Goal: Transaction & Acquisition: Purchase product/service

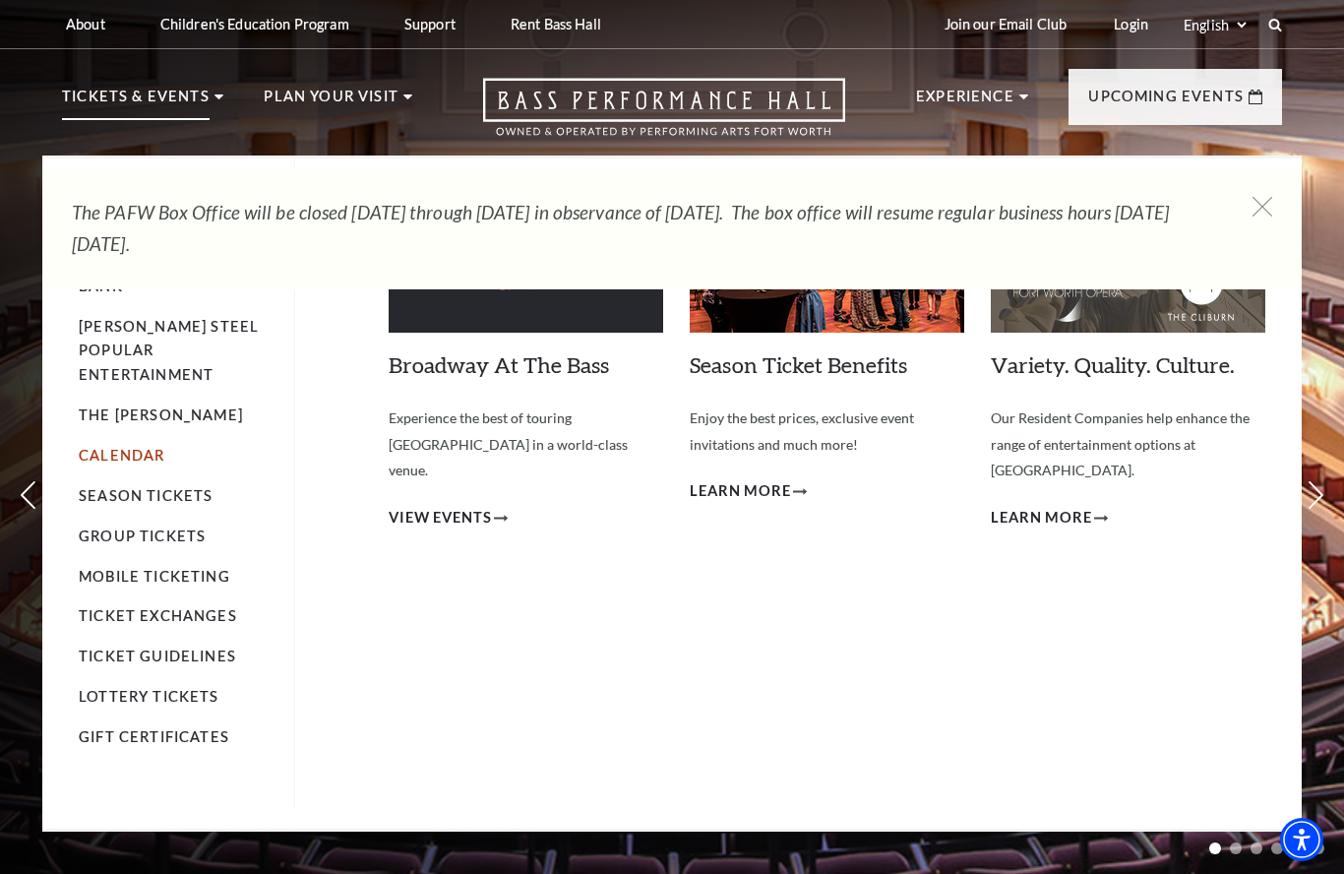
click at [146, 447] on link "Calendar" at bounding box center [122, 455] width 86 height 17
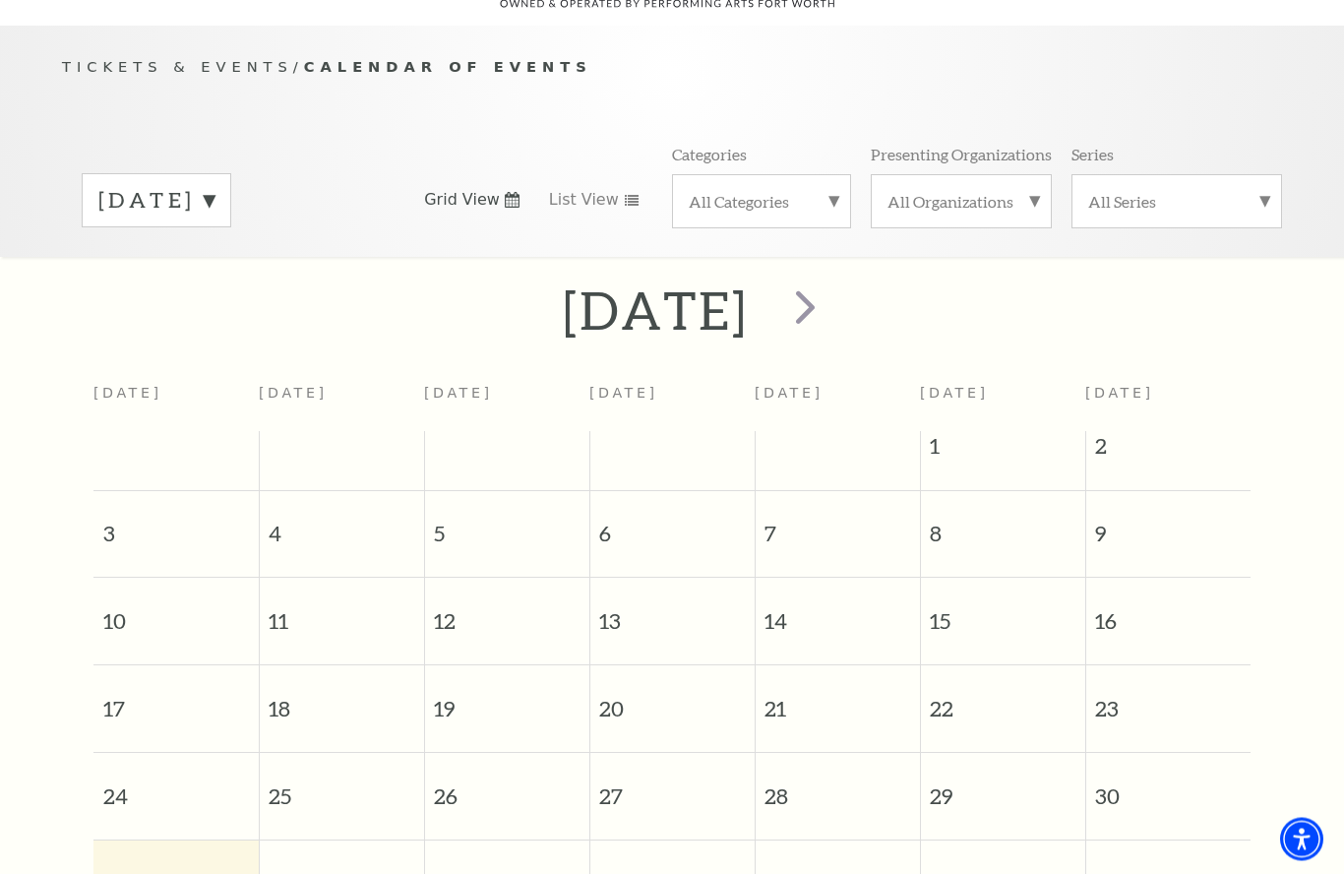
scroll to position [173, 0]
click at [215, 185] on label "August 2025" at bounding box center [156, 200] width 116 height 31
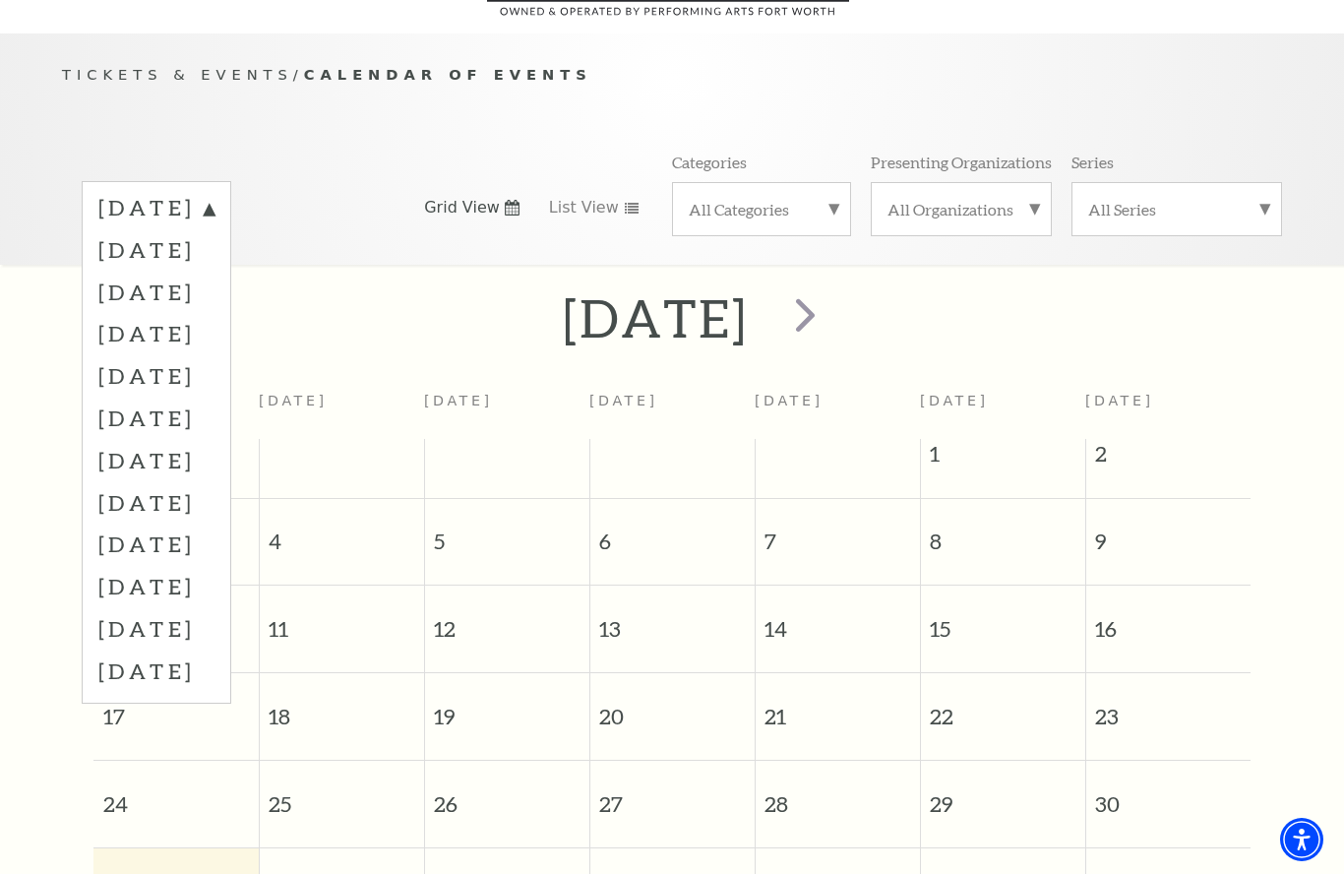
scroll to position [164, 0]
click at [215, 355] on label "December 2025" at bounding box center [156, 376] width 116 height 42
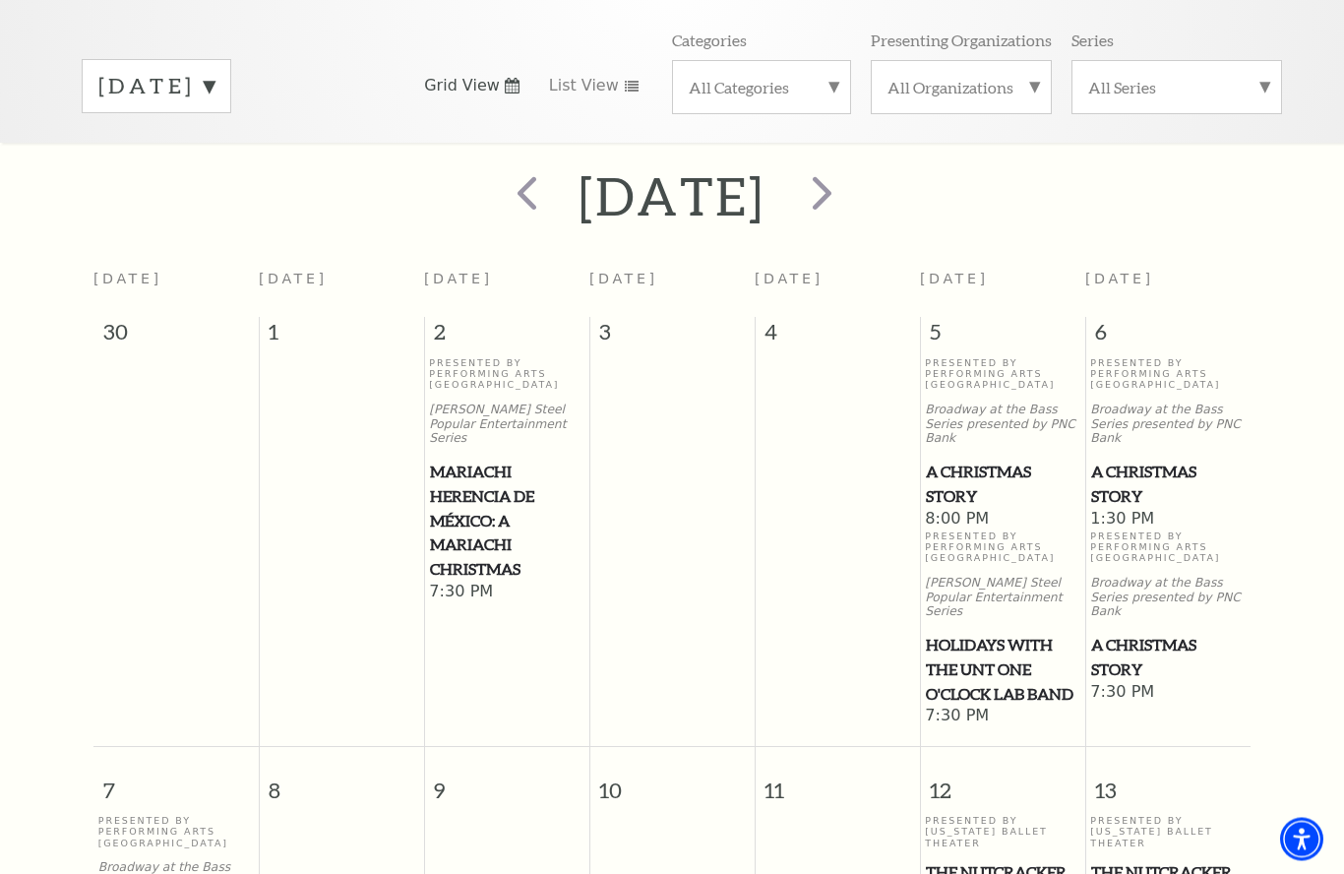
scroll to position [287, 0]
click at [1145, 460] on span "A Christmas Story" at bounding box center [1167, 484] width 153 height 48
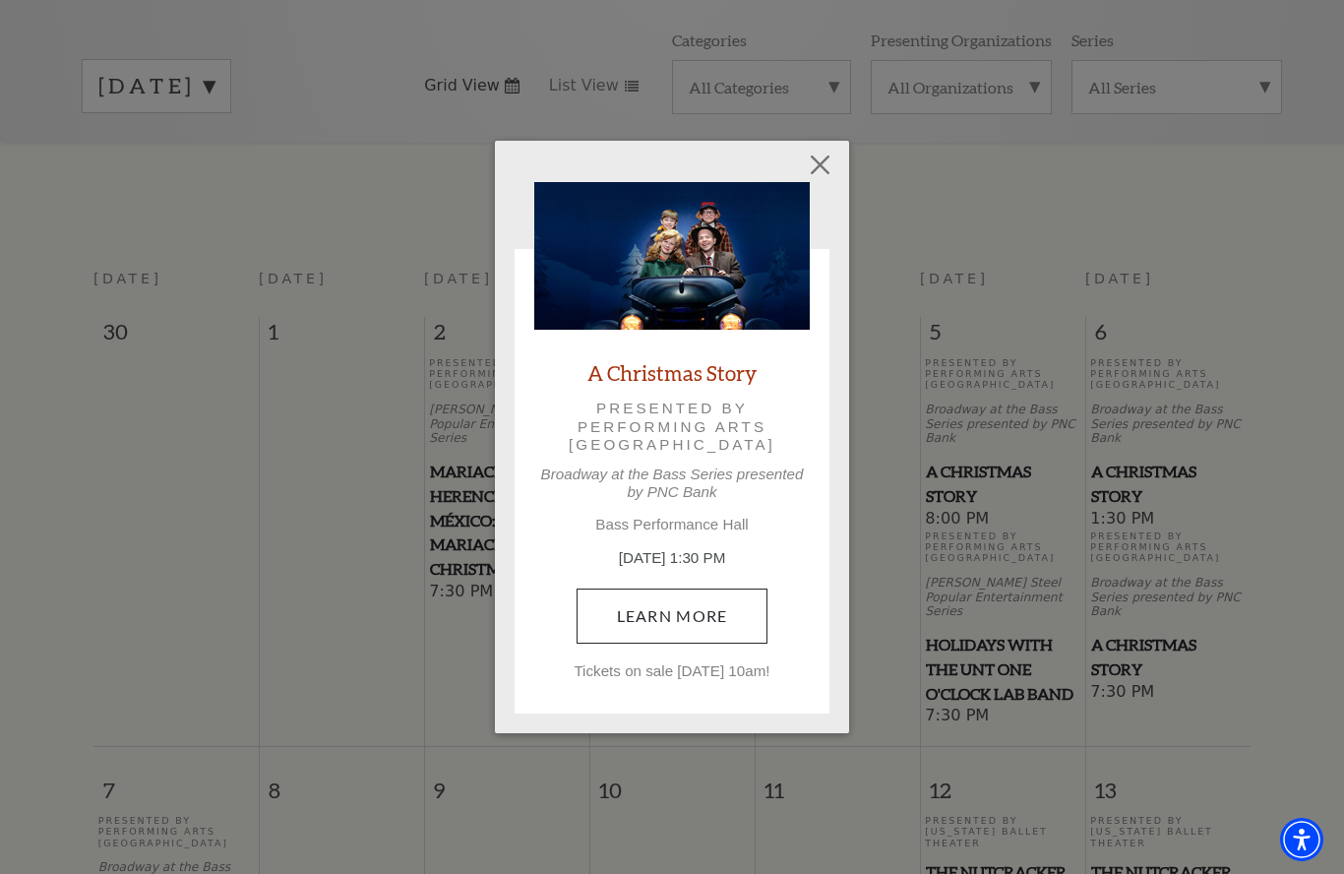
click at [700, 613] on link "Learn More" at bounding box center [673, 615] width 192 height 55
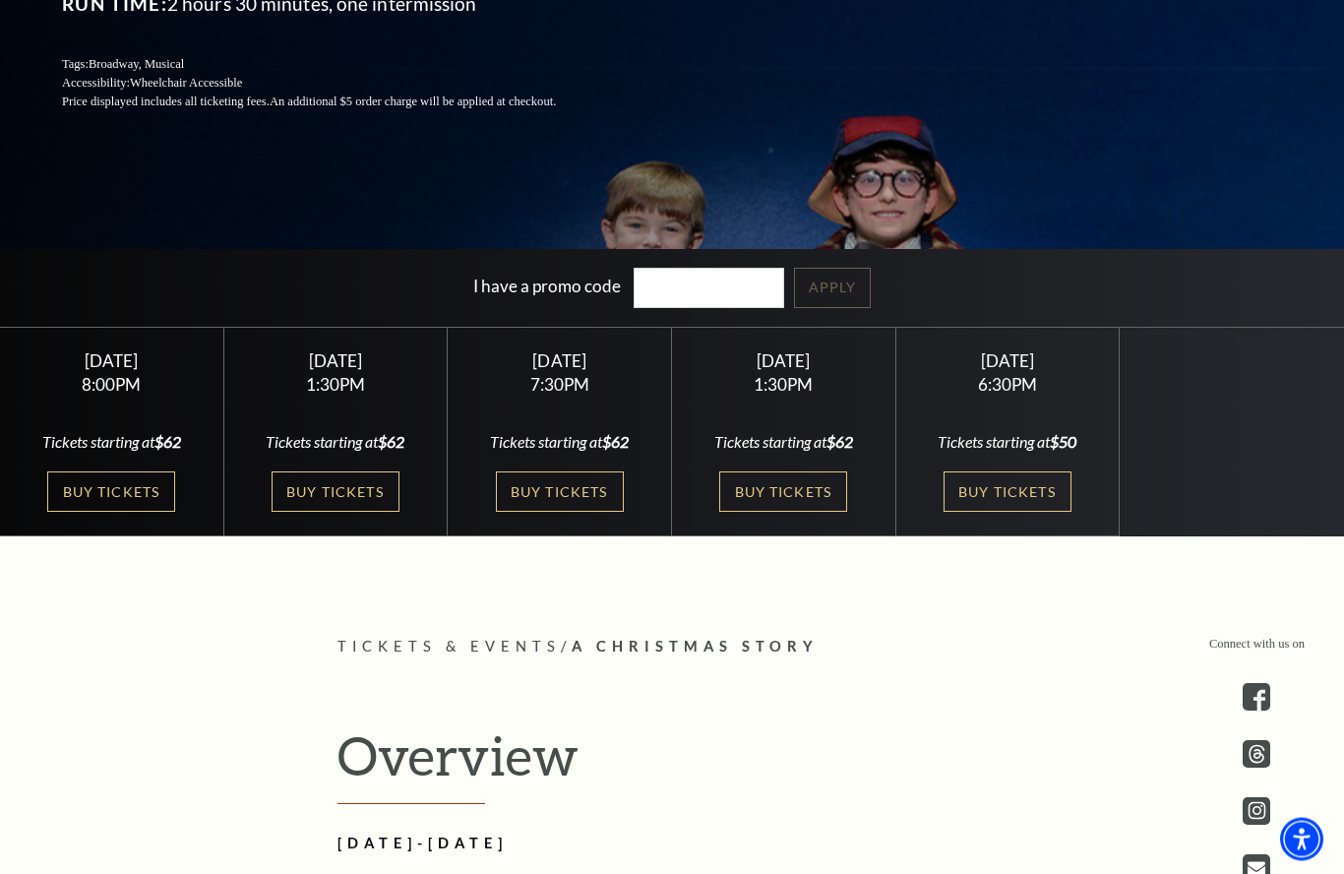
scroll to position [440, 0]
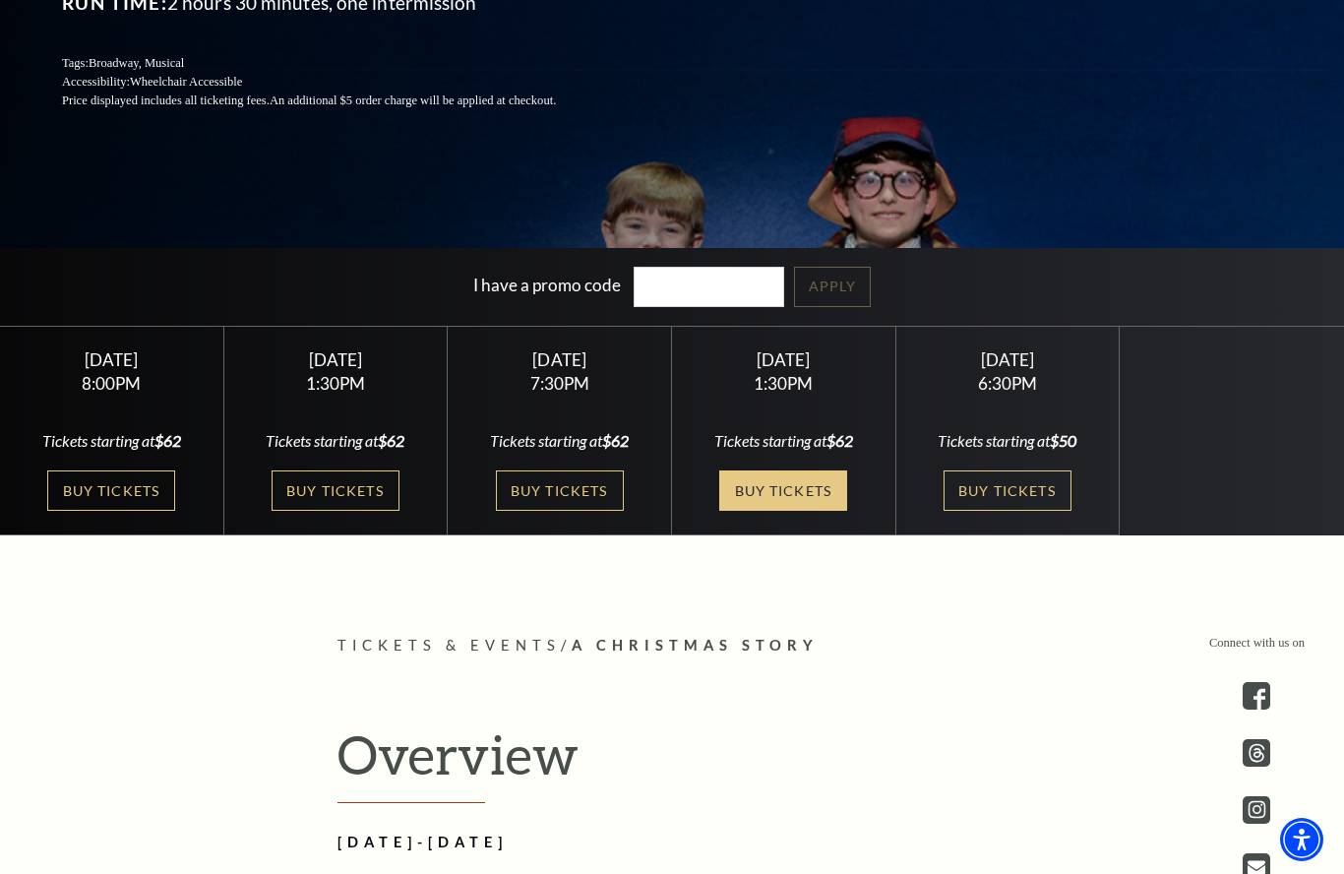
click at [802, 511] on link "Buy Tickets" at bounding box center [783, 490] width 128 height 40
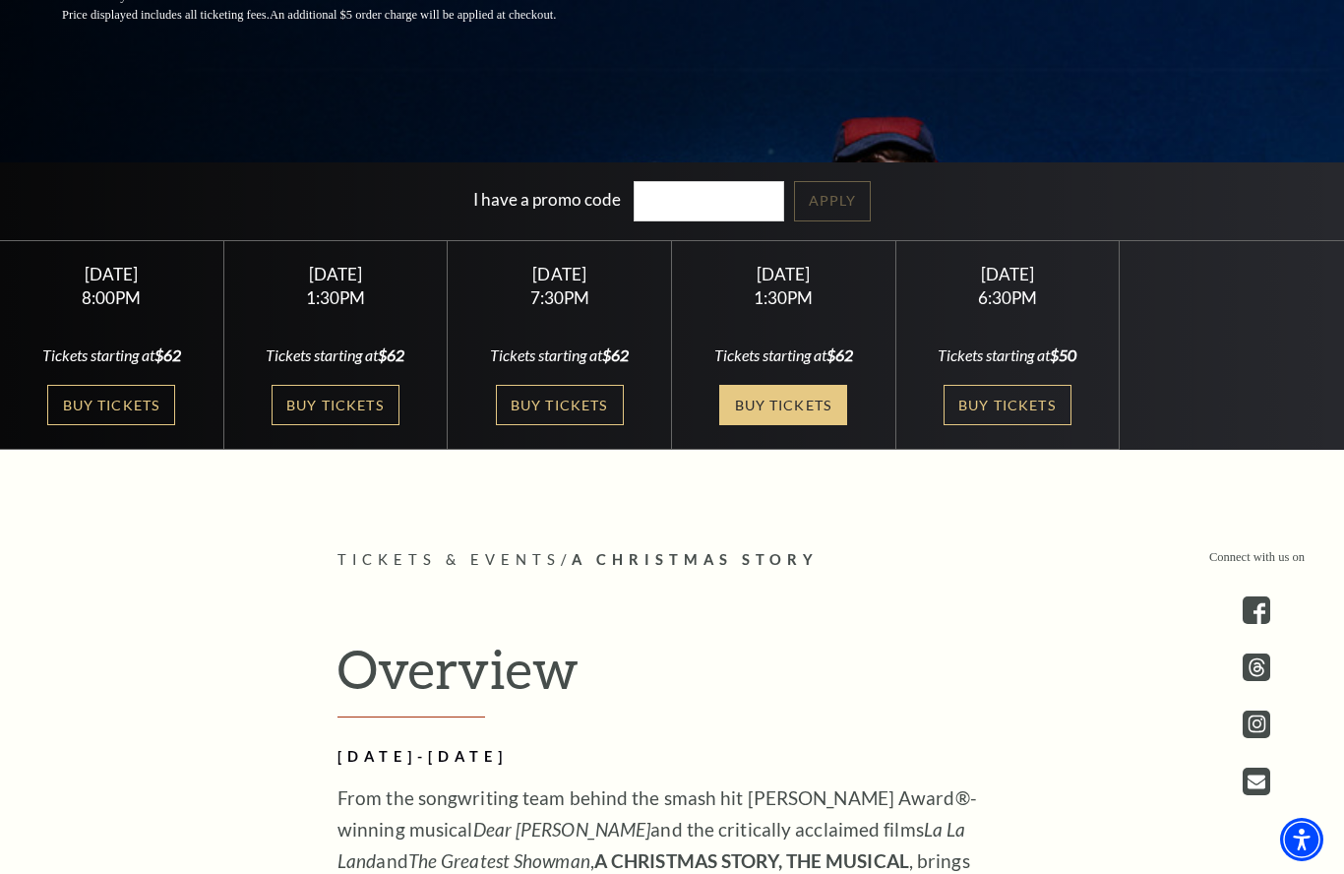
click at [788, 425] on link "Buy Tickets" at bounding box center [783, 405] width 128 height 40
click at [807, 425] on link "Buy Tickets" at bounding box center [783, 405] width 128 height 40
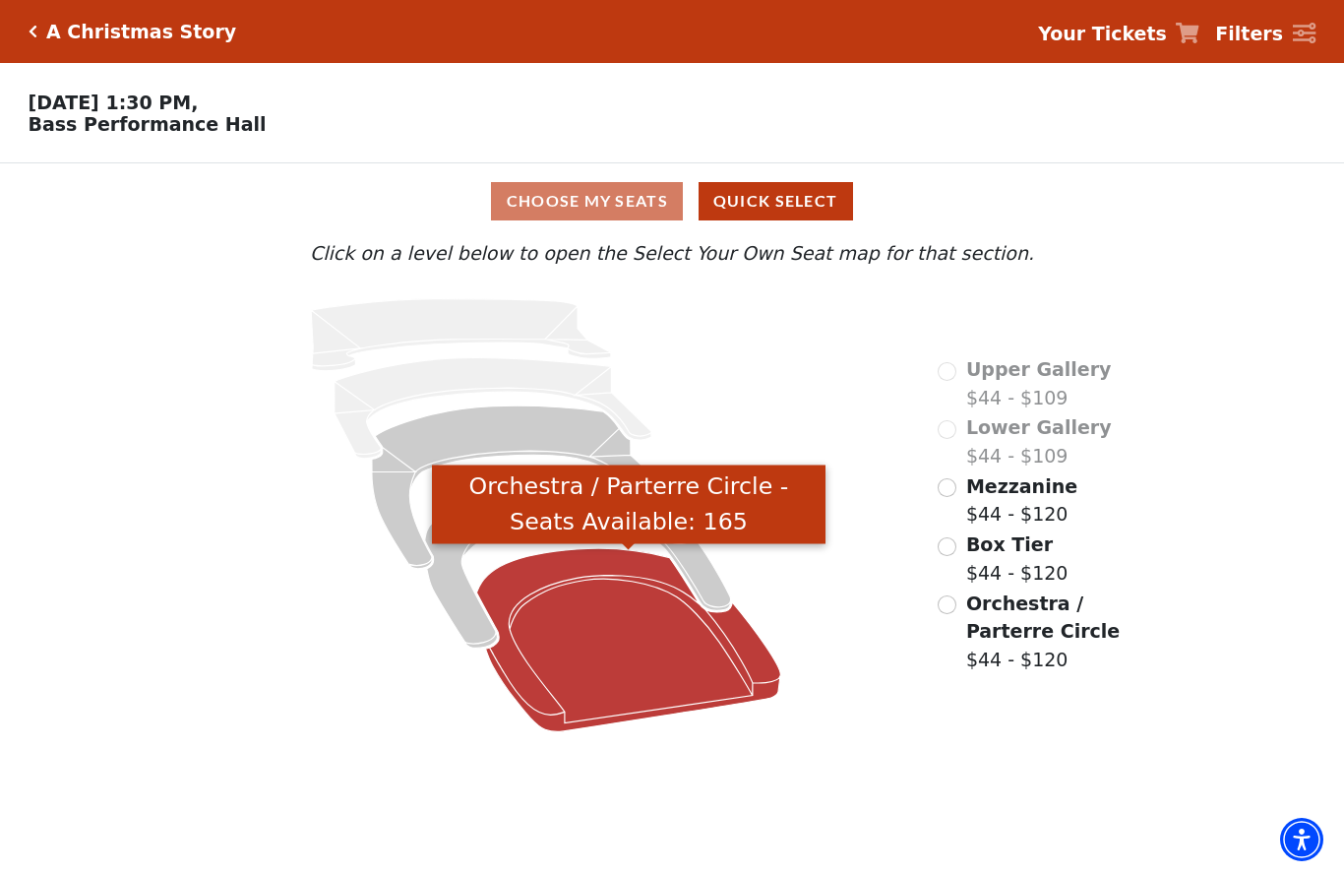
click at [642, 642] on icon "Orchestra / Parterre Circle - Seats Available: 165" at bounding box center [629, 639] width 304 height 183
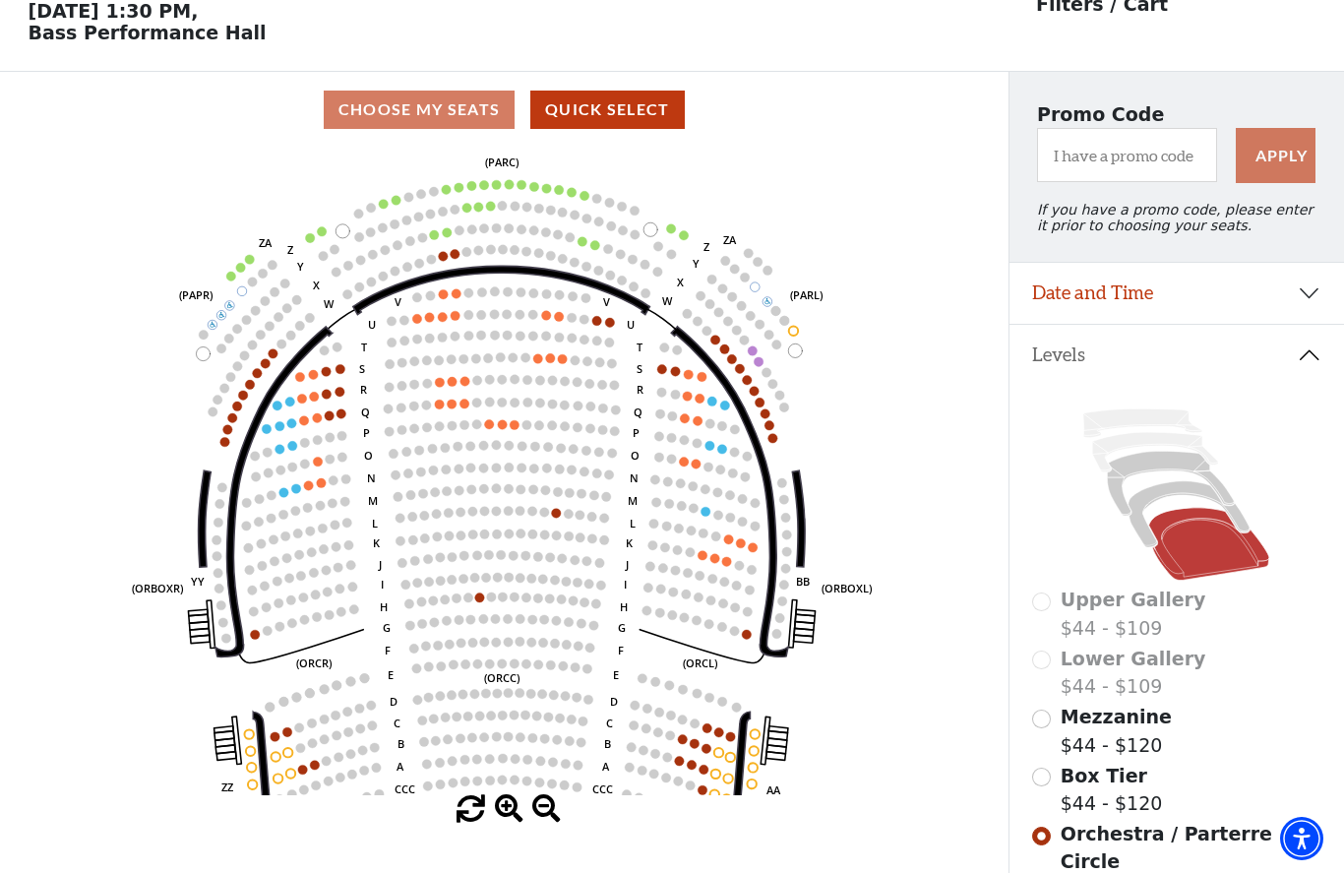
scroll to position [92, 0]
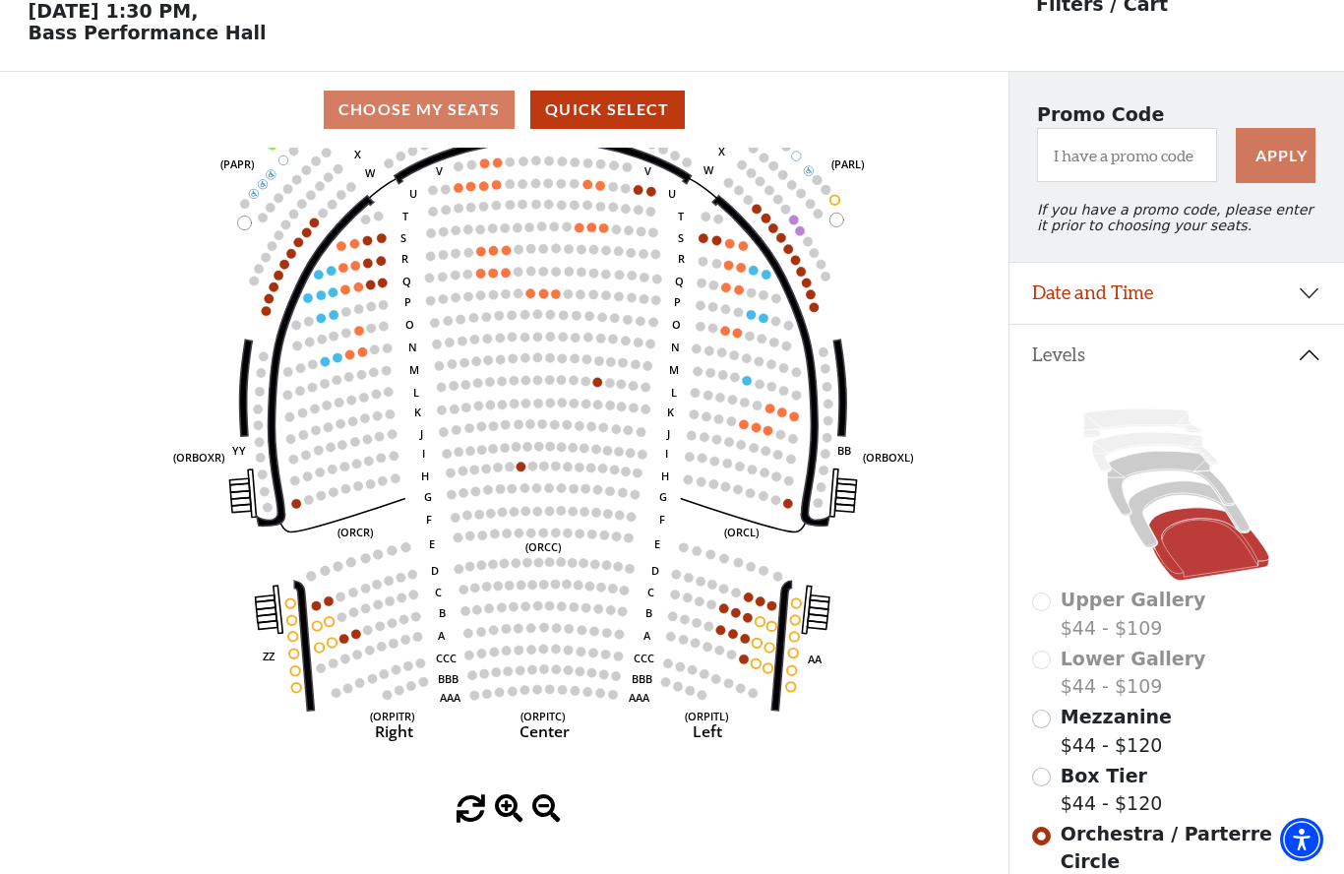
click at [1049, 781] on input "Box Tier$44 - $120\a" at bounding box center [1041, 776] width 19 height 19
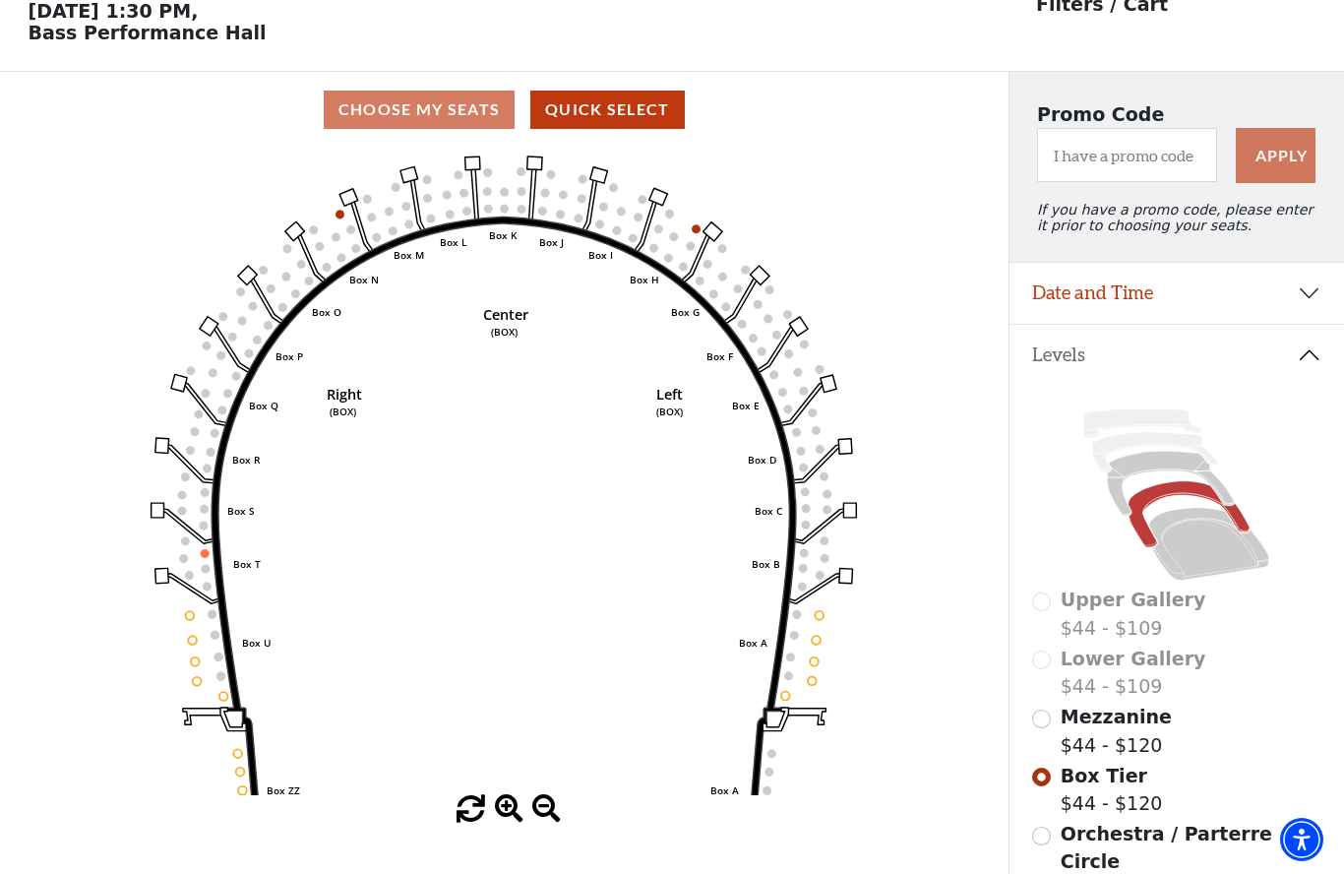
click at [1053, 714] on div "Mezzanine $44 - $120" at bounding box center [1176, 731] width 288 height 56
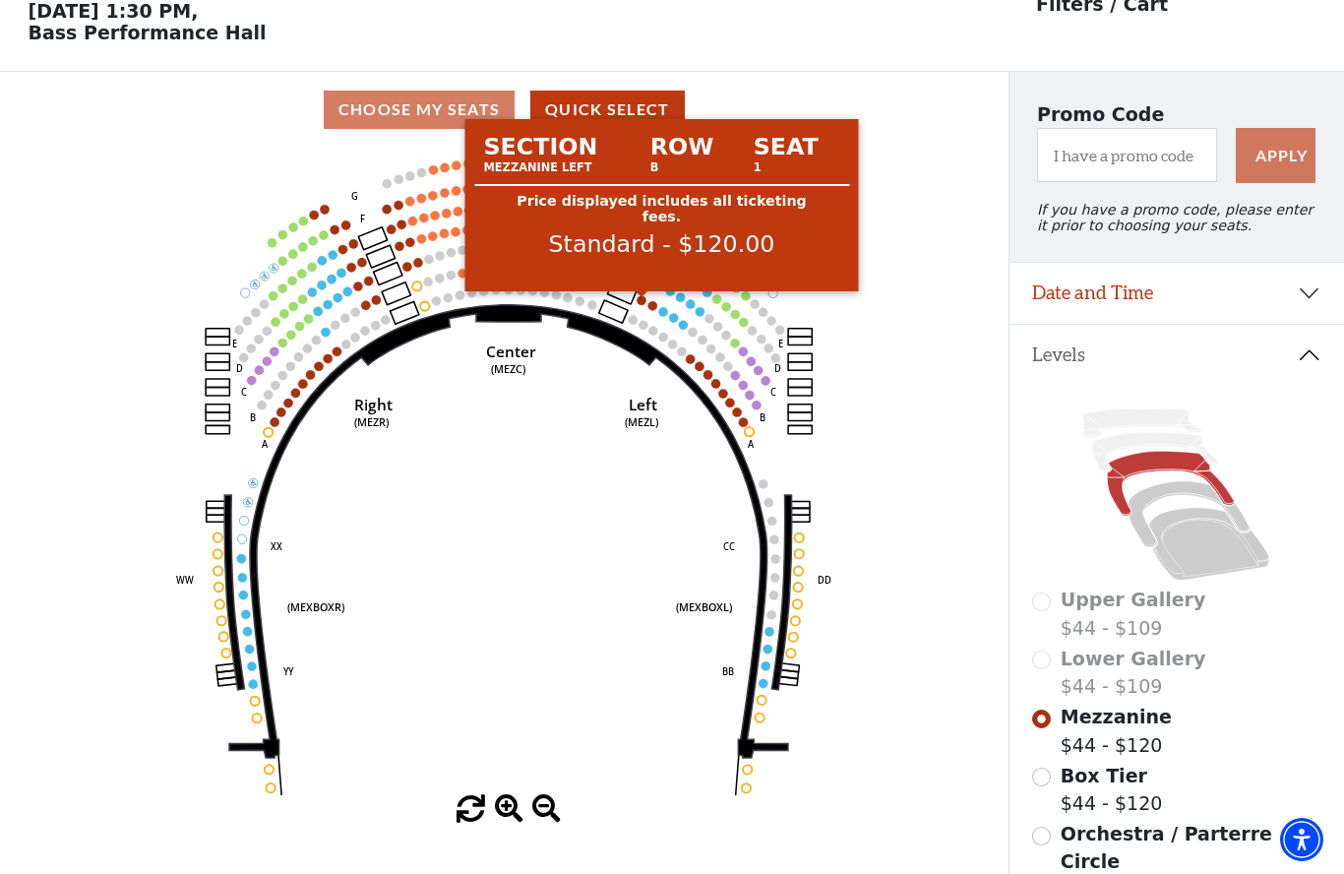
click at [643, 304] on circle at bounding box center [642, 299] width 9 height 9
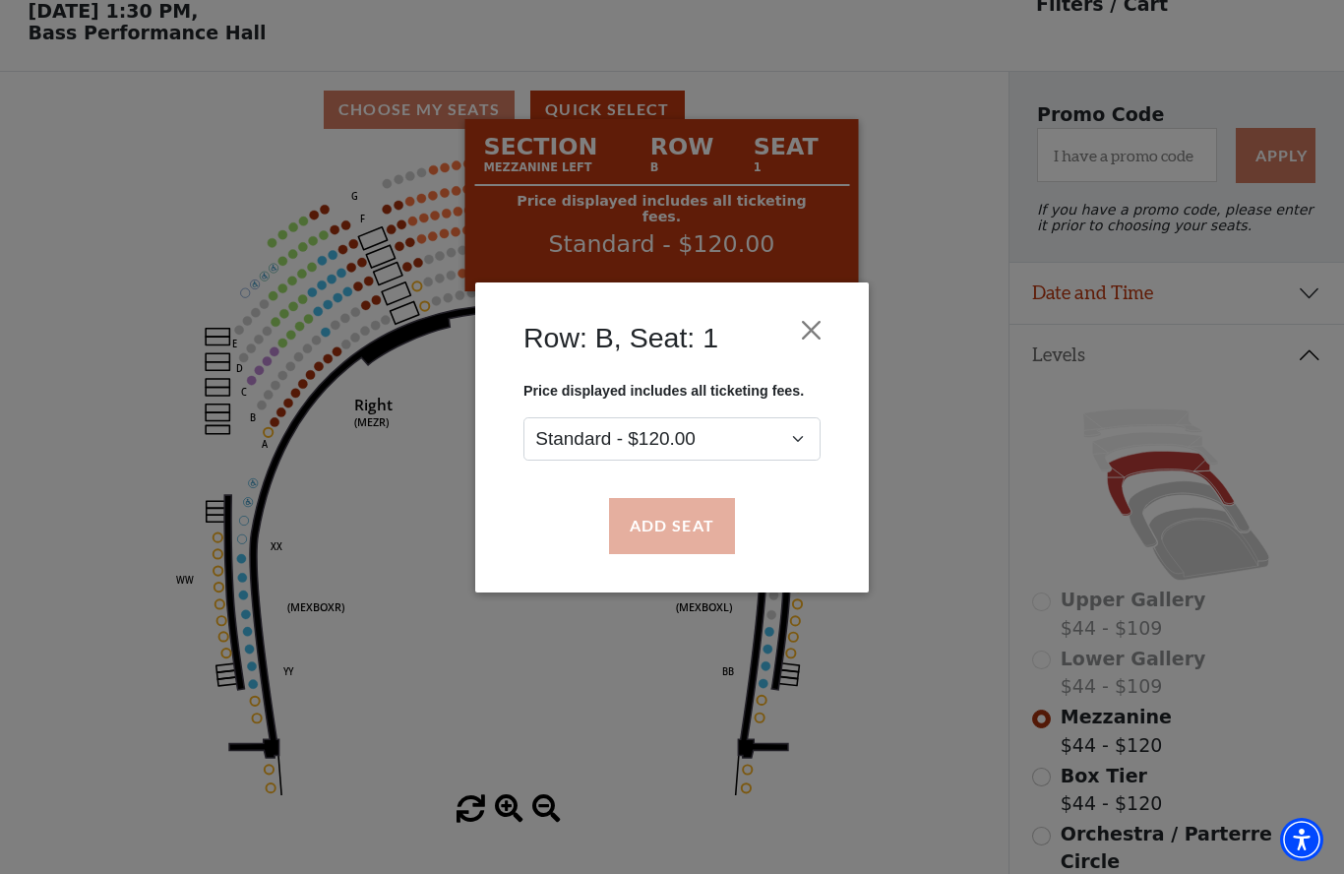
click at [704, 531] on button "Add Seat" at bounding box center [672, 525] width 126 height 55
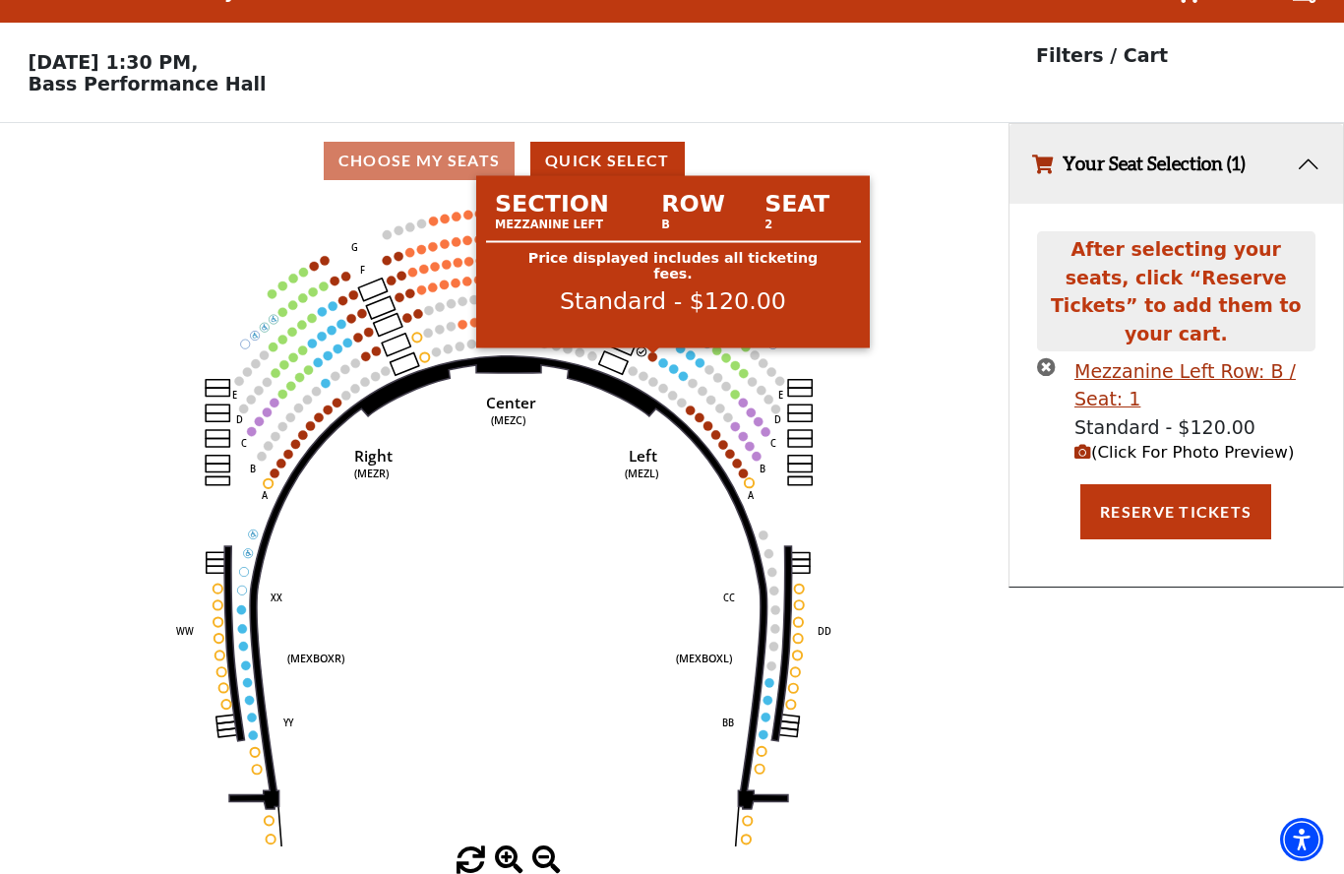
click at [654, 352] on circle at bounding box center [652, 356] width 9 height 9
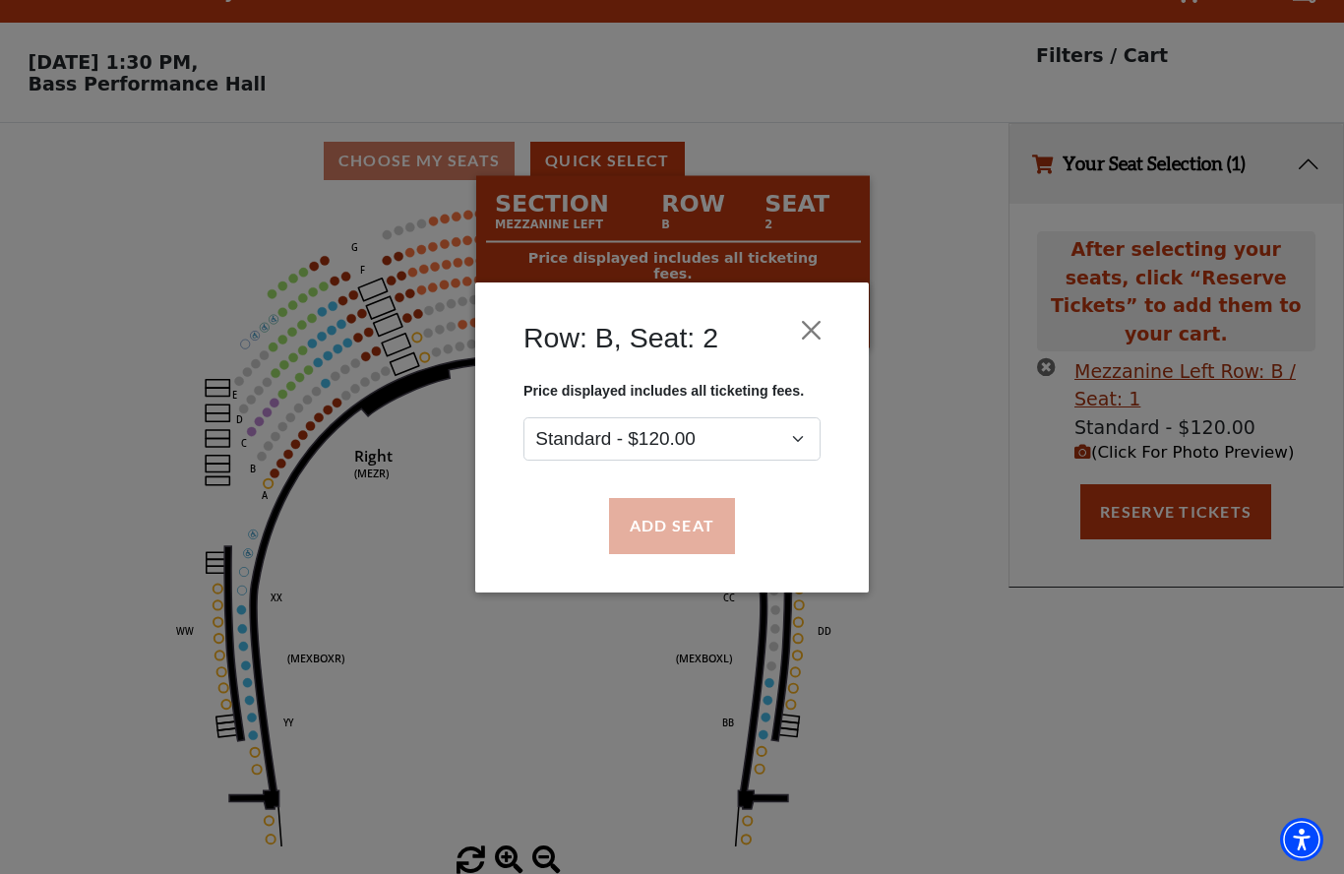
click at [680, 529] on button "Add Seat" at bounding box center [672, 525] width 126 height 55
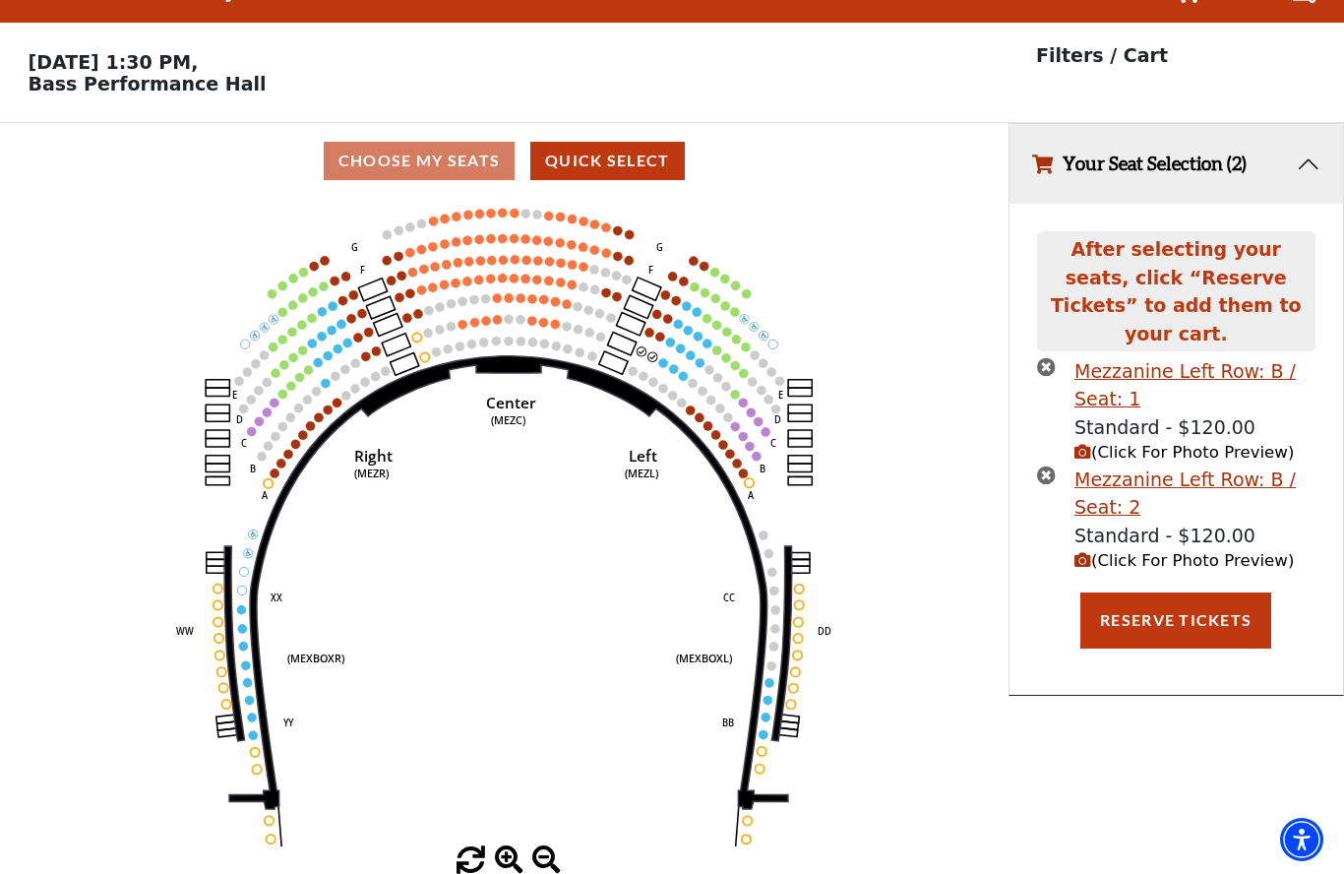
click at [664, 358] on circle at bounding box center [663, 362] width 9 height 9
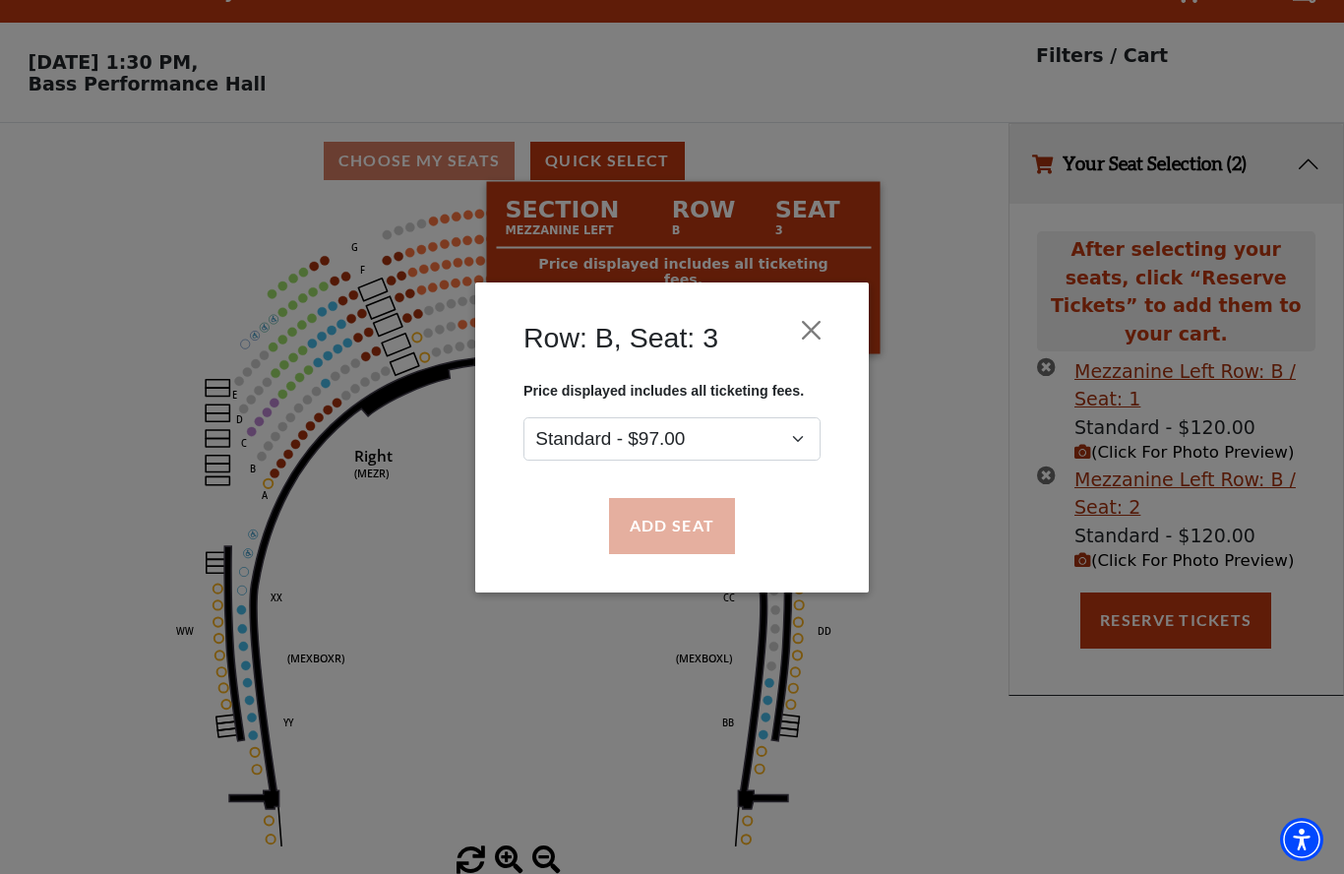
click at [677, 527] on button "Add Seat" at bounding box center [672, 525] width 126 height 55
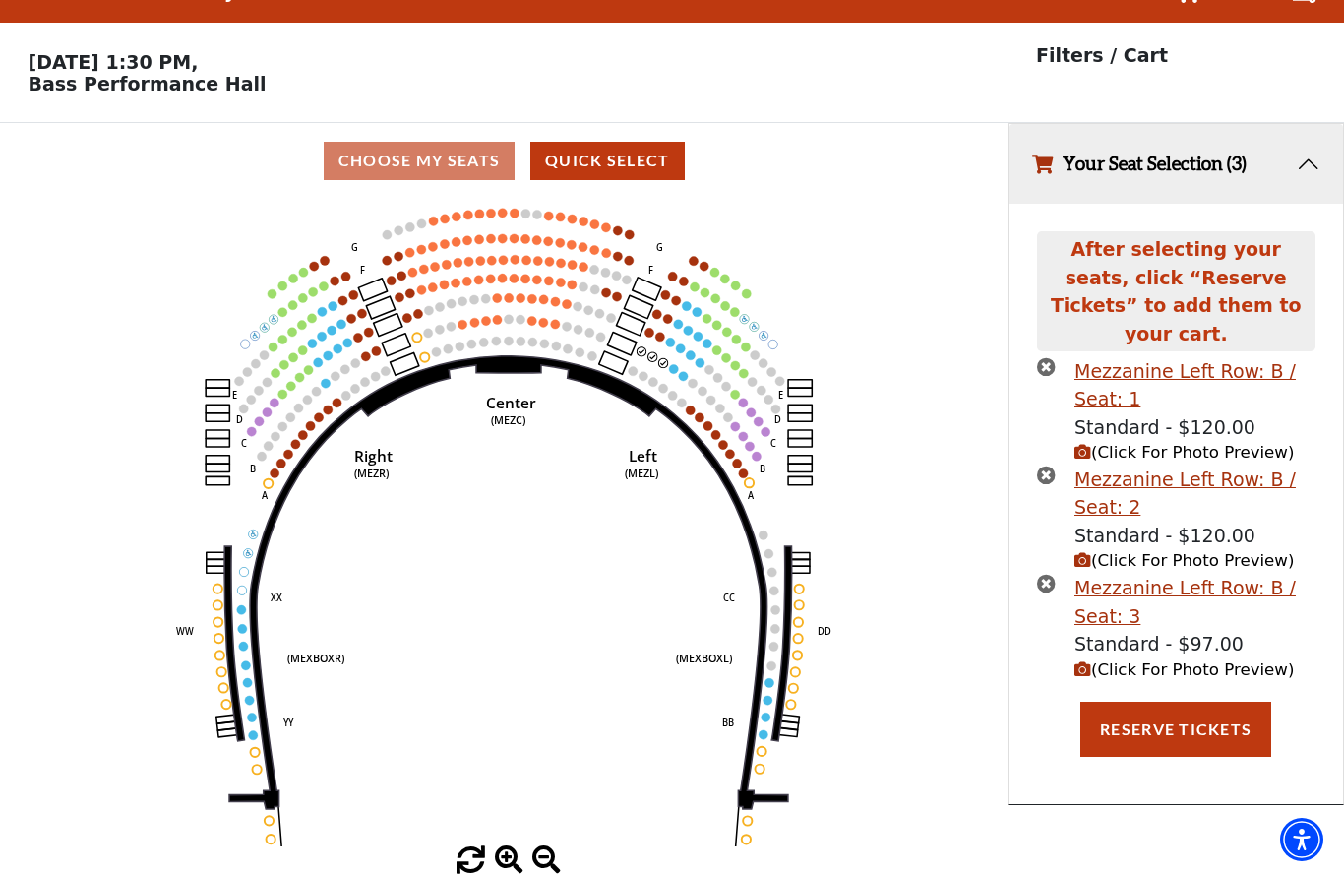
click at [680, 371] on circle at bounding box center [683, 375] width 9 height 9
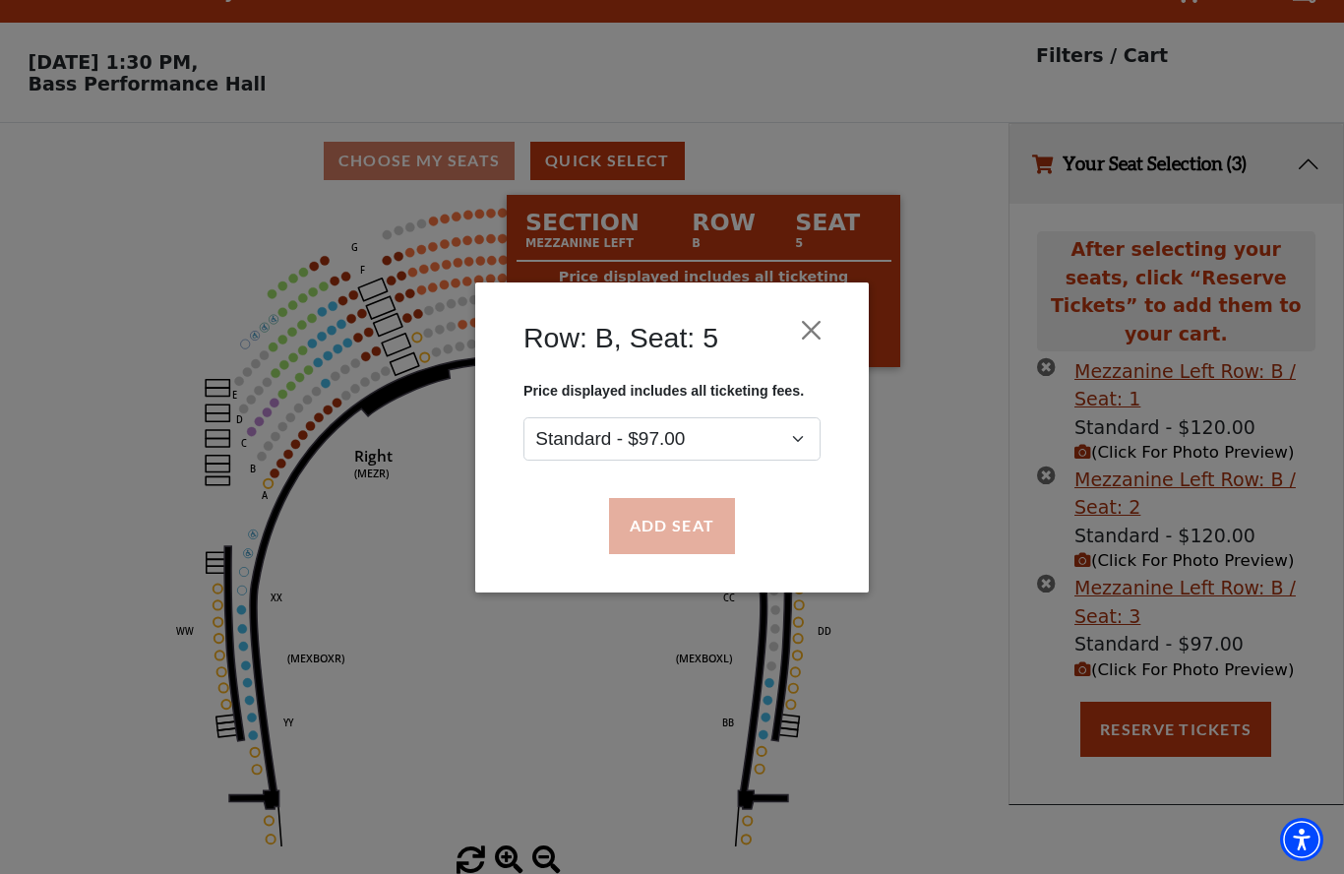
click at [676, 536] on button "Add Seat" at bounding box center [672, 525] width 126 height 55
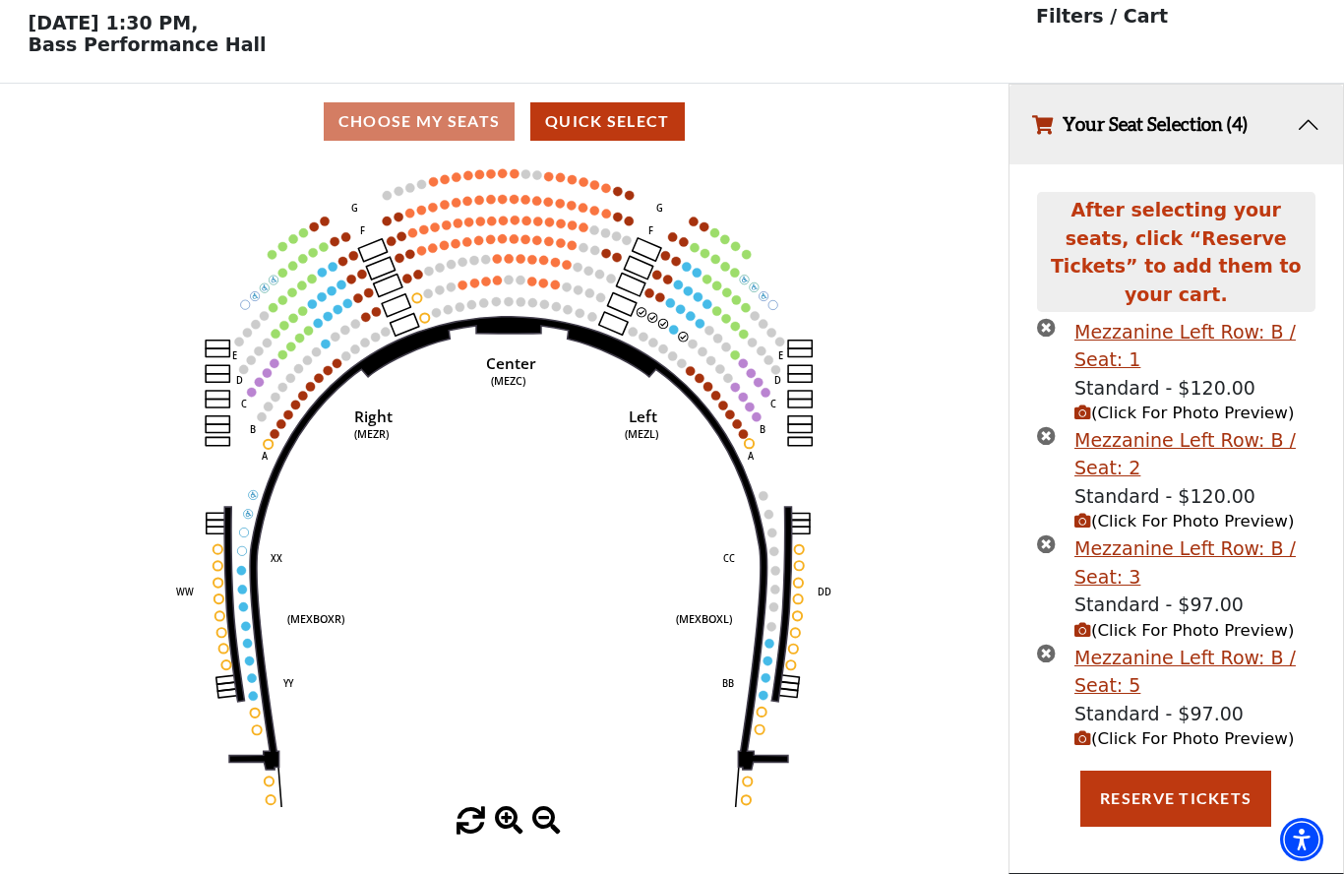
click at [678, 318] on icon "Center (MEZC) Right (MEZR) Left (MEZL) (MEXBOXR) (MEXBOXL) XX WW CC DD YY BB ZZ…" at bounding box center [503, 482] width 907 height 647
click at [680, 319] on icon "Center (MEZC) Right (MEZR) Left (MEZL) (MEXBOXR) (MEXBOXL) XX WW CC DD YY BB ZZ…" at bounding box center [503, 482] width 907 height 647
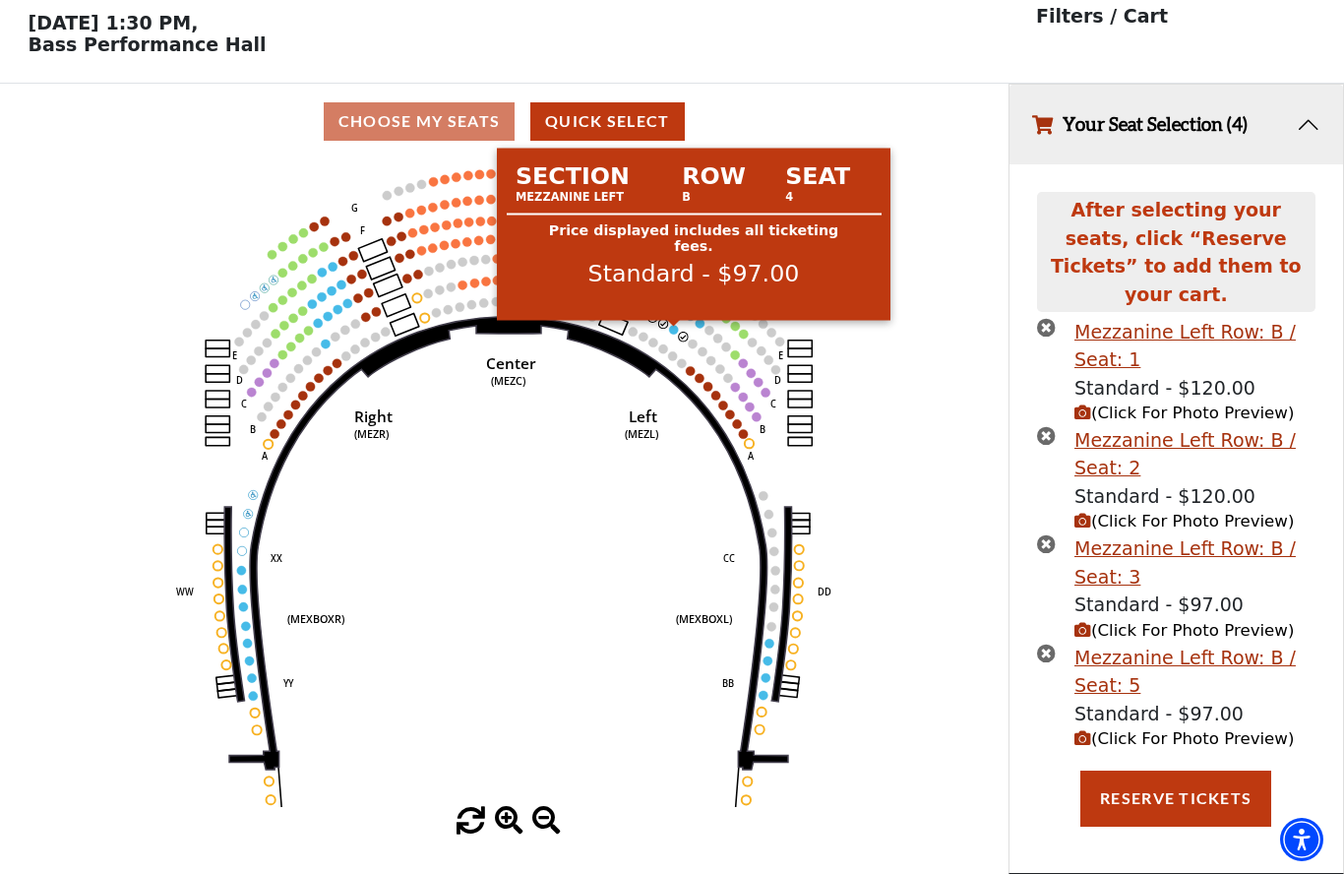
click at [675, 325] on circle at bounding box center [673, 329] width 9 height 9
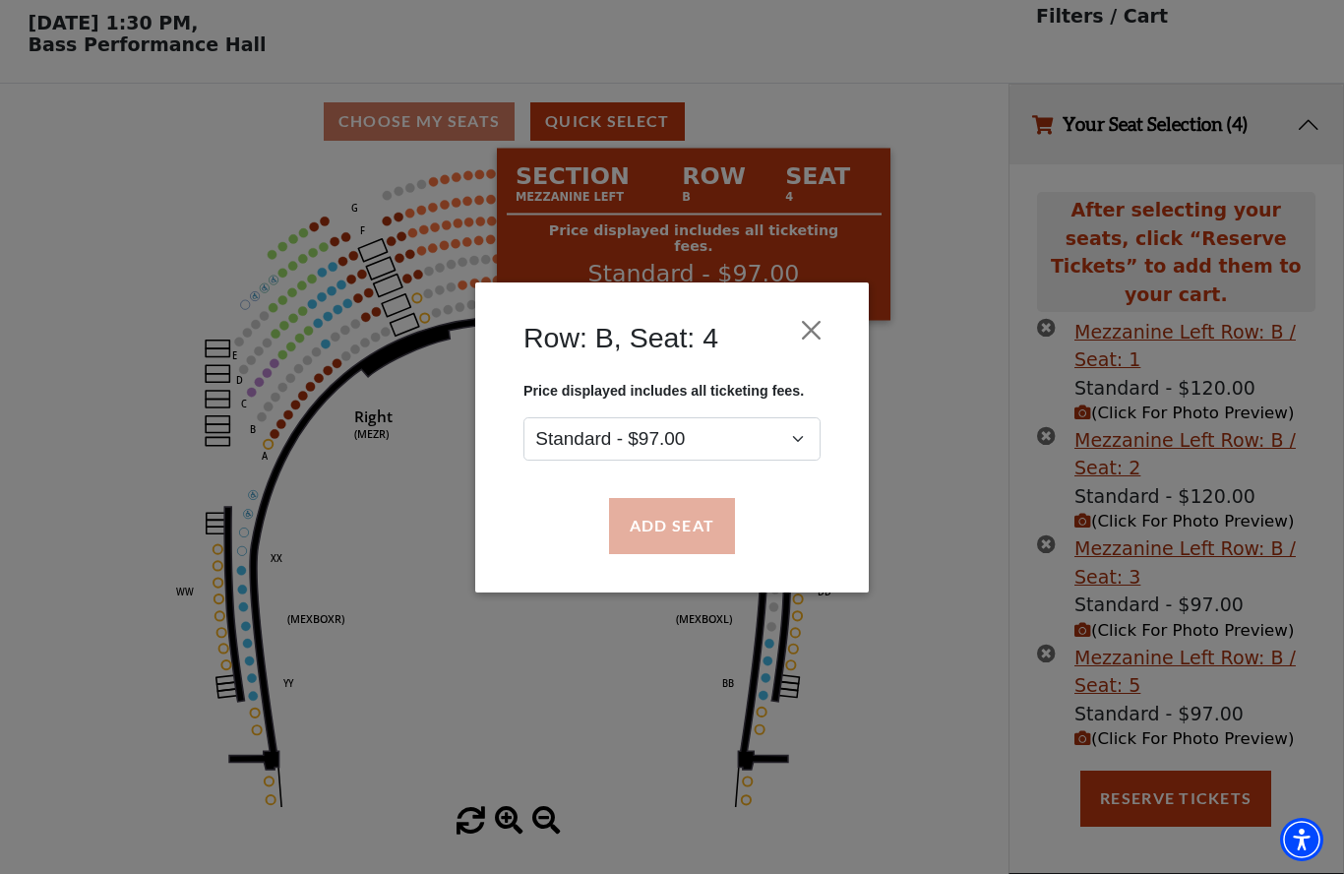
click at [688, 539] on button "Add Seat" at bounding box center [672, 525] width 126 height 55
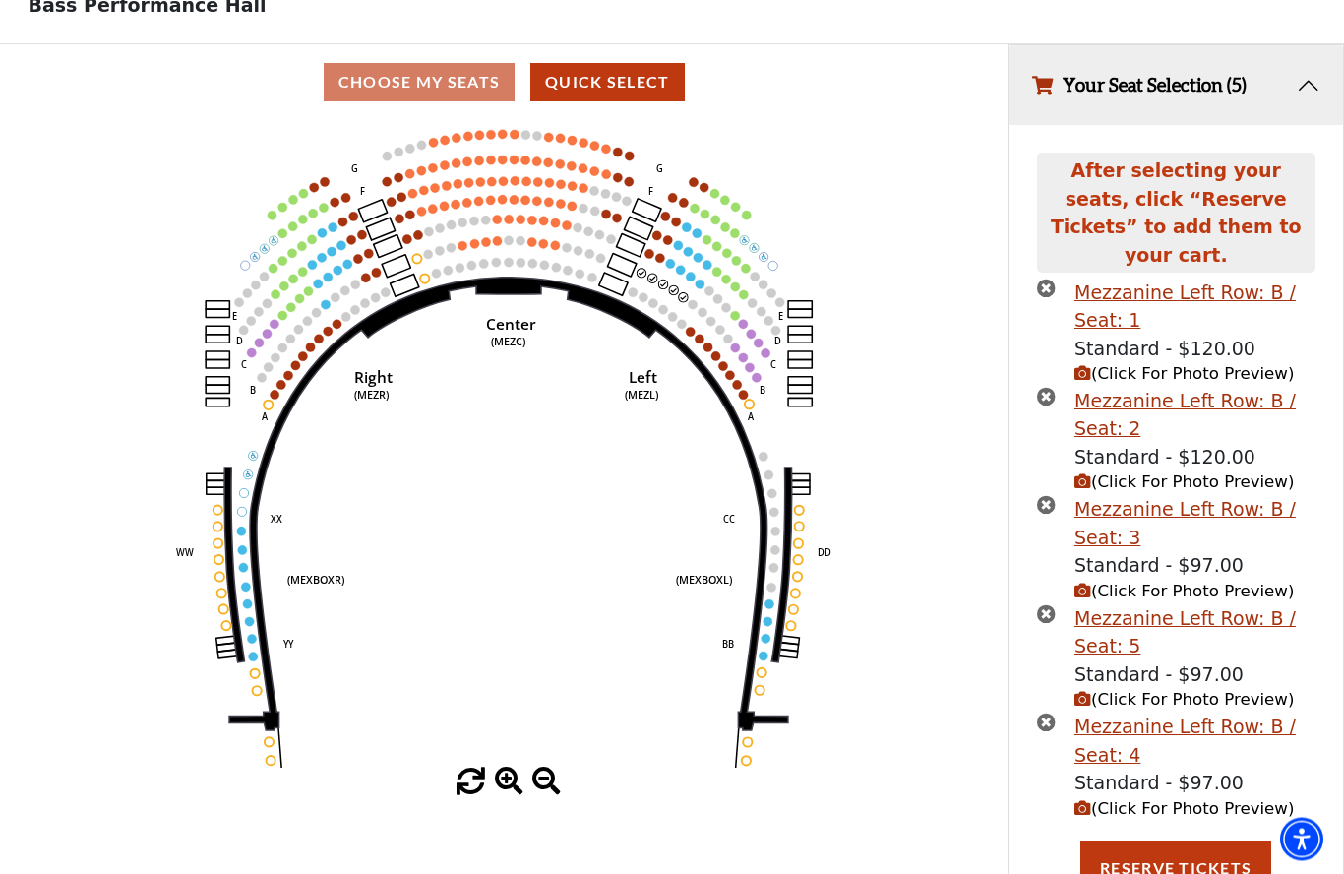
scroll to position [151, 0]
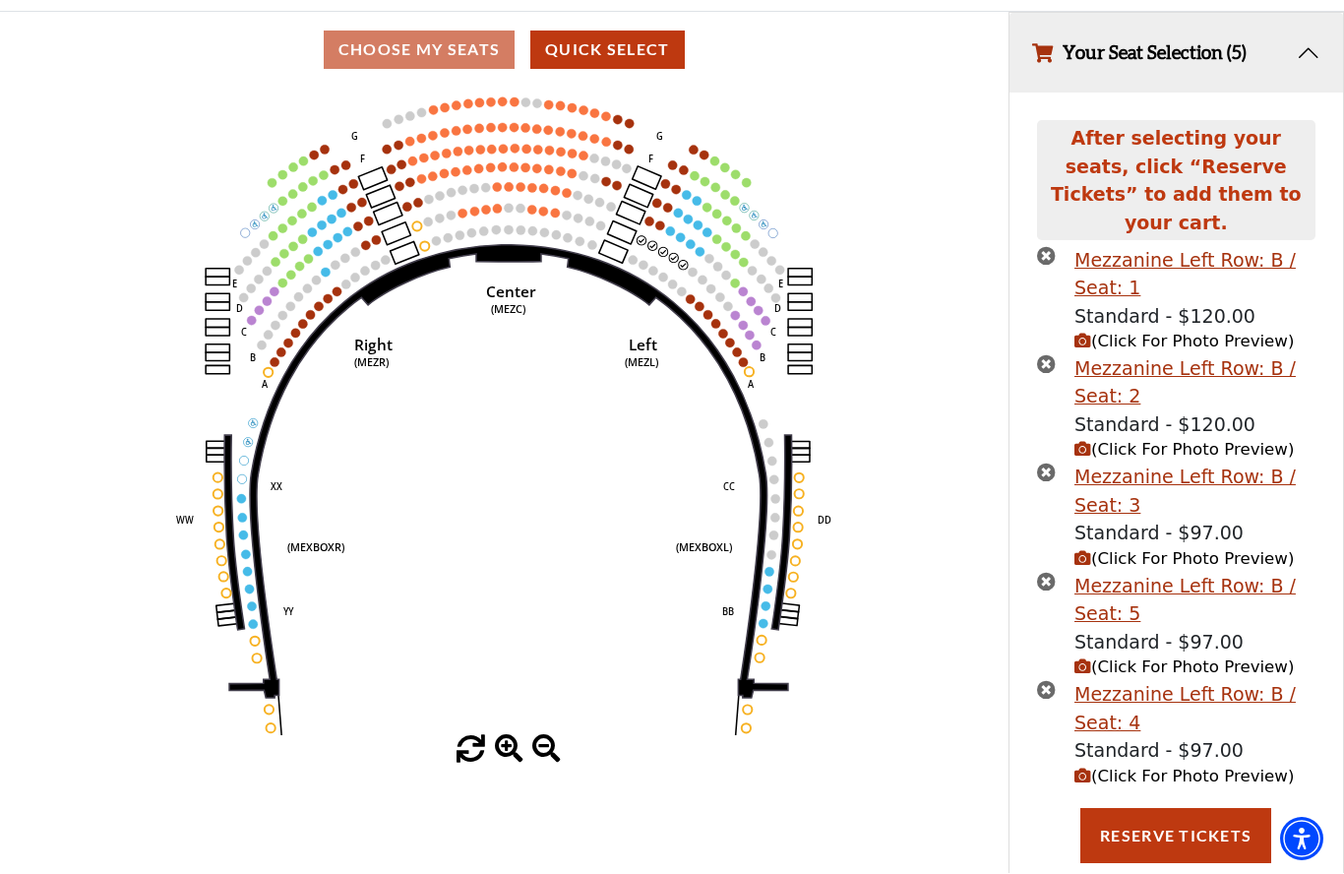
click at [1092, 333] on span "(Click For Photo Preview)" at bounding box center [1183, 342] width 219 height 19
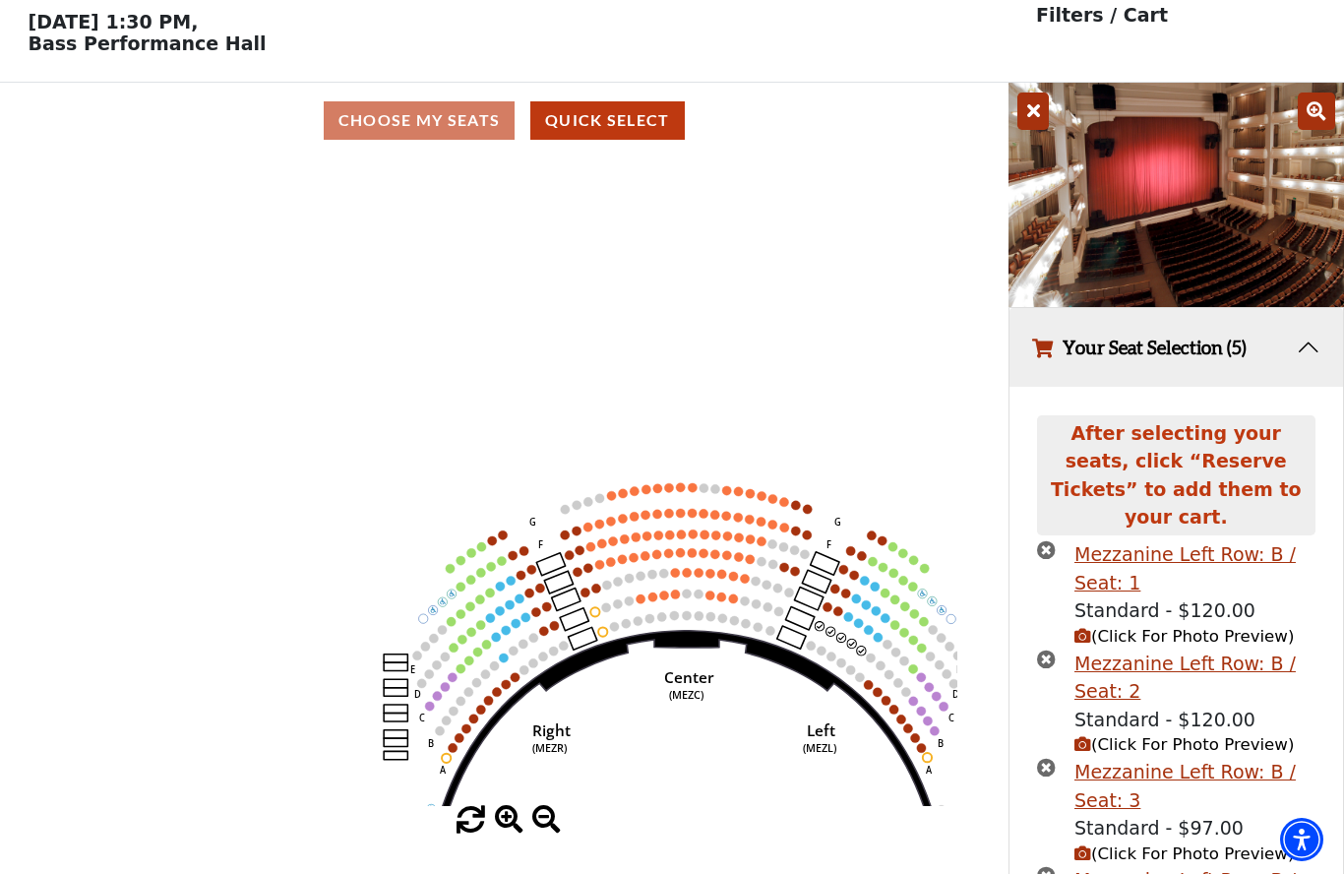
scroll to position [0, 0]
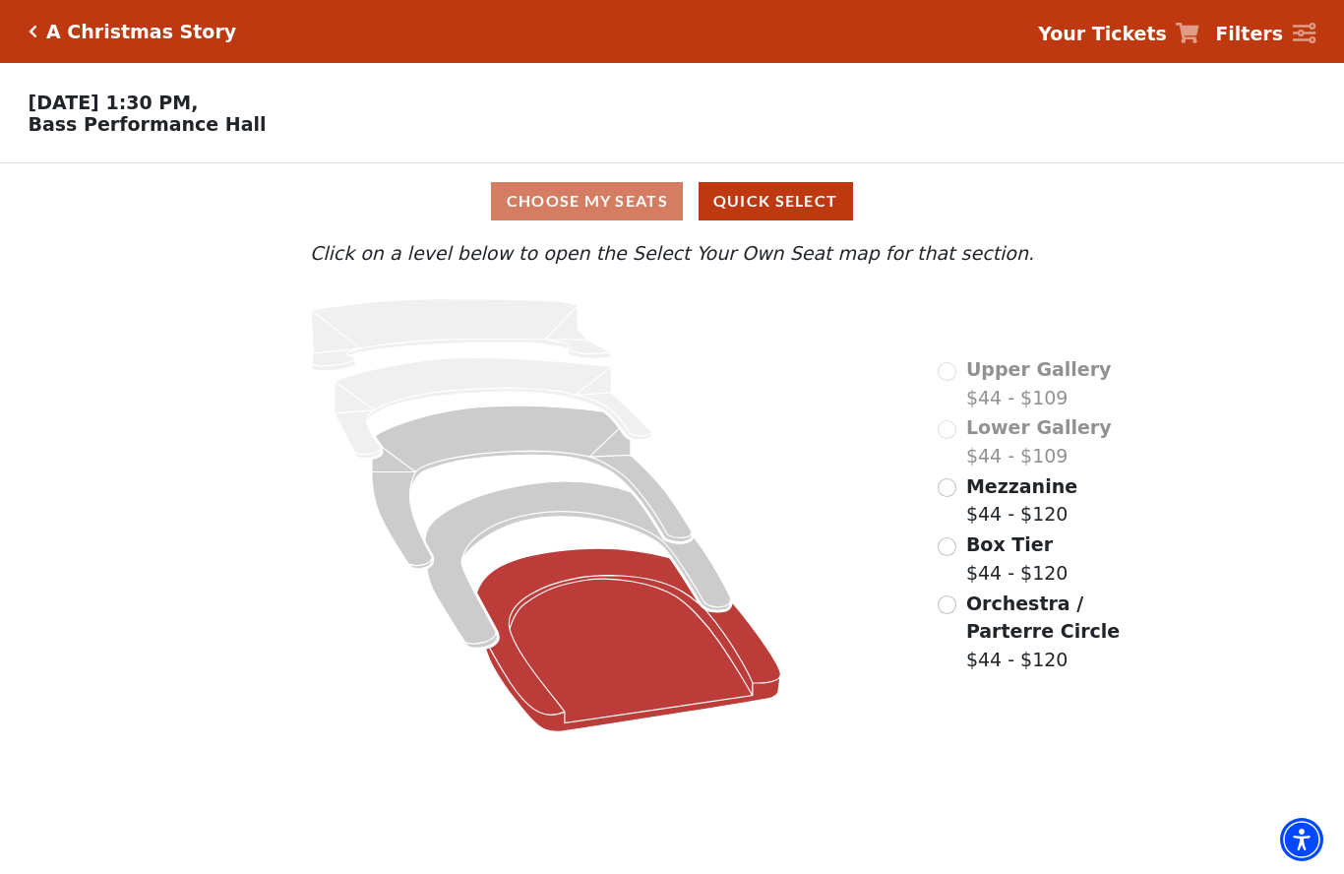
click at [631, 645] on icon "Orchestra / Parterre Circle - Seats Available: 165" at bounding box center [629, 639] width 304 height 183
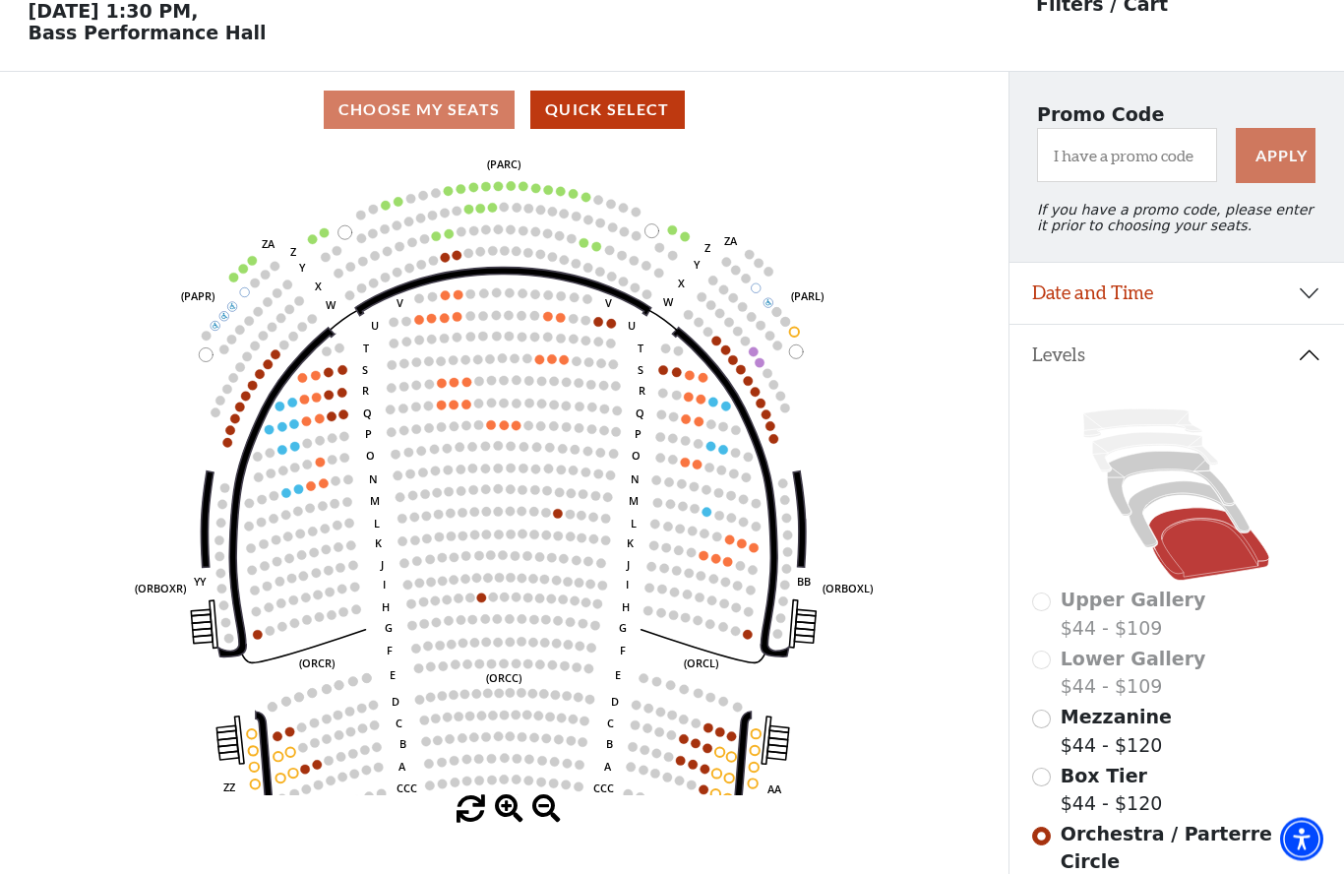
scroll to position [92, 0]
click at [782, 444] on icon "Left (ORPITL) Right (ORPITR) Center (ORPITC) ZZ AA YY BB ZA ZA (ORCL) (ORCR) (O…" at bounding box center [503, 471] width 907 height 647
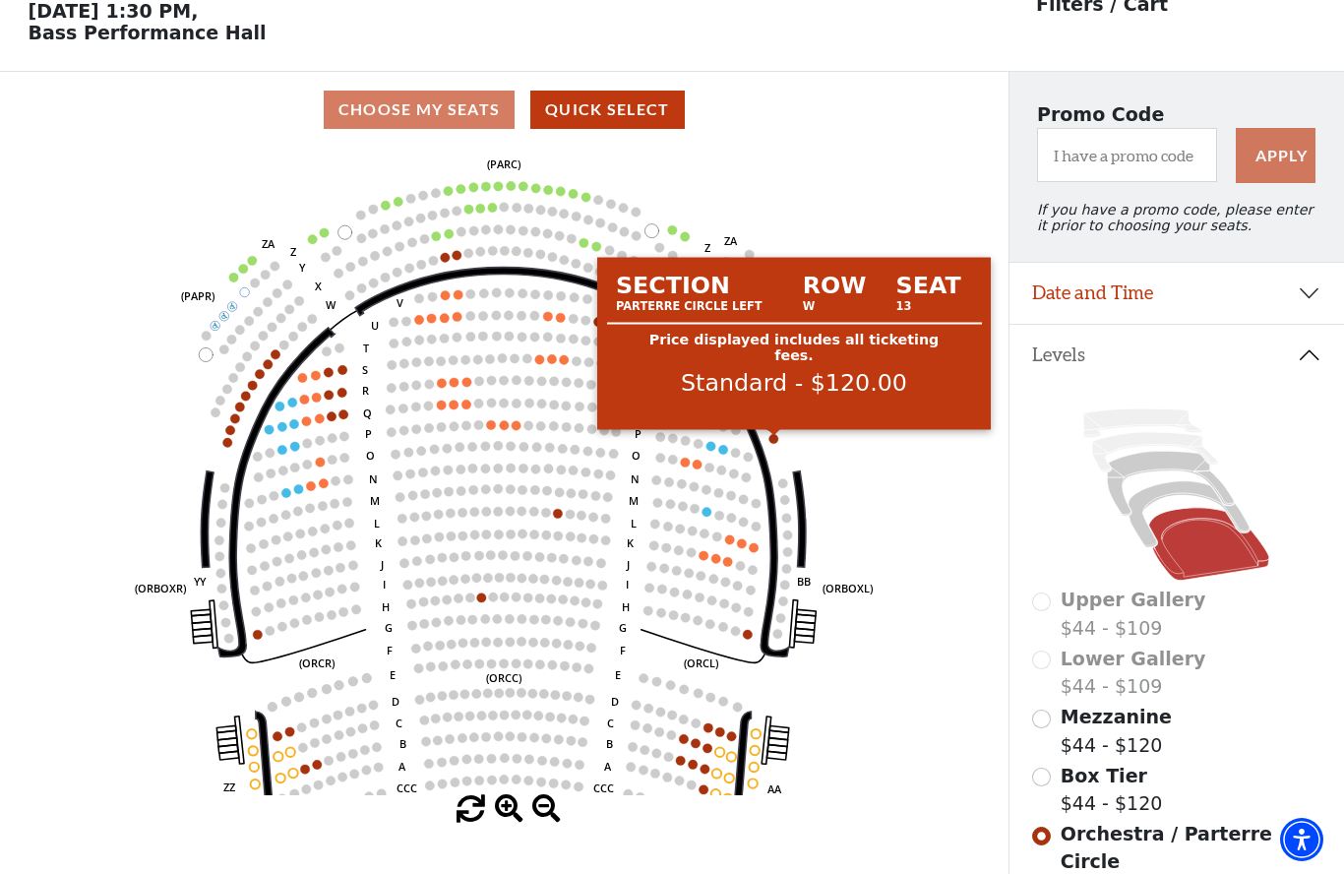
click at [771, 443] on circle at bounding box center [773, 438] width 9 height 9
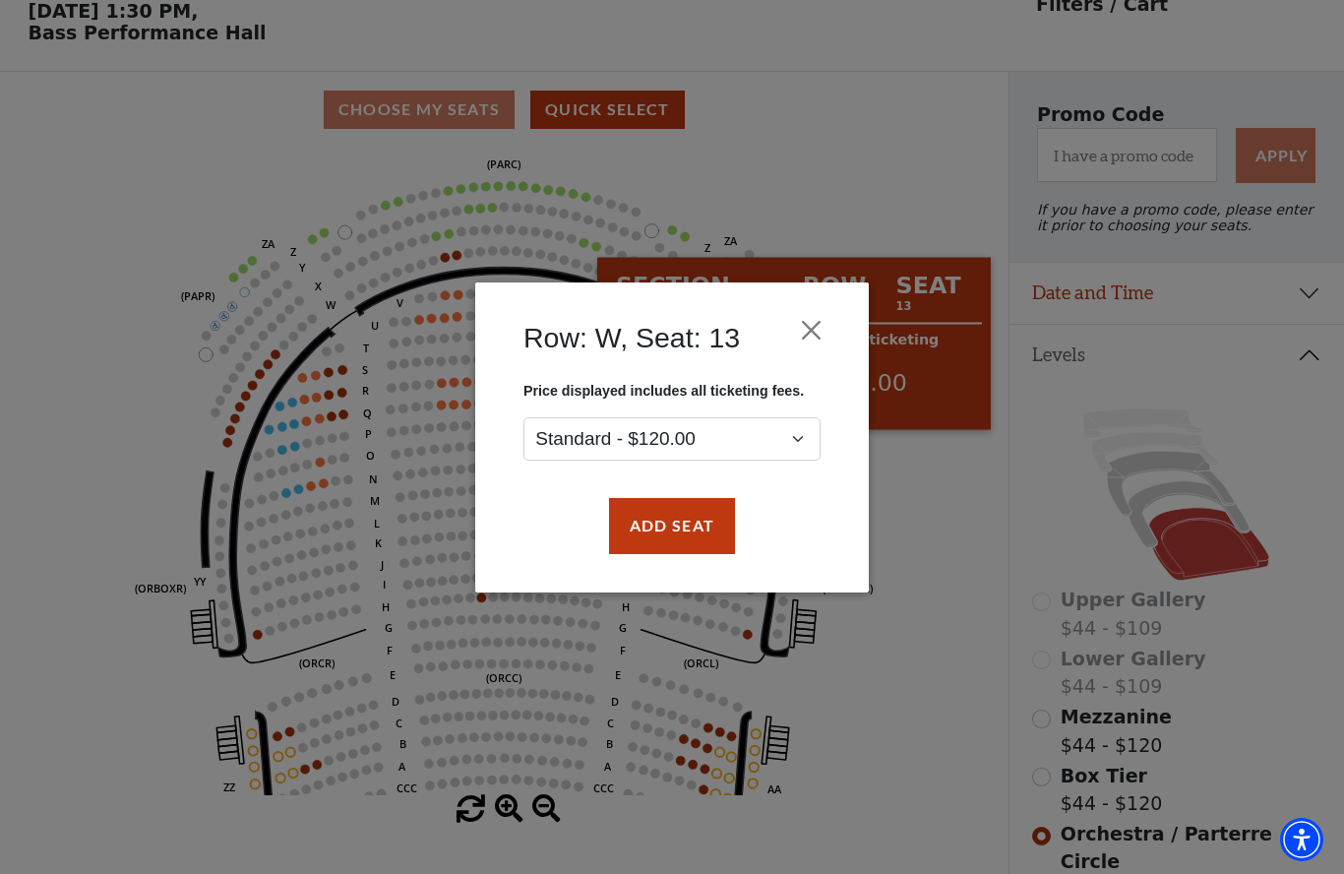
click at [700, 522] on button "Add Seat" at bounding box center [672, 525] width 126 height 55
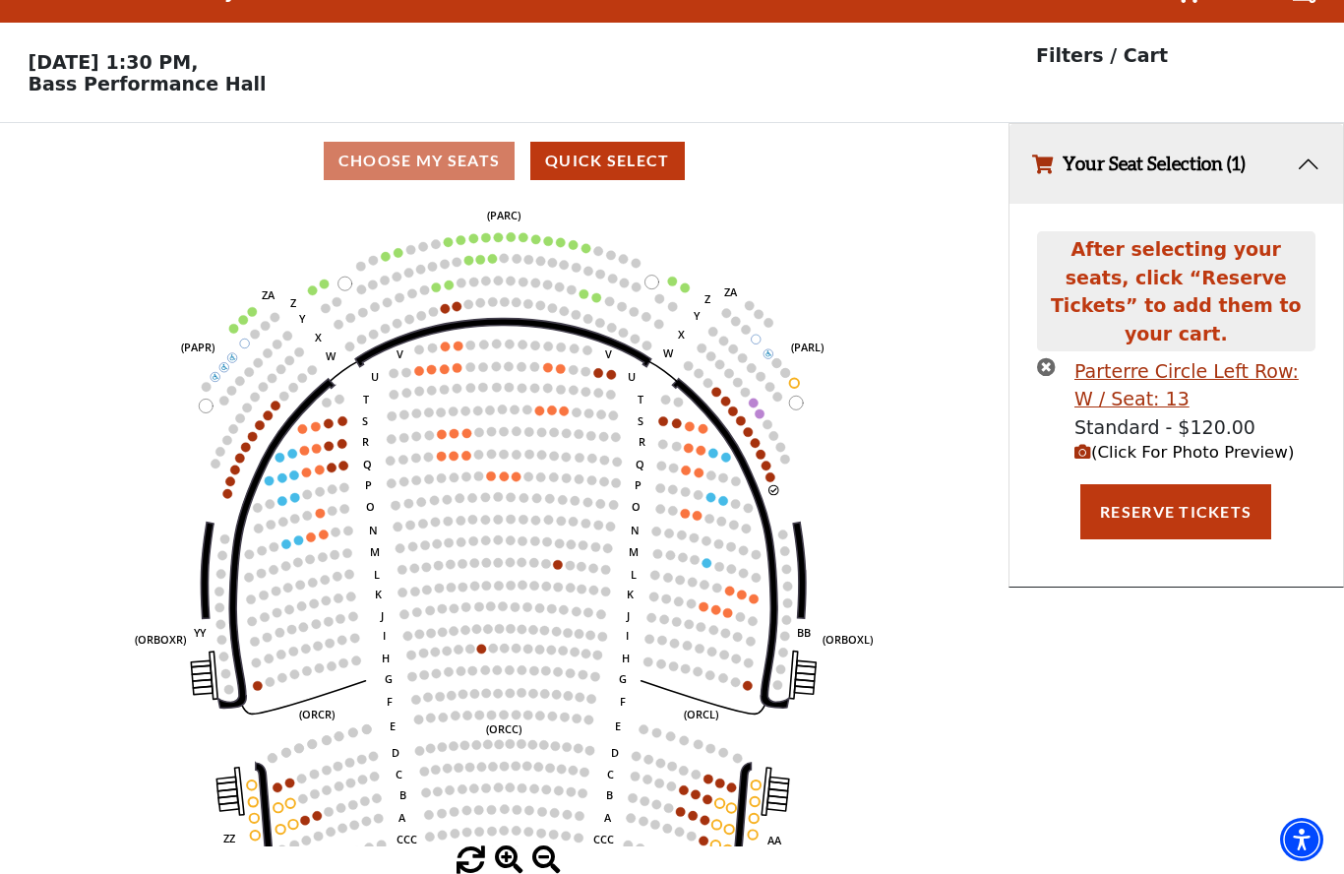
click at [1117, 443] on span "(Click For Photo Preview)" at bounding box center [1183, 452] width 219 height 19
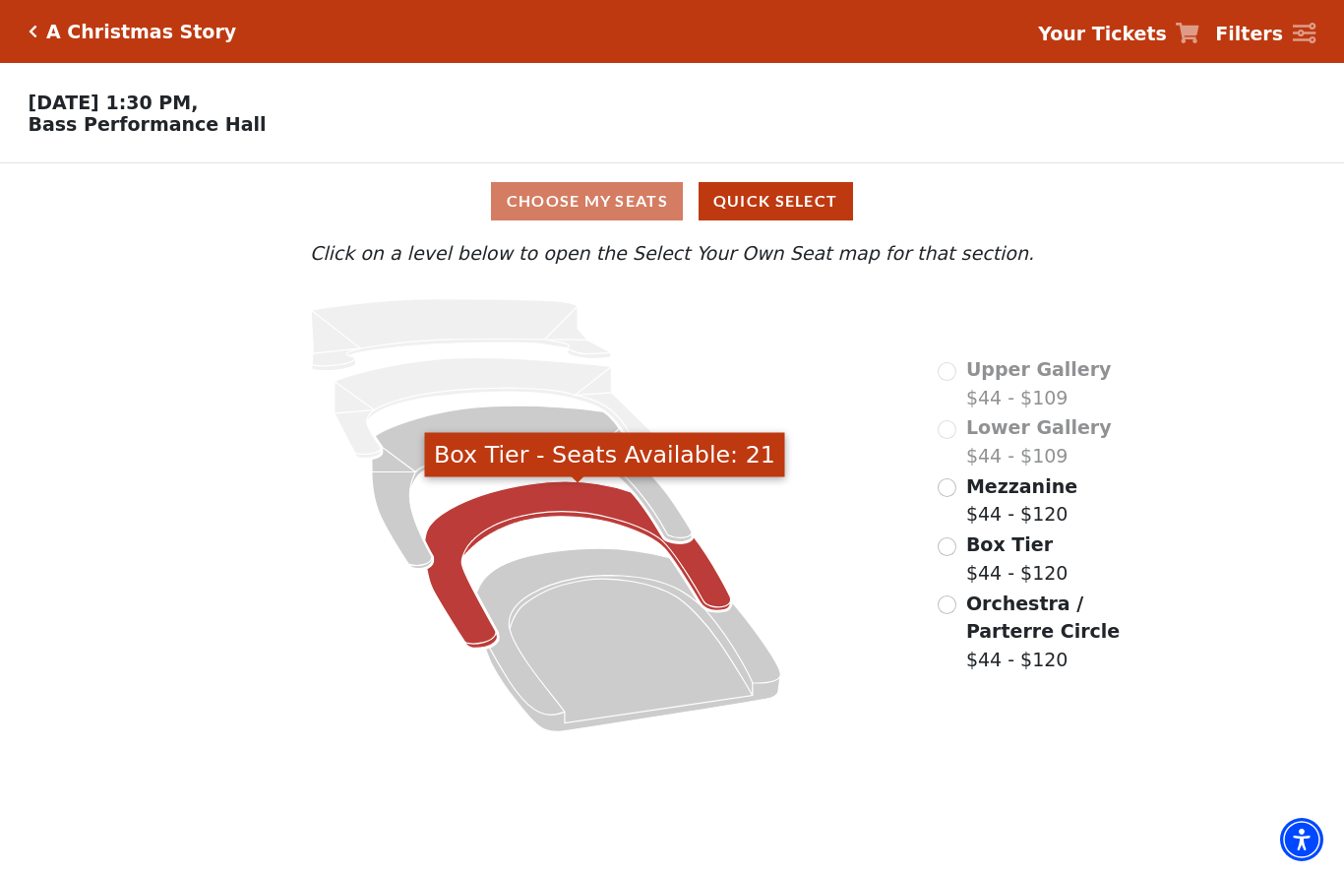
click at [547, 500] on icon "Box Tier - Seats Available: 21" at bounding box center [578, 564] width 306 height 166
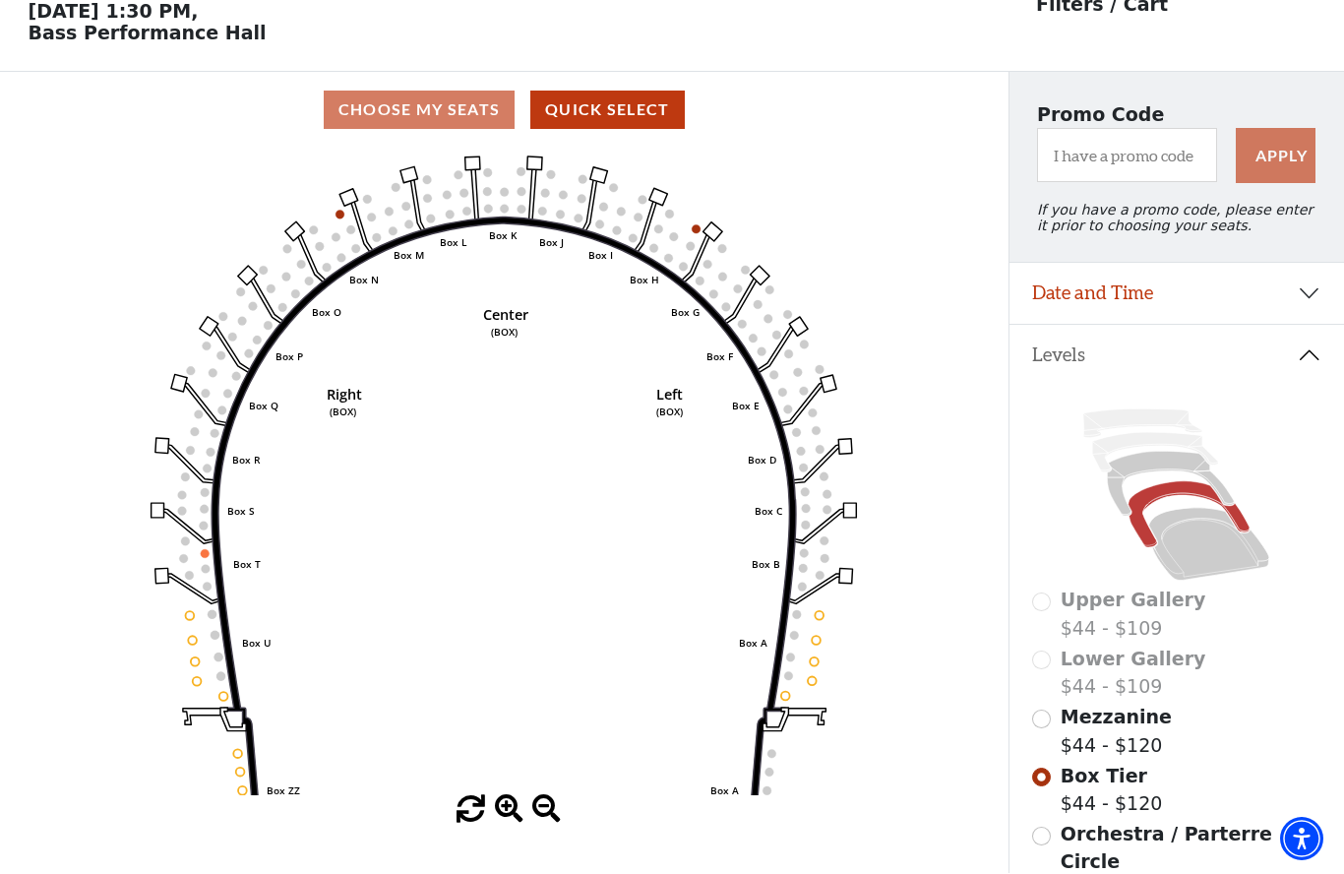
scroll to position [92, 0]
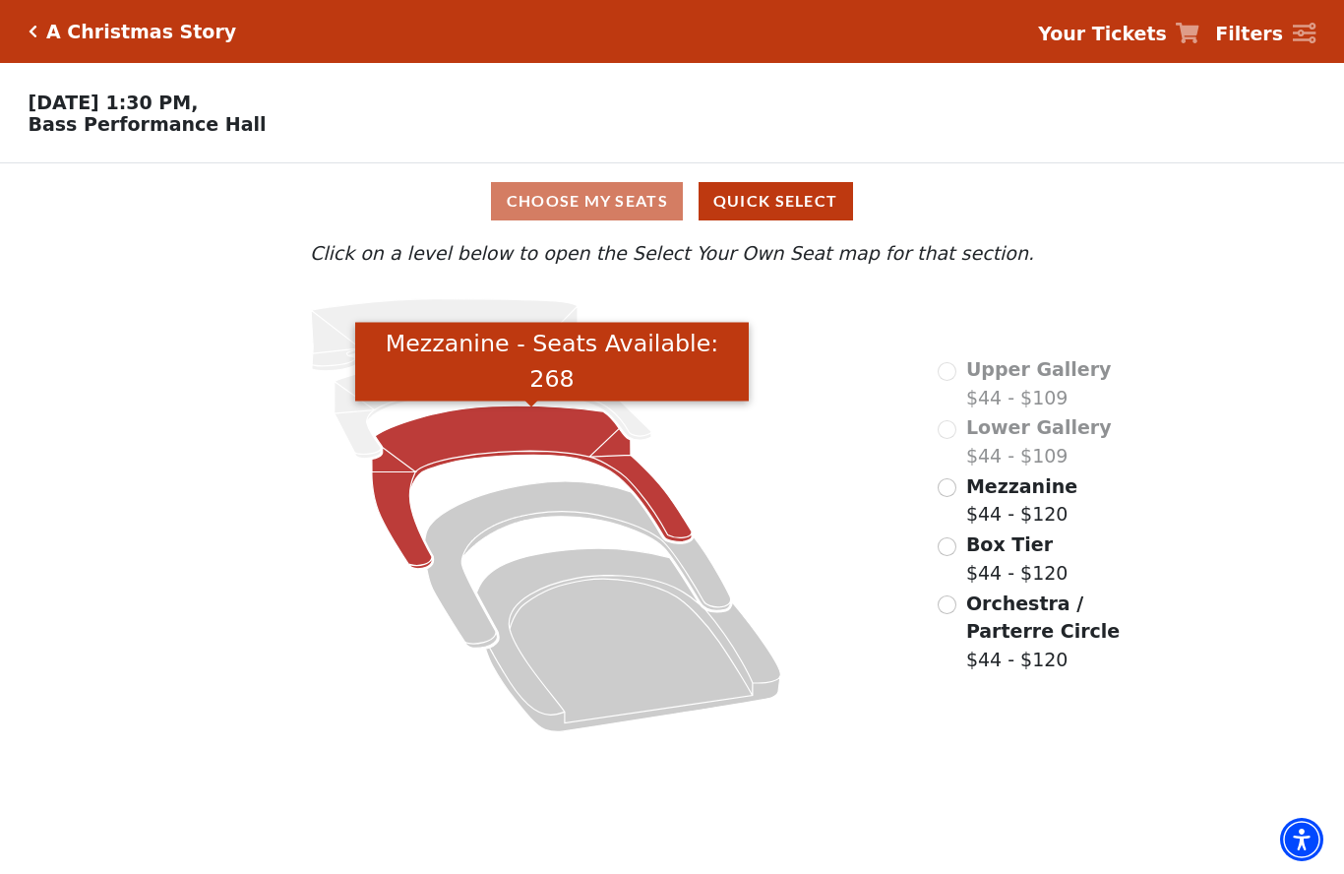
click at [530, 436] on icon "Mezzanine - Seats Available: 268" at bounding box center [532, 487] width 320 height 163
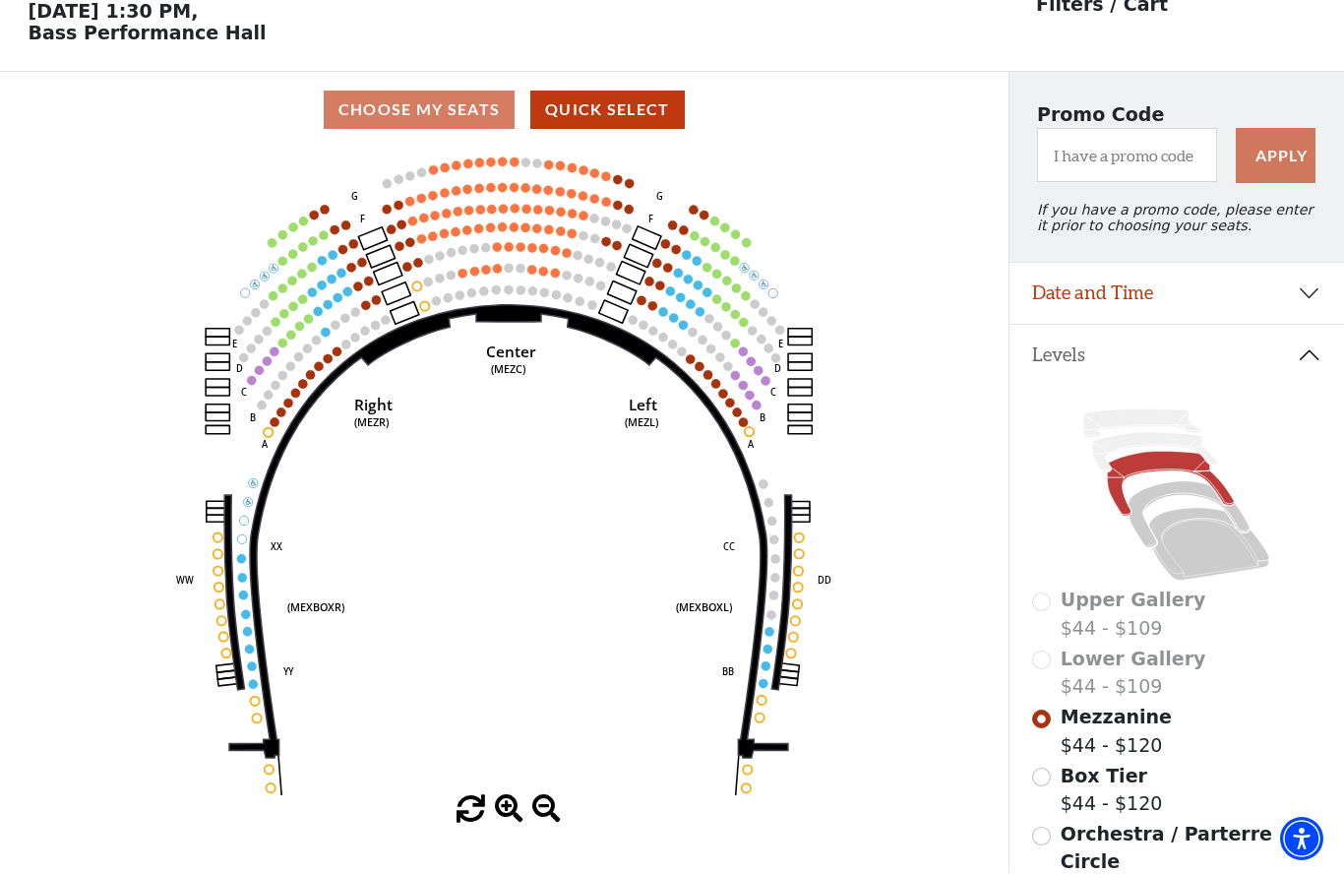
scroll to position [92, 0]
click at [644, 304] on circle at bounding box center [642, 299] width 9 height 9
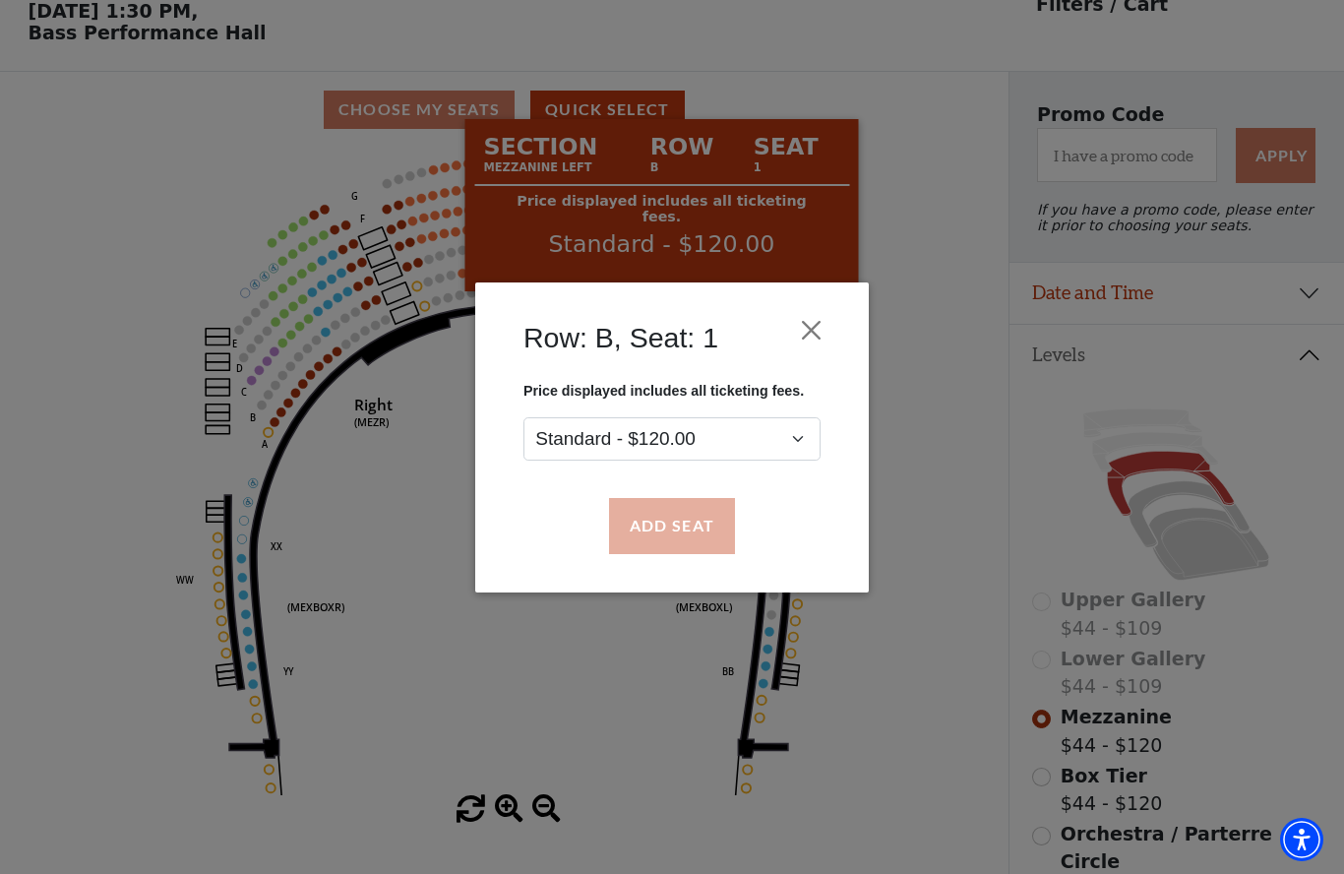
click at [653, 545] on button "Add Seat" at bounding box center [672, 525] width 126 height 55
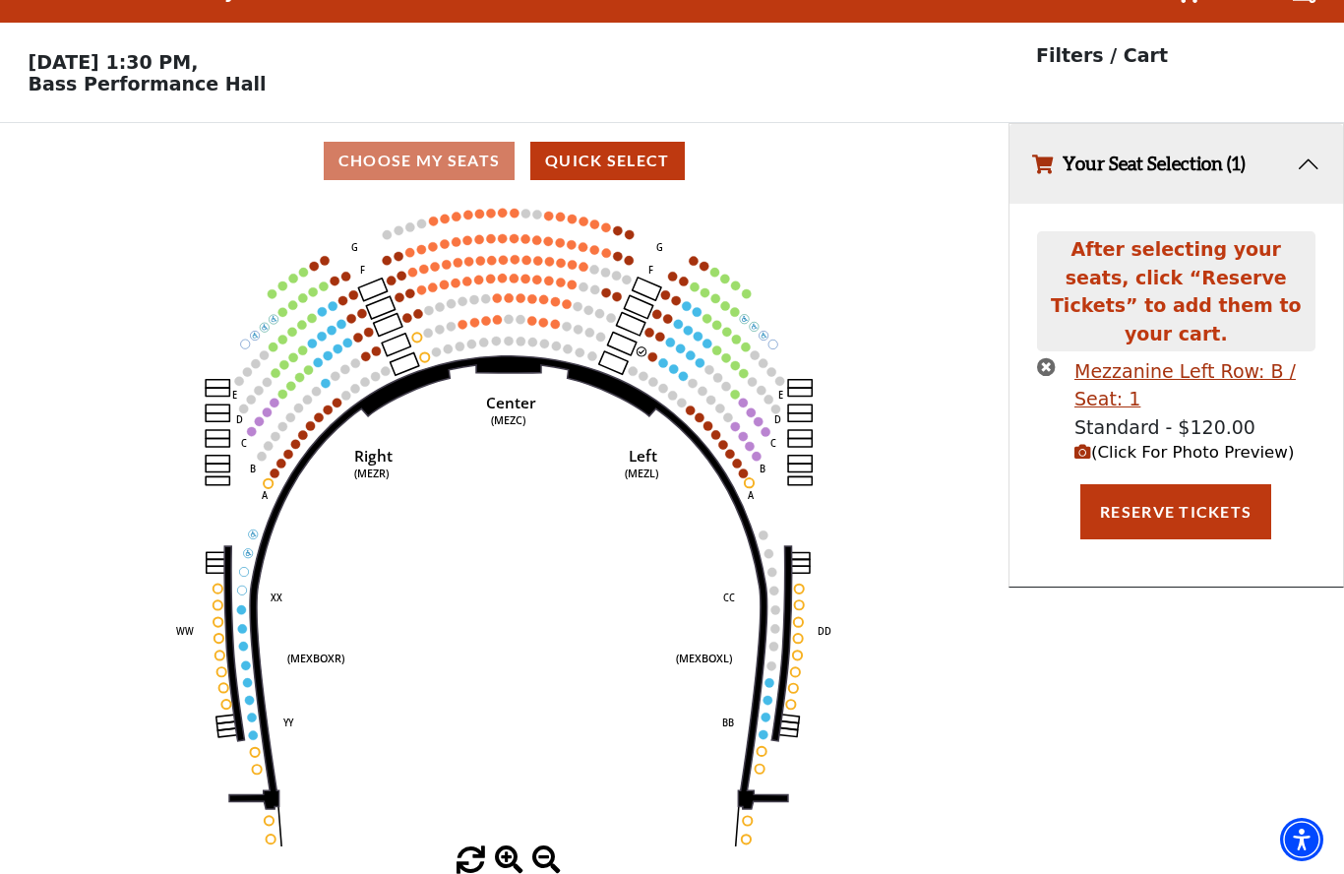
click at [656, 352] on circle at bounding box center [652, 356] width 9 height 9
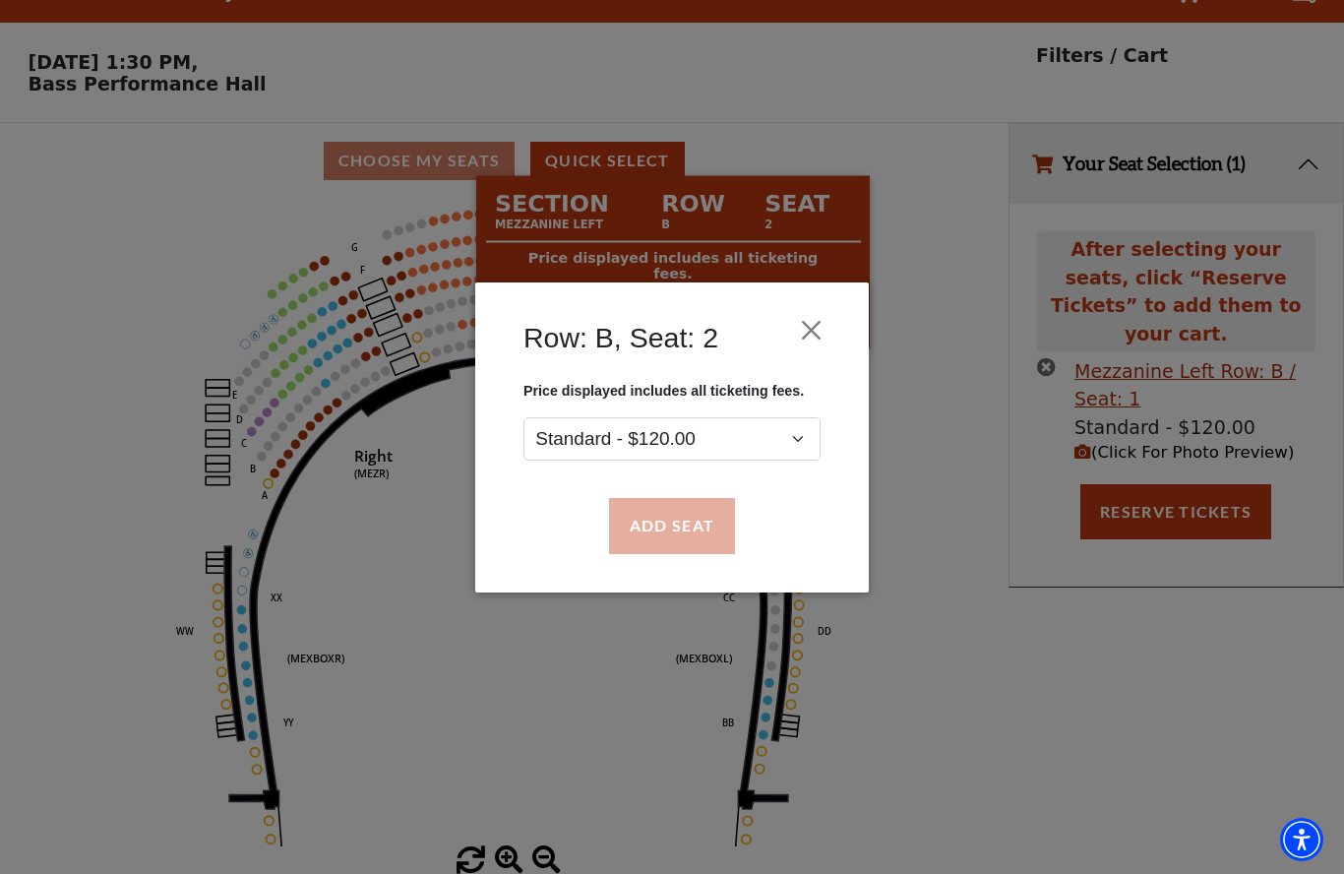
click at [694, 552] on button "Add Seat" at bounding box center [672, 525] width 126 height 55
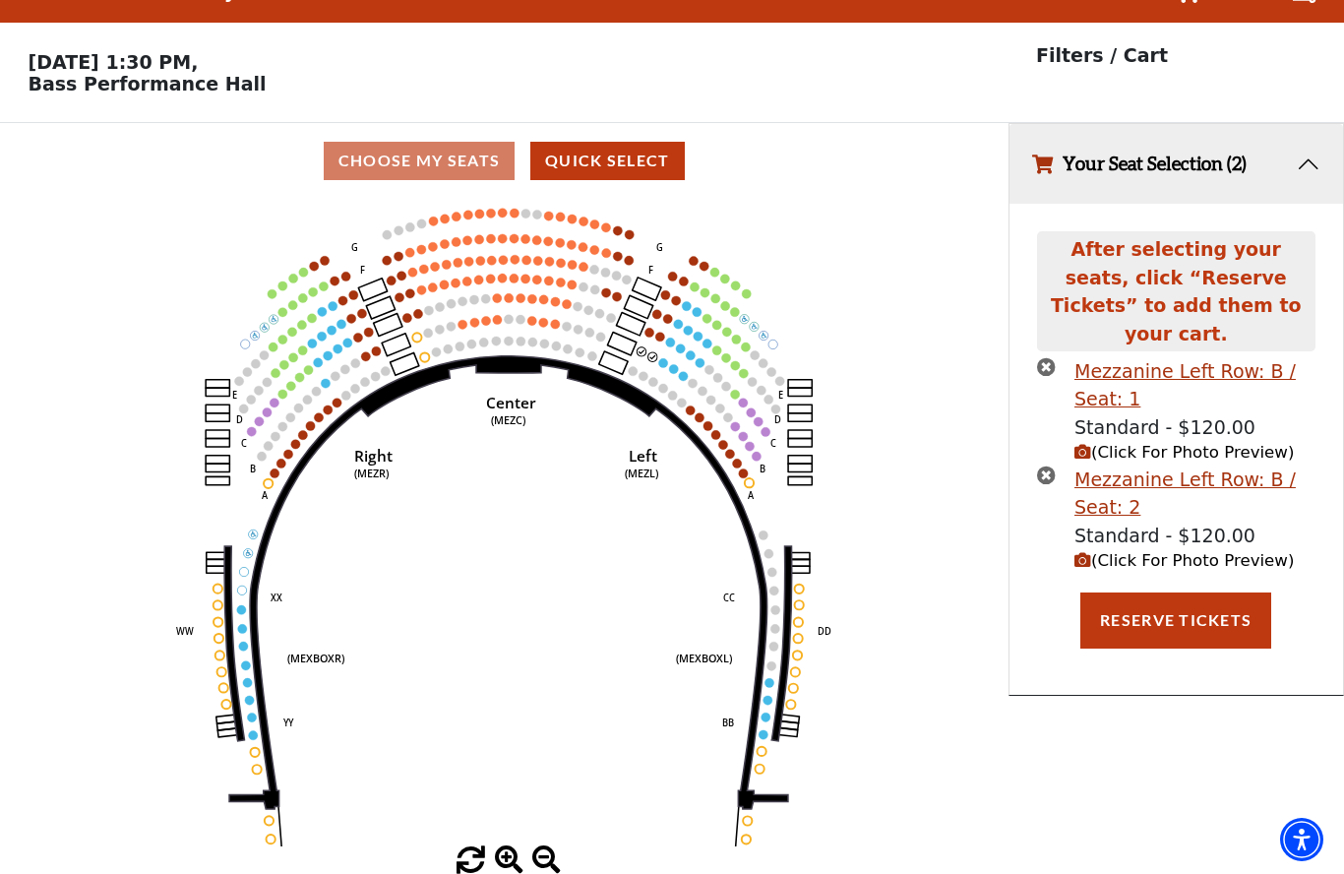
click at [1088, 444] on icon "(Click For Photo Preview)" at bounding box center [1082, 452] width 17 height 17
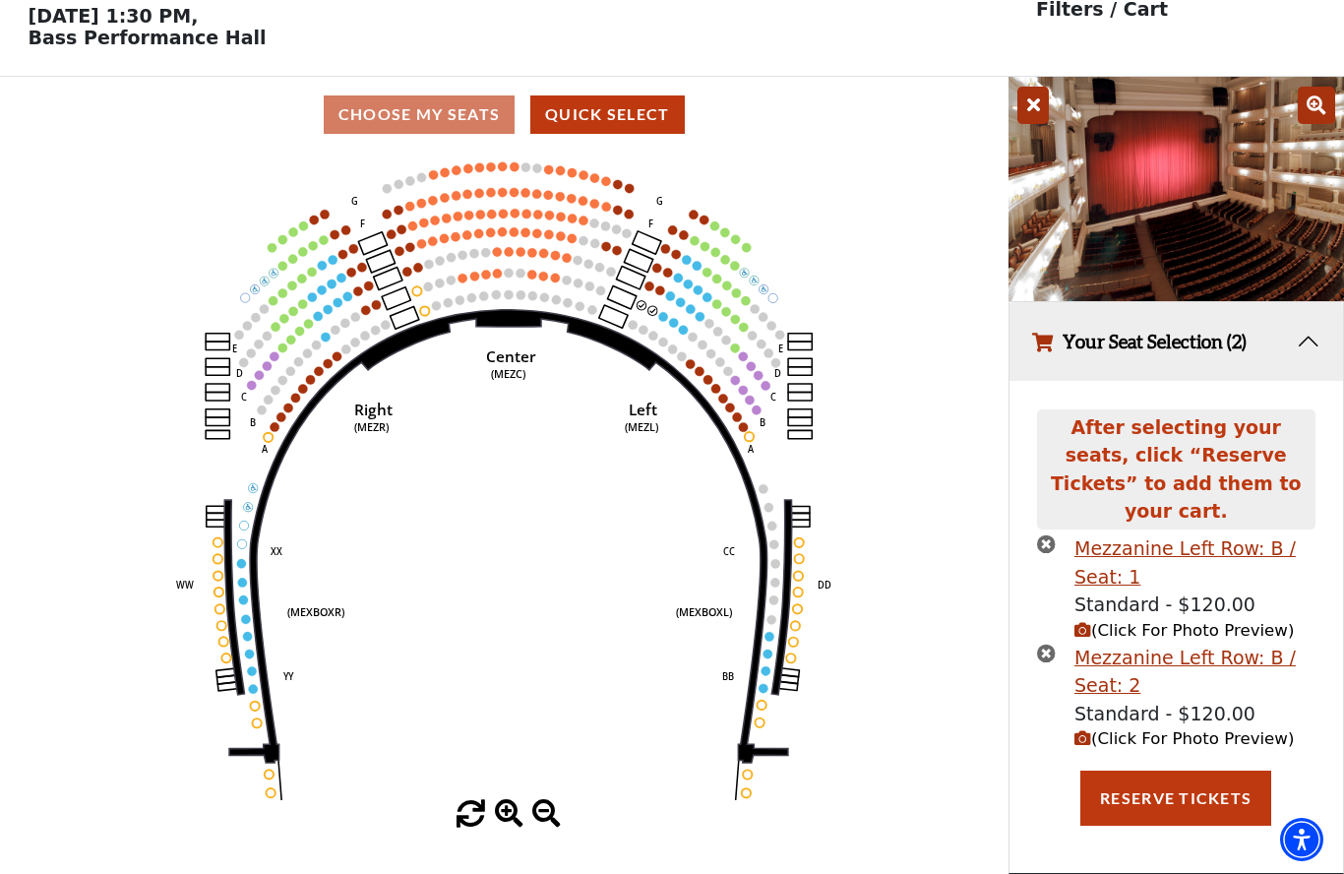
click at [665, 316] on circle at bounding box center [663, 316] width 9 height 9
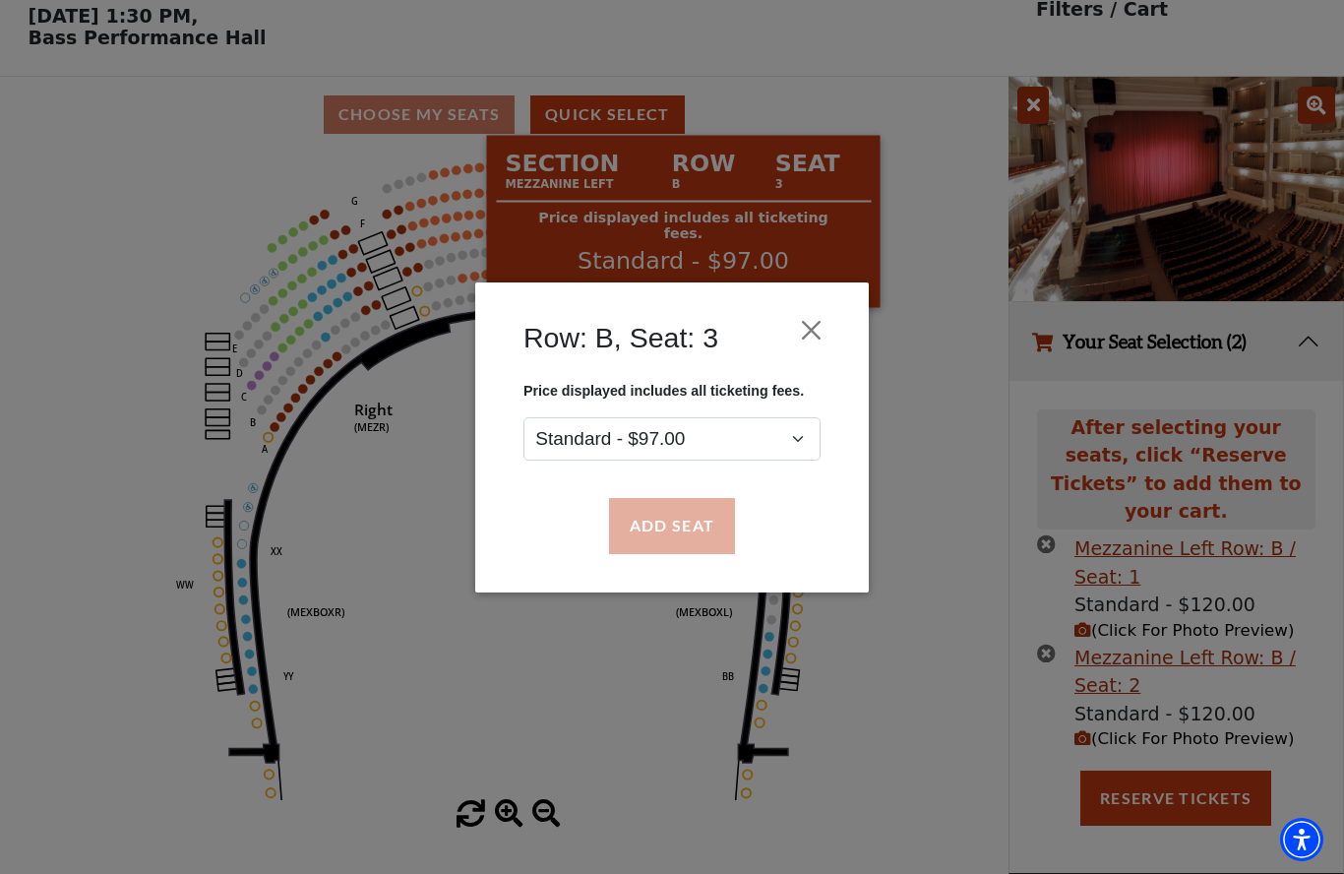
click at [691, 530] on button "Add Seat" at bounding box center [672, 525] width 126 height 55
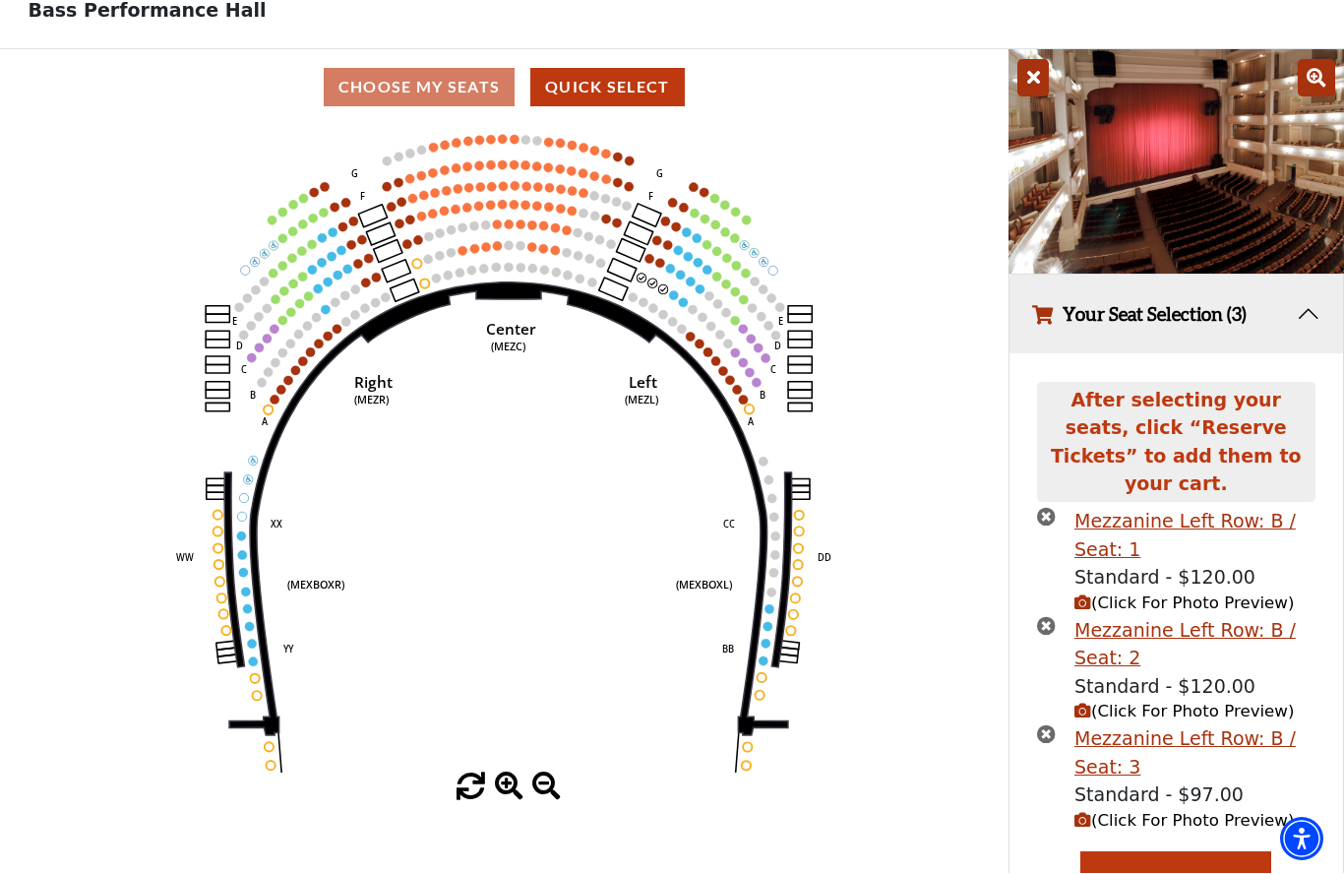
scroll to position [114, 0]
click at [684, 298] on icon "Center (MEZC) Right (MEZR) Left (MEZL) (MEXBOXR) (MEXBOXL) XX WW CC DD YY BB ZZ…" at bounding box center [503, 448] width 907 height 647
click at [675, 297] on circle at bounding box center [673, 294] width 9 height 9
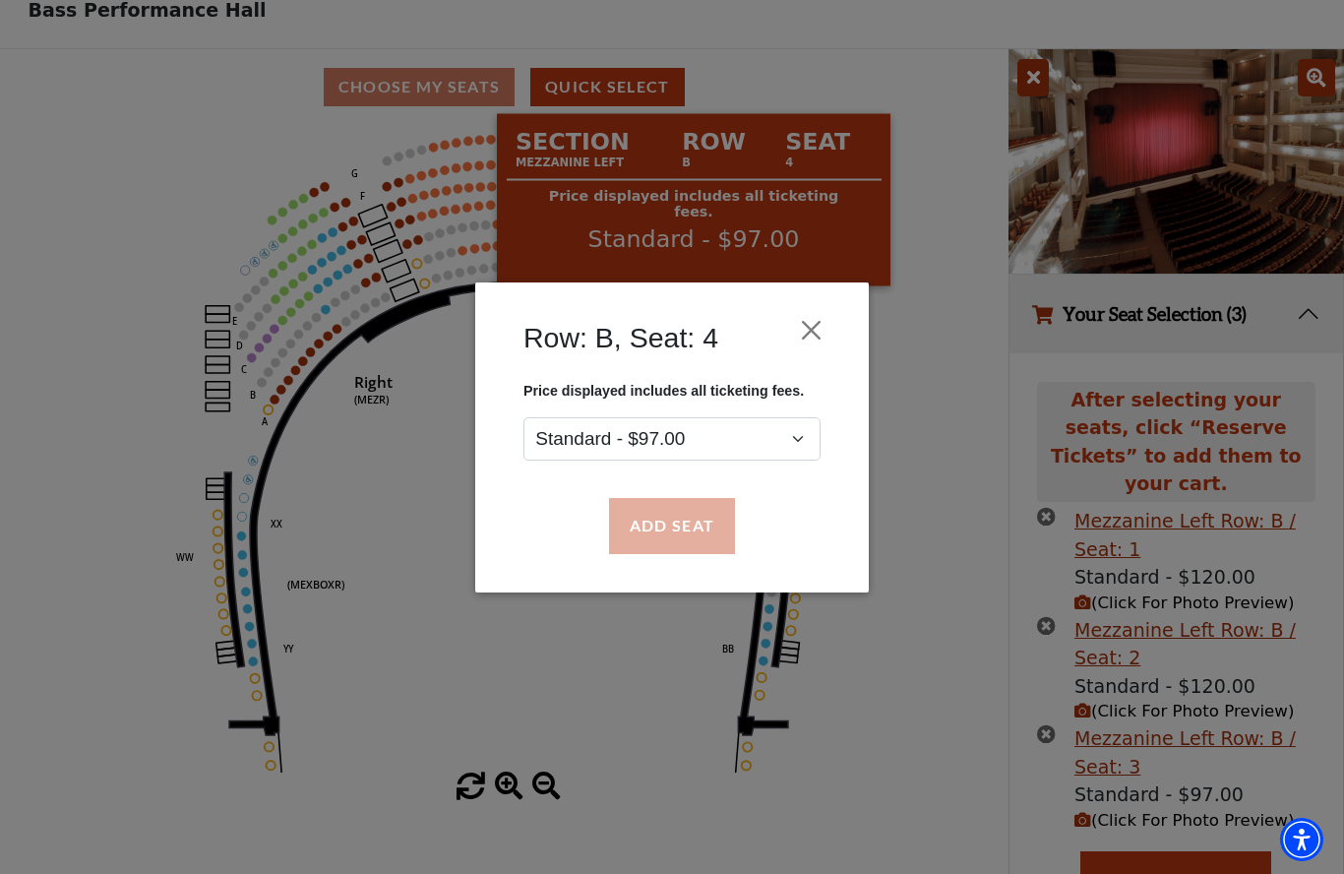
click at [690, 532] on button "Add Seat" at bounding box center [672, 525] width 126 height 55
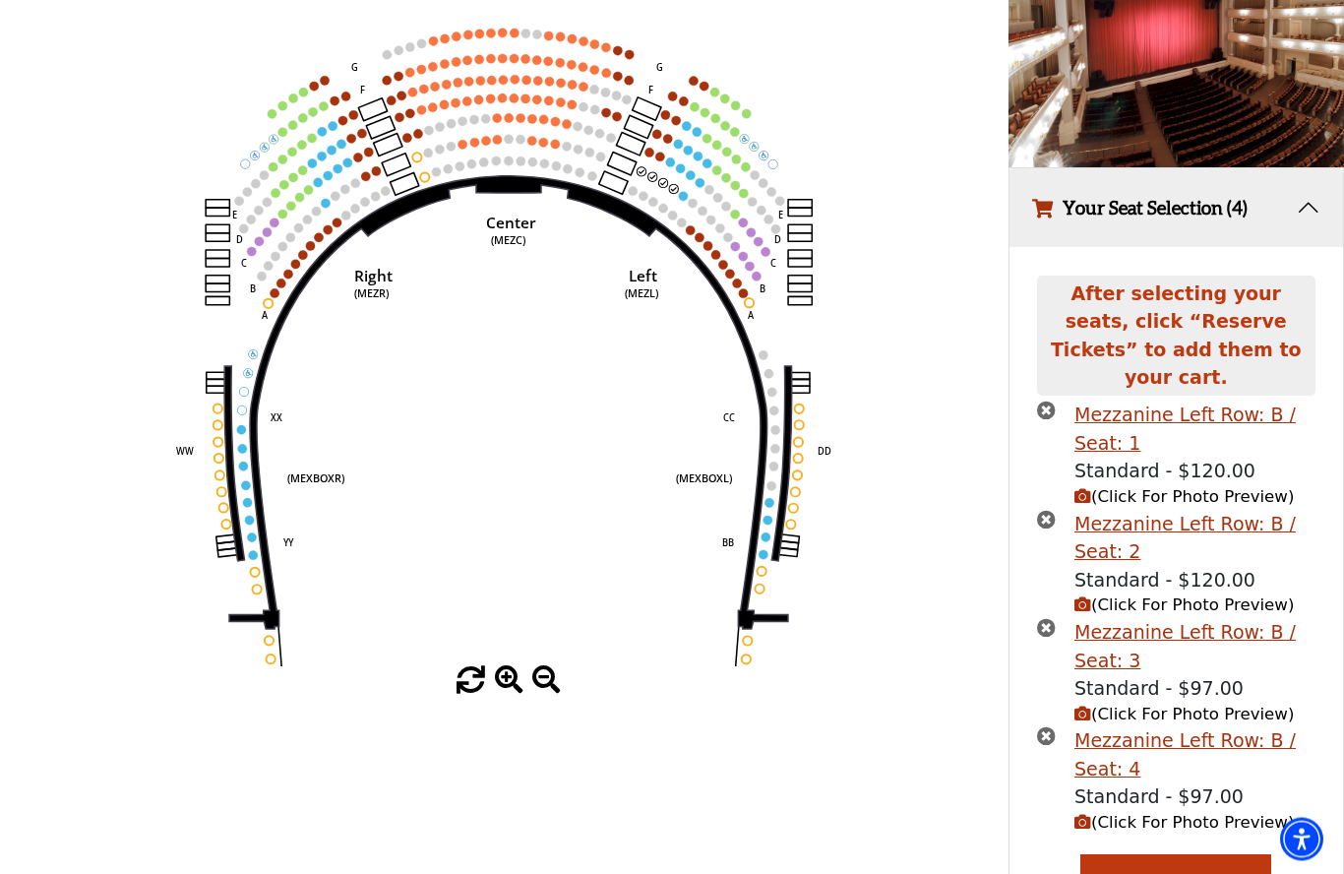
scroll to position [220, 0]
click at [690, 191] on icon "Center (MEZC) Right (MEZR) Left (MEZL) (MEXBOXR) (MEXBOXL) XX WW CC DD YY BB ZZ…" at bounding box center [503, 342] width 907 height 647
click at [687, 194] on icon "Center (MEZC) Right (MEZR) Left (MEZL) (MEXBOXR) (MEXBOXL) XX WW CC DD YY BB ZZ…" at bounding box center [503, 342] width 907 height 647
click at [687, 196] on use "Seat Selected" at bounding box center [683, 196] width 10 height 10
click at [693, 198] on icon "Center (MEZC) Right (MEZR) Left (MEZL) (MEXBOXR) (MEXBOXL) XX WW CC DD YY BB ZZ…" at bounding box center [503, 342] width 907 height 647
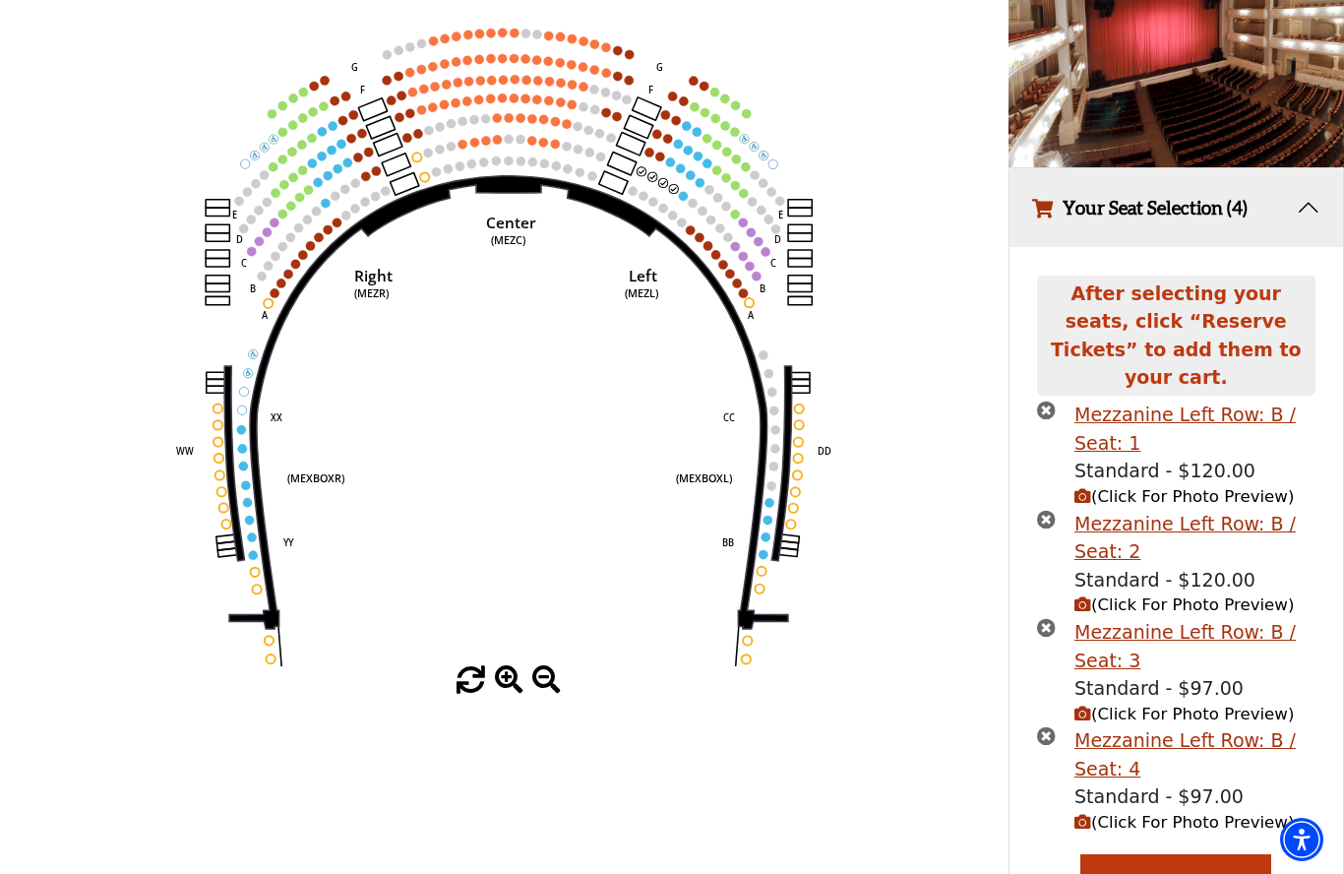
click at [686, 199] on circle at bounding box center [683, 195] width 9 height 9
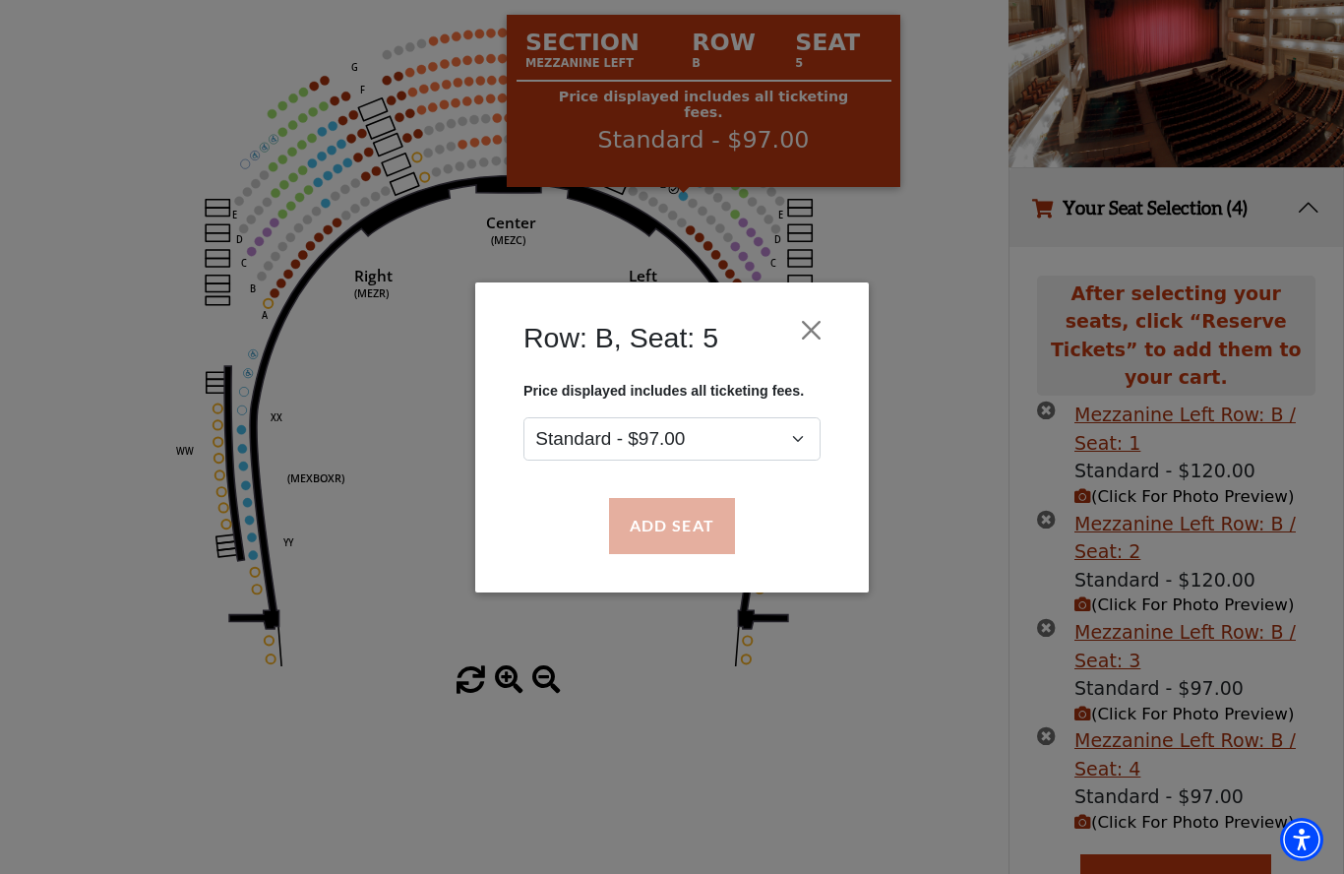
click at [684, 535] on button "Add Seat" at bounding box center [672, 525] width 126 height 55
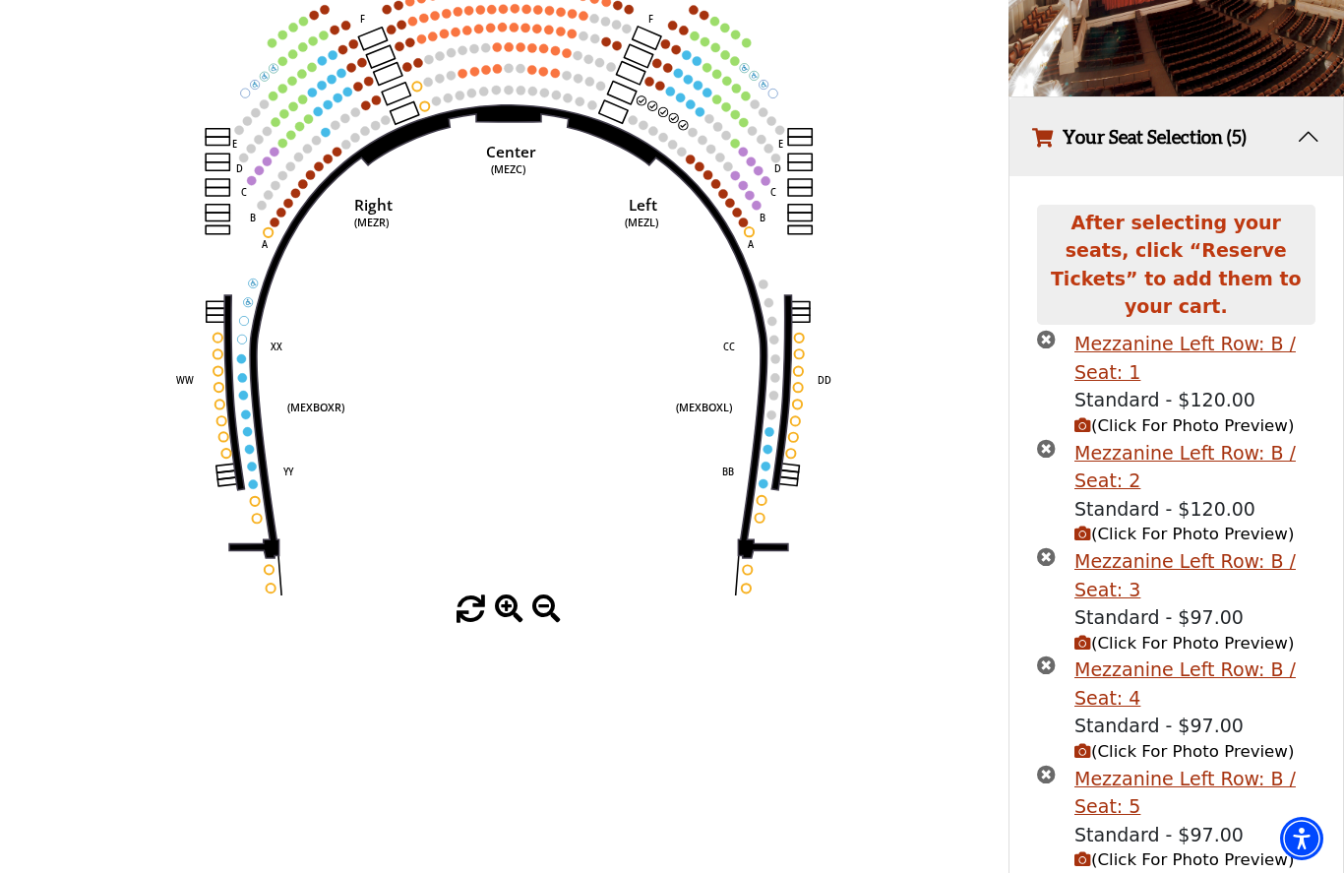
scroll to position [289, 0]
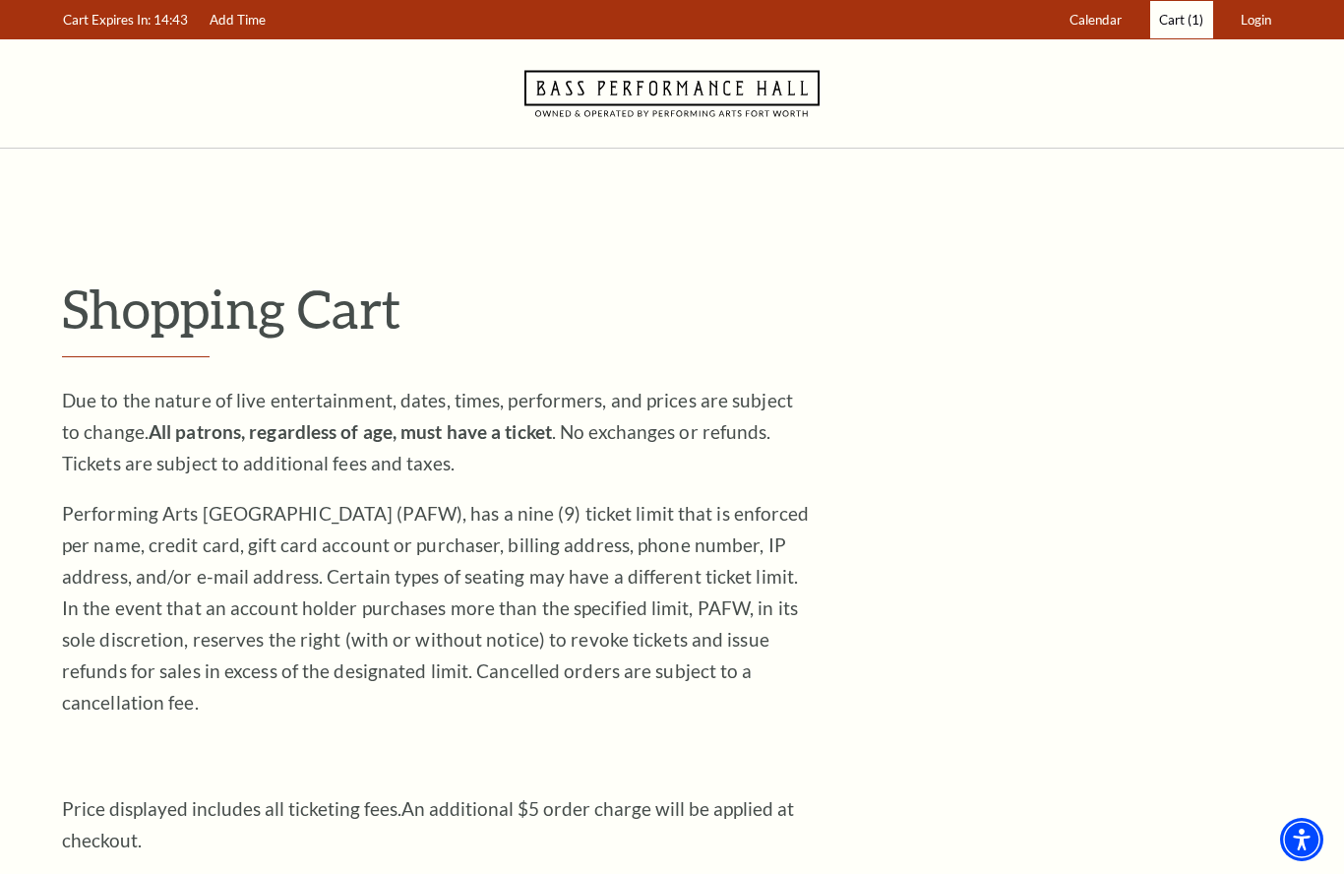
click at [1189, 23] on span "(1)" at bounding box center [1196, 20] width 16 height 16
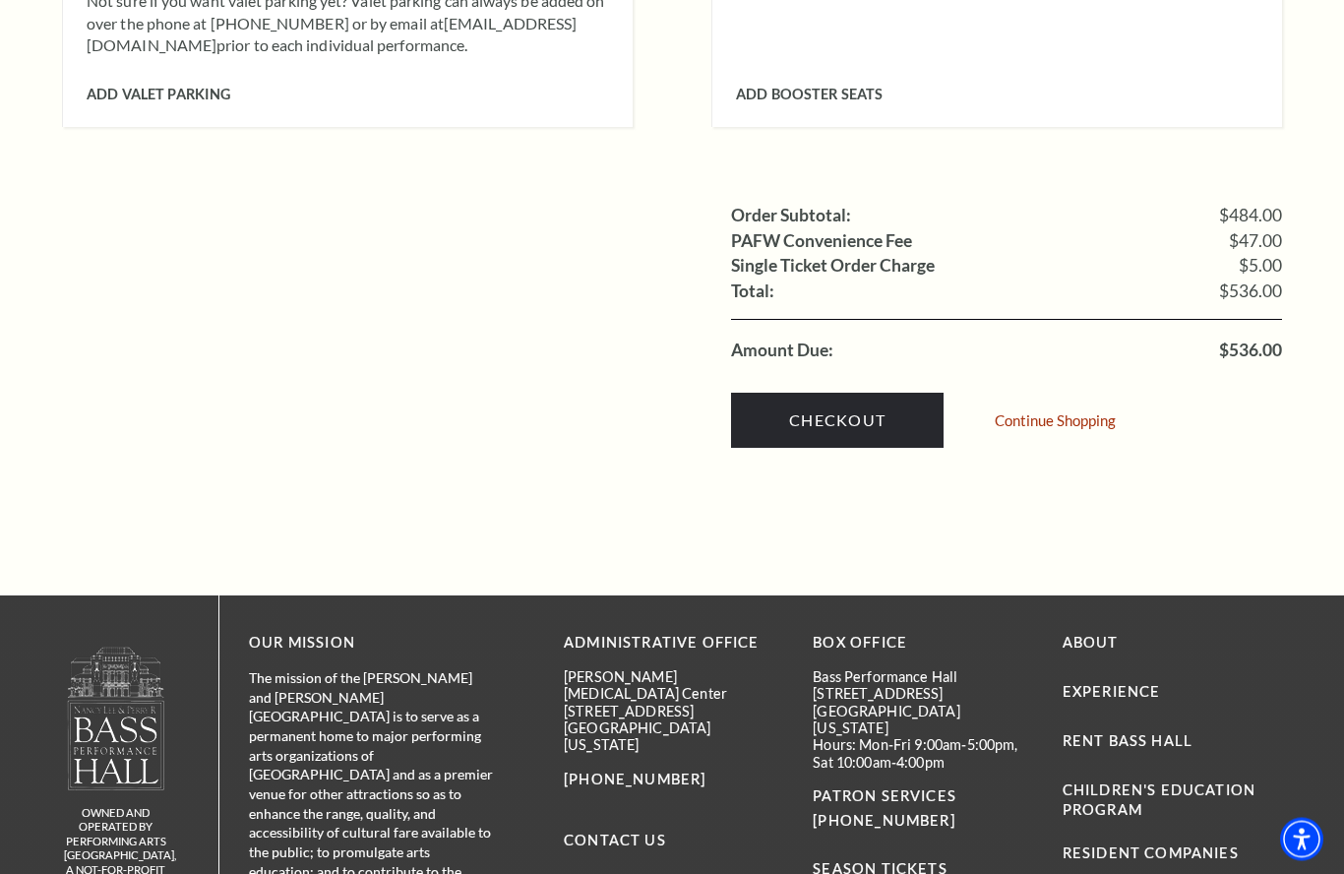
scroll to position [2130, 0]
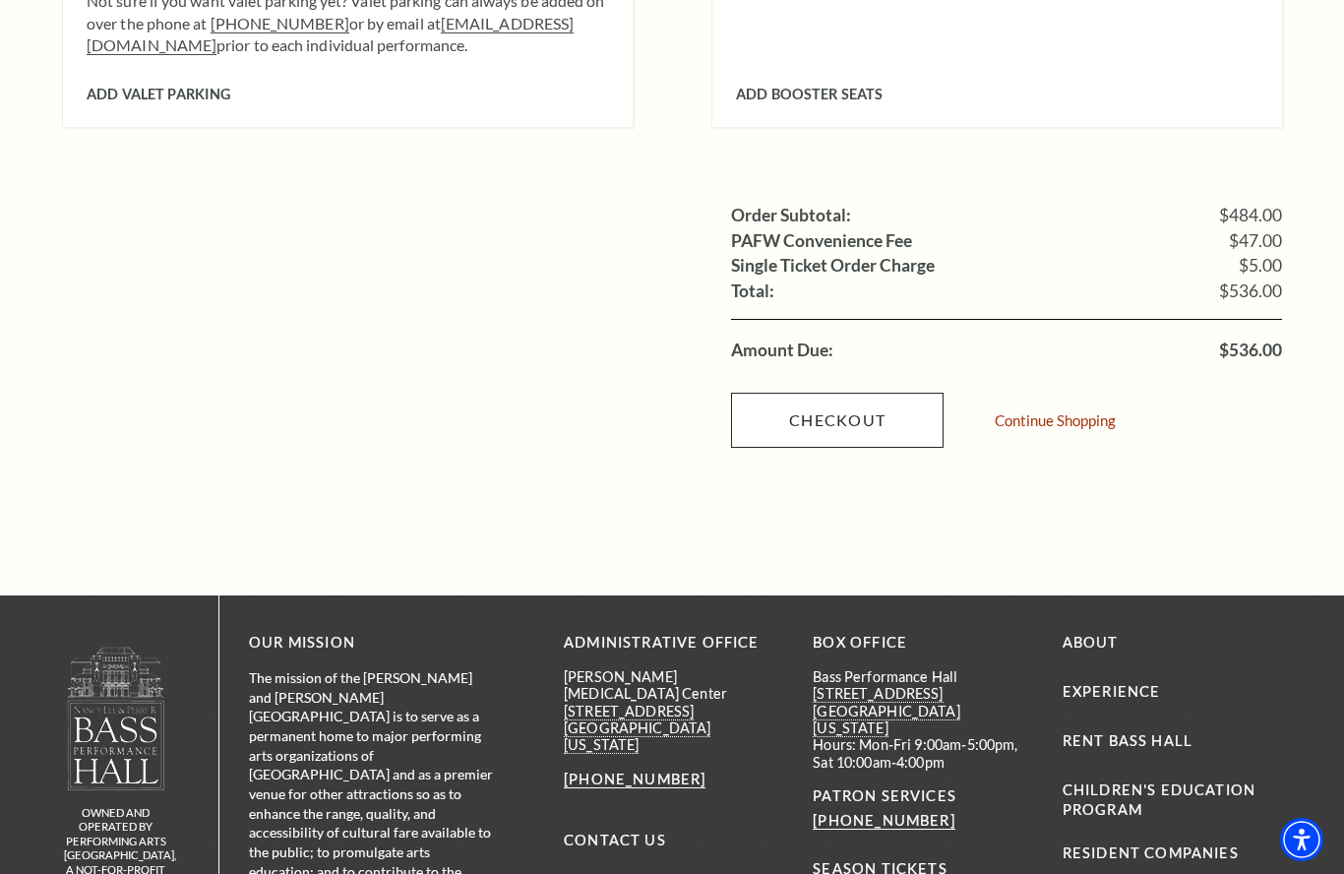
click at [875, 393] on link "Checkout" at bounding box center [837, 420] width 213 height 55
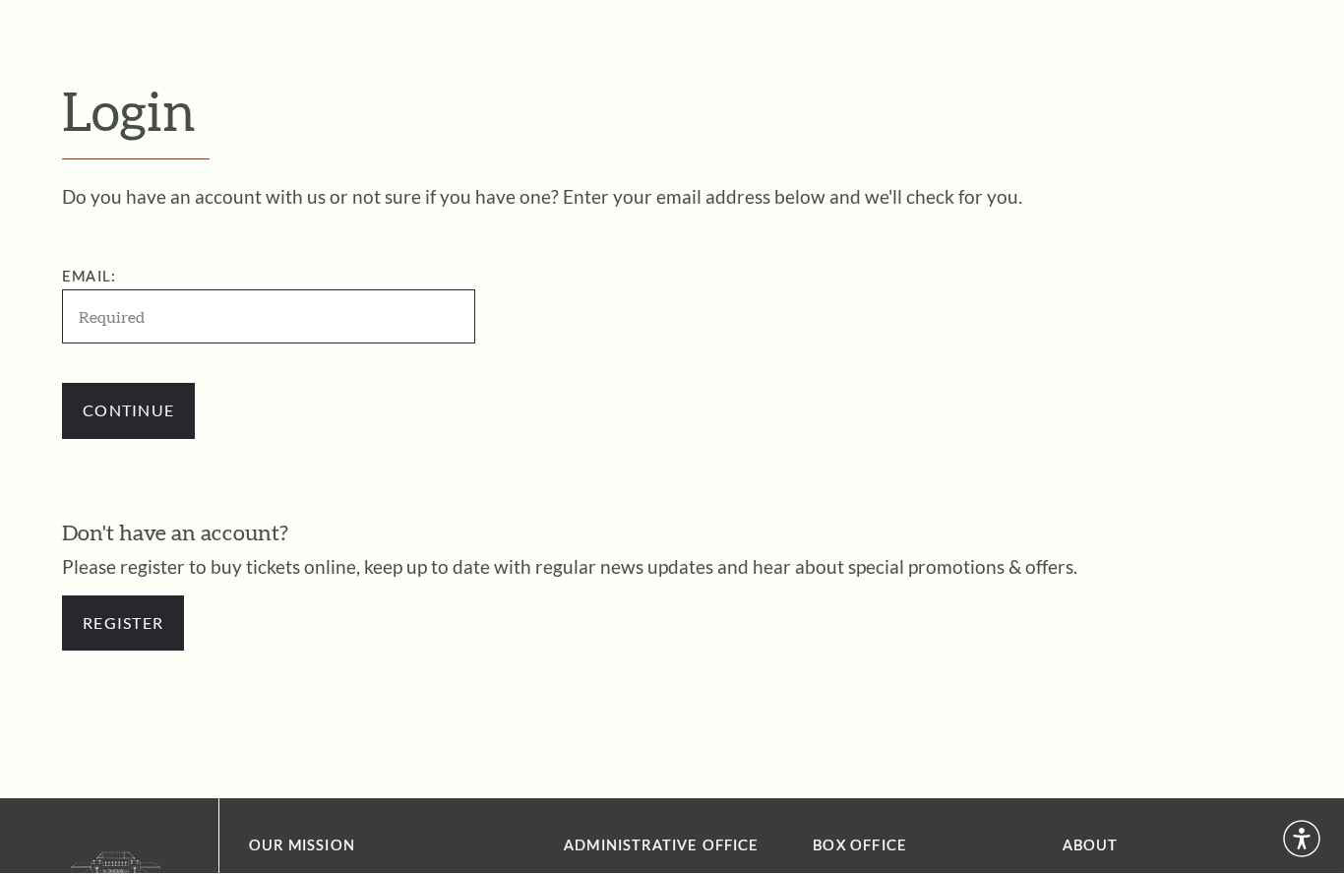
scroll to position [550, 0]
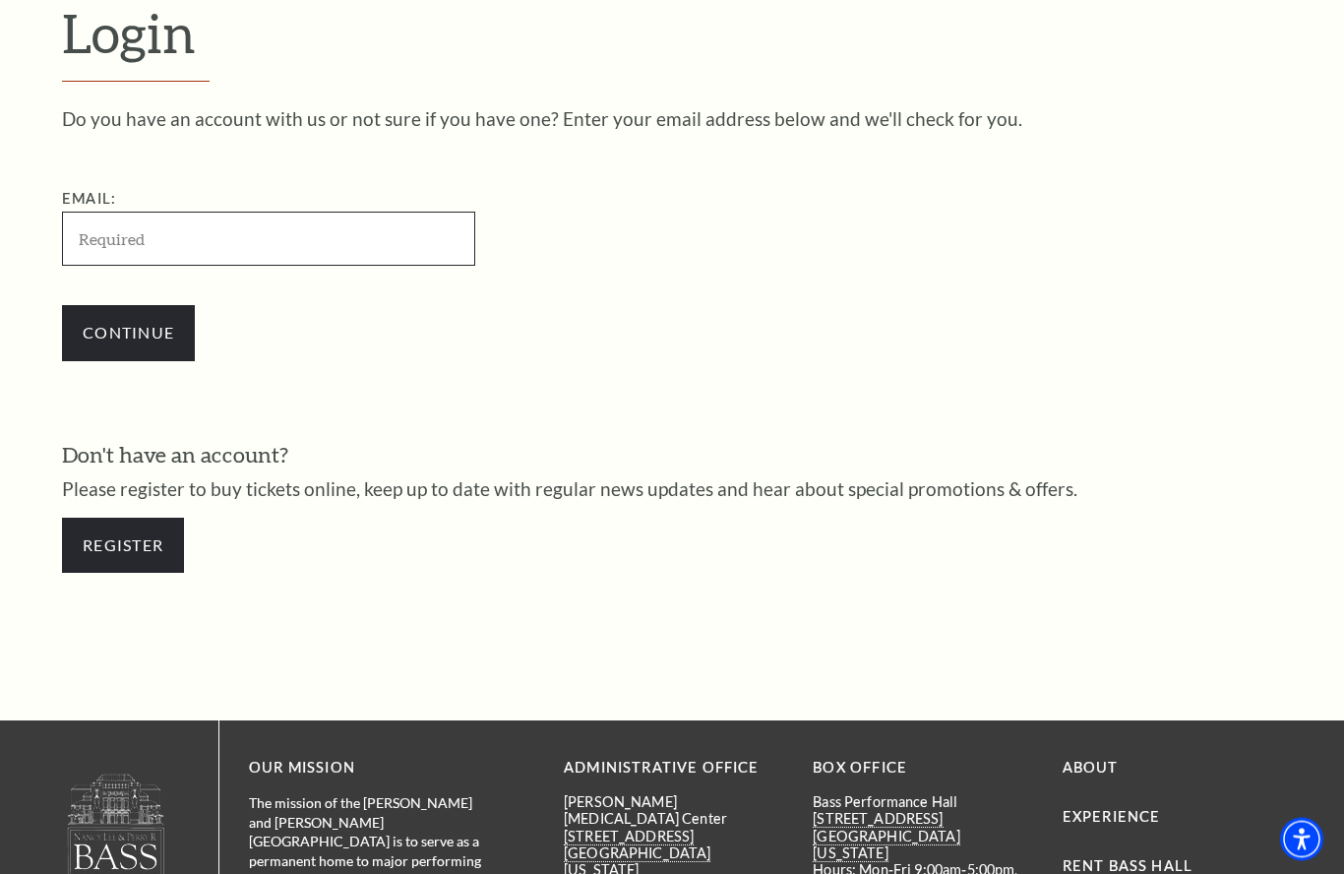
type input "traymcpherson@stoneridgehomesok.com"
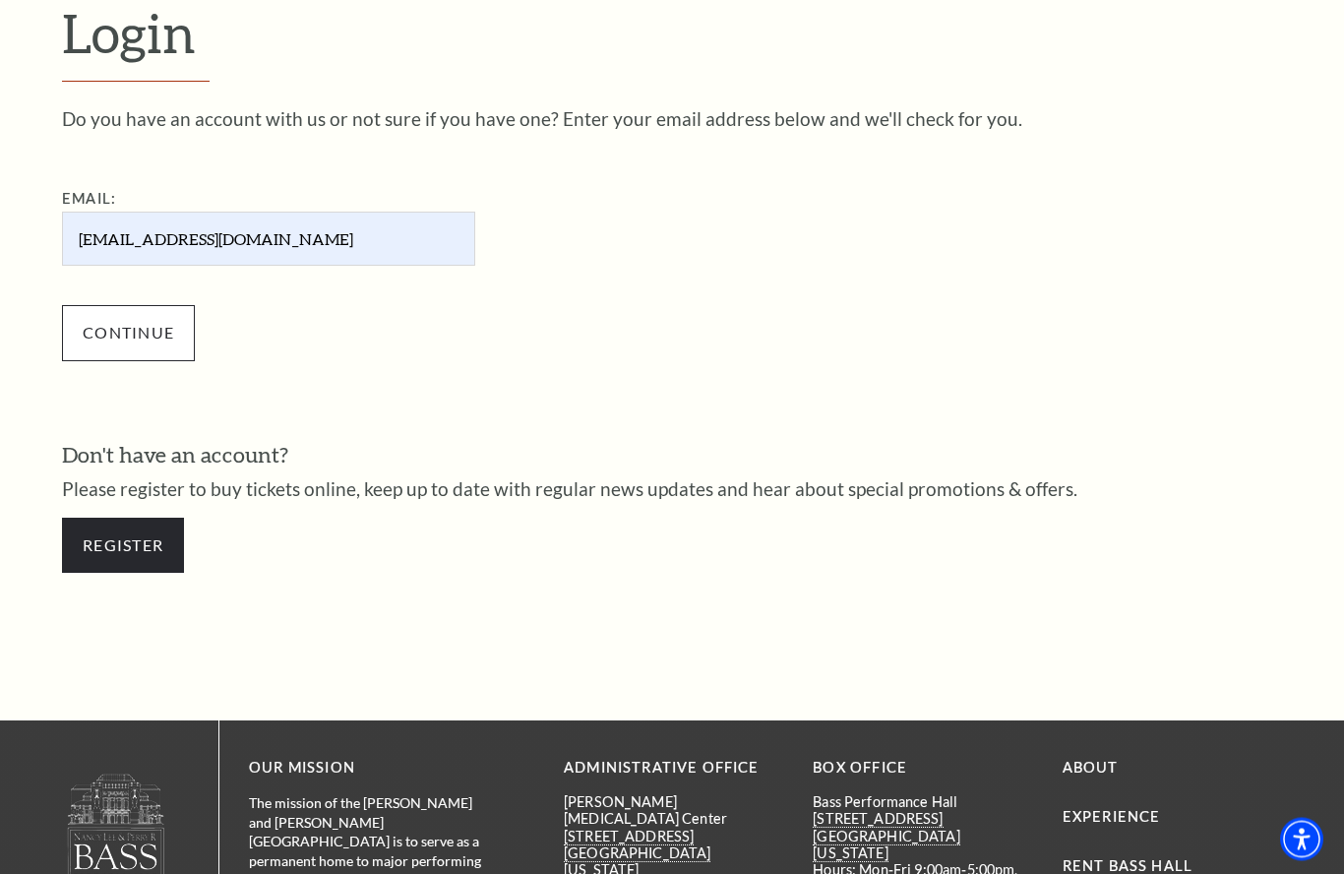
click at [141, 329] on input "Continue" at bounding box center [128, 333] width 133 height 55
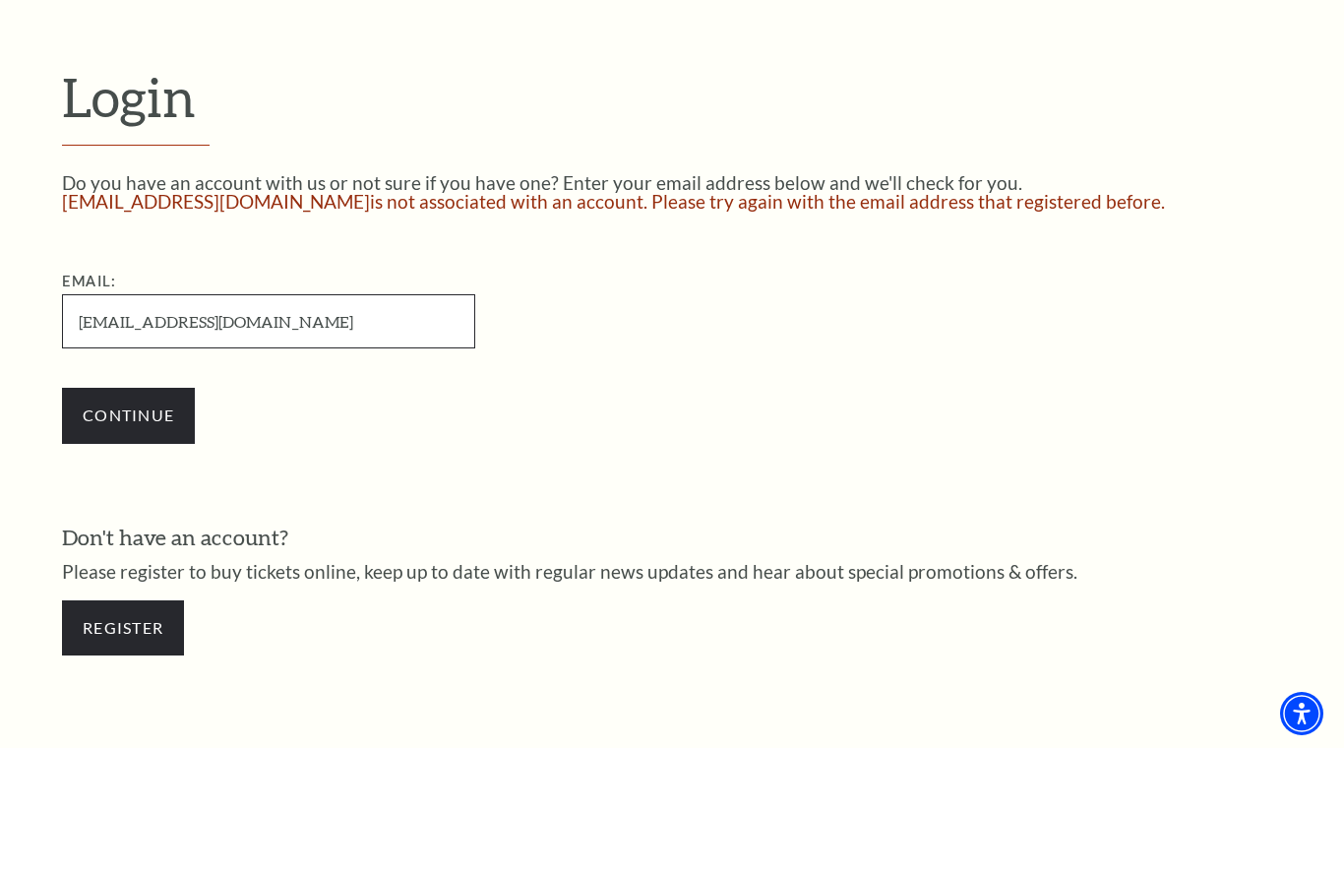
scroll to position [371, 0]
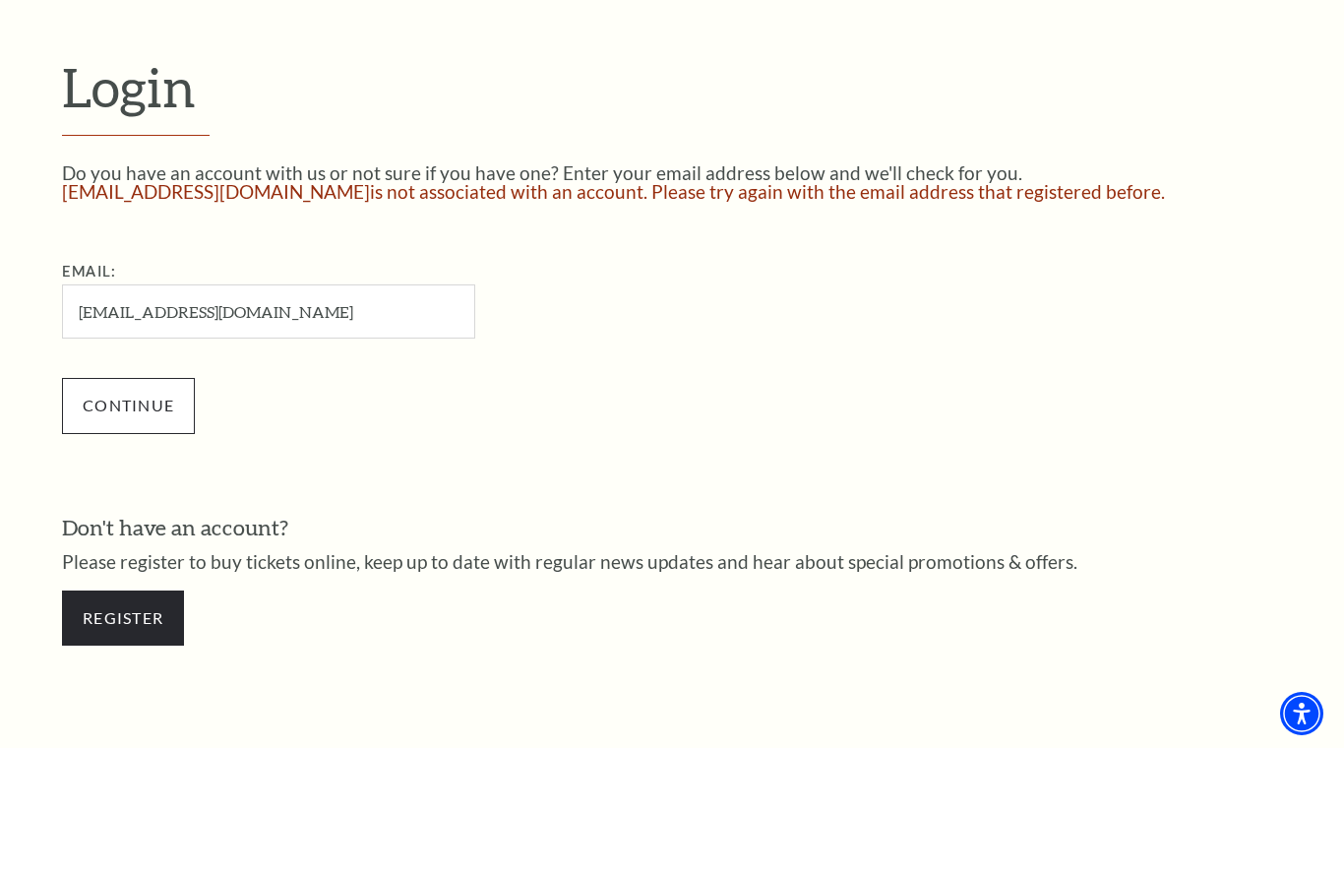
click at [131, 504] on input "Continue" at bounding box center [128, 531] width 133 height 55
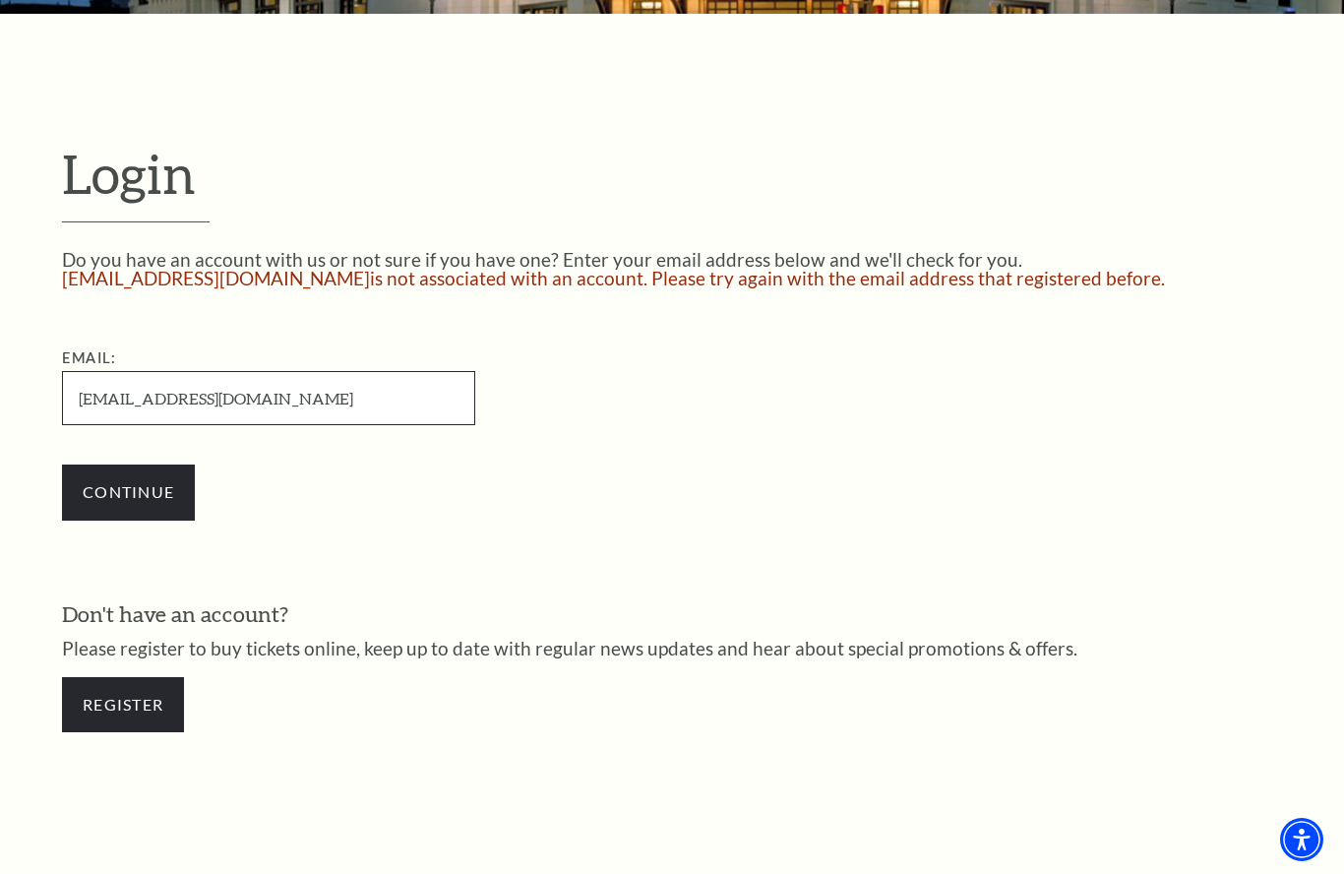
scroll to position [409, 0]
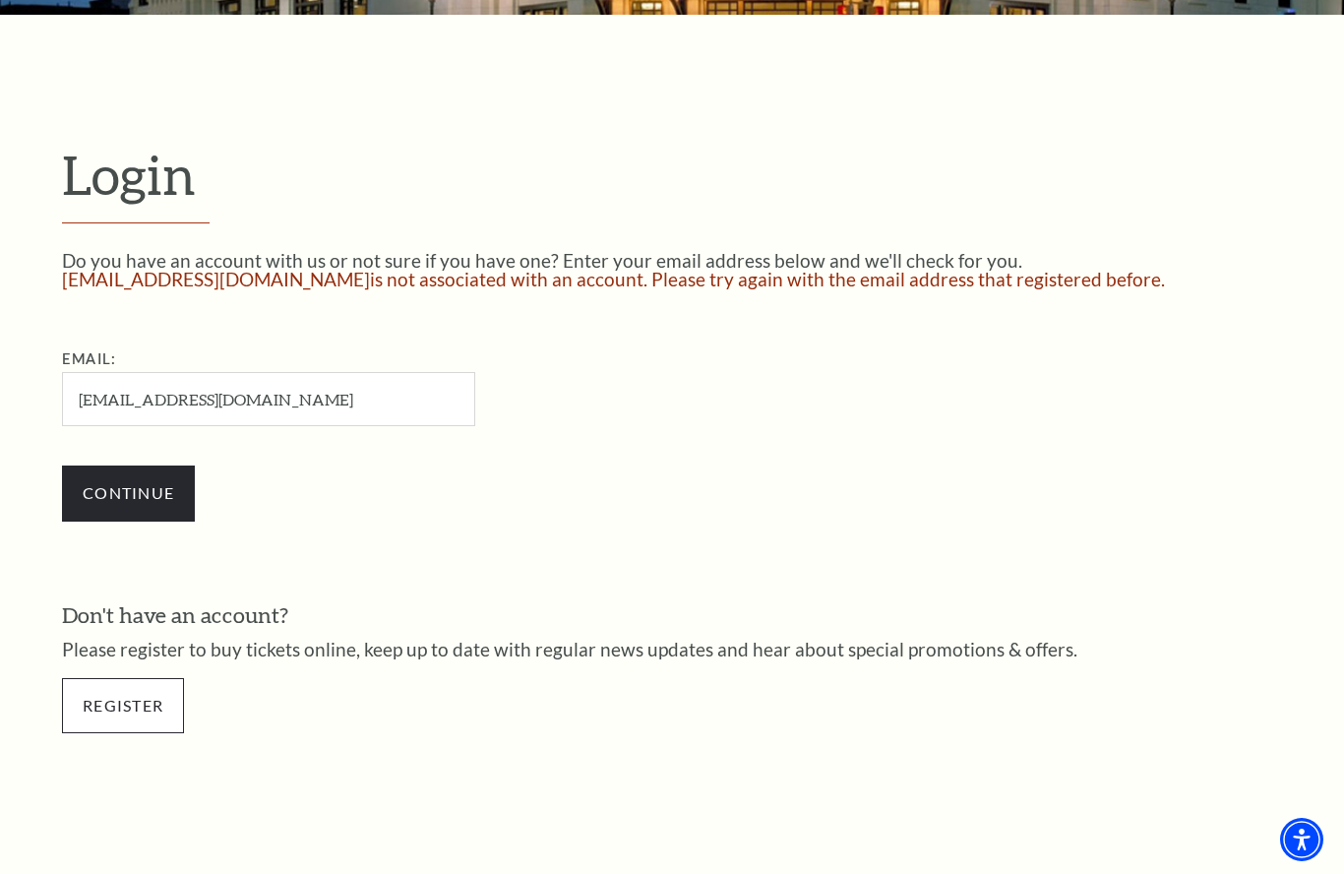
click at [133, 704] on link "Register" at bounding box center [123, 705] width 122 height 55
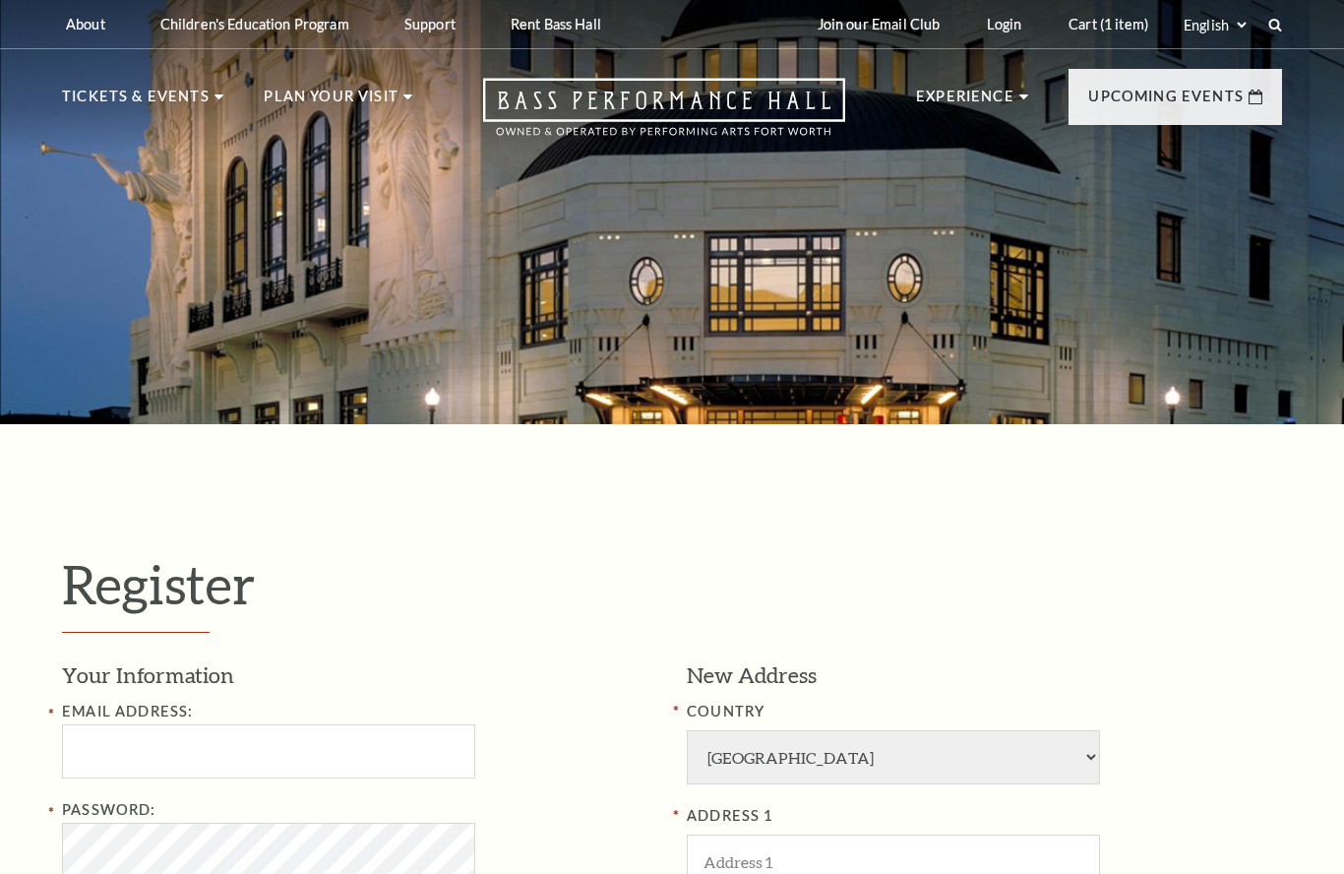
select select "1"
select select "TX"
click at [348, 747] on input "Email Address:" at bounding box center [268, 751] width 413 height 54
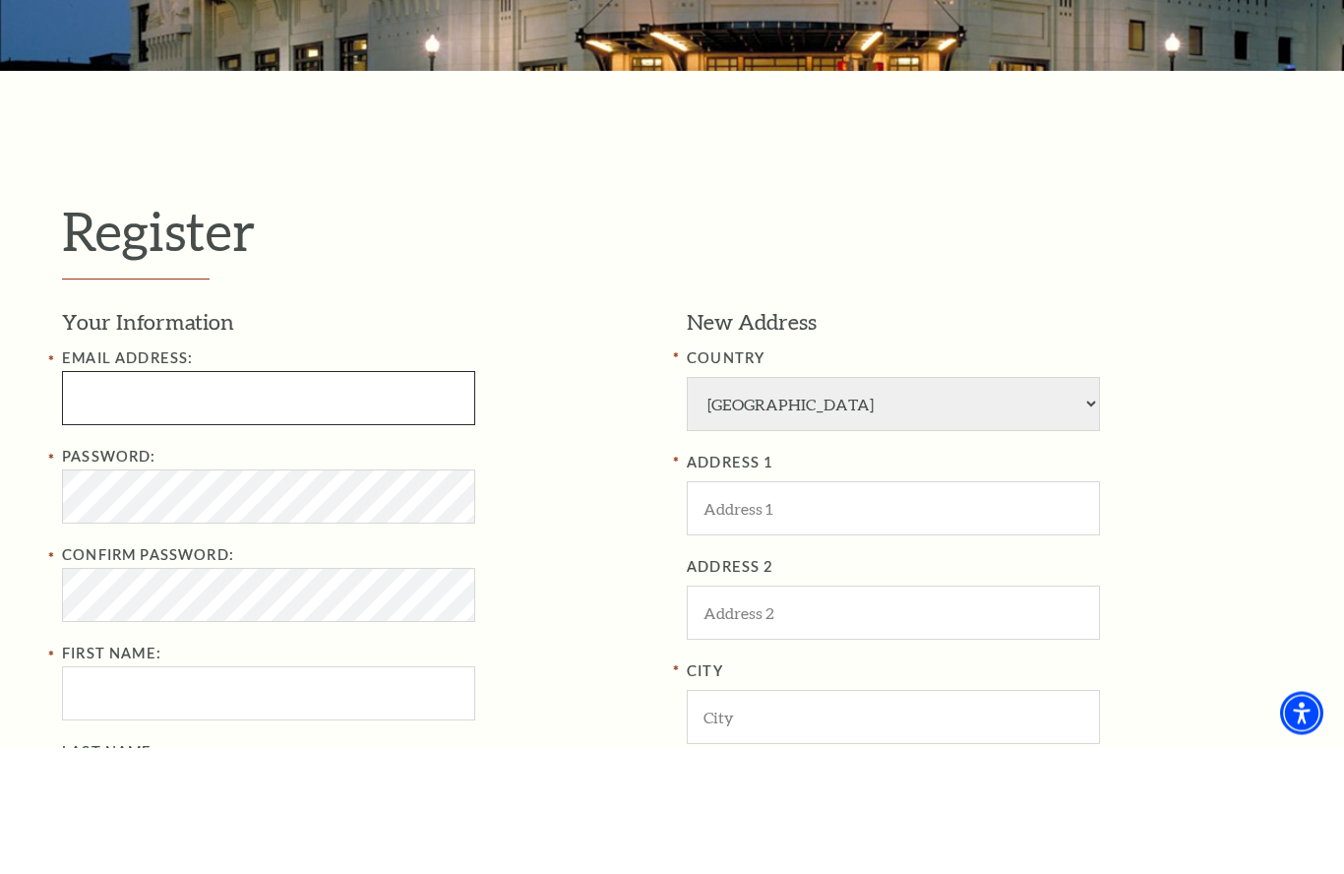
type input "traymcpherson@stoneridgehomesok.com"
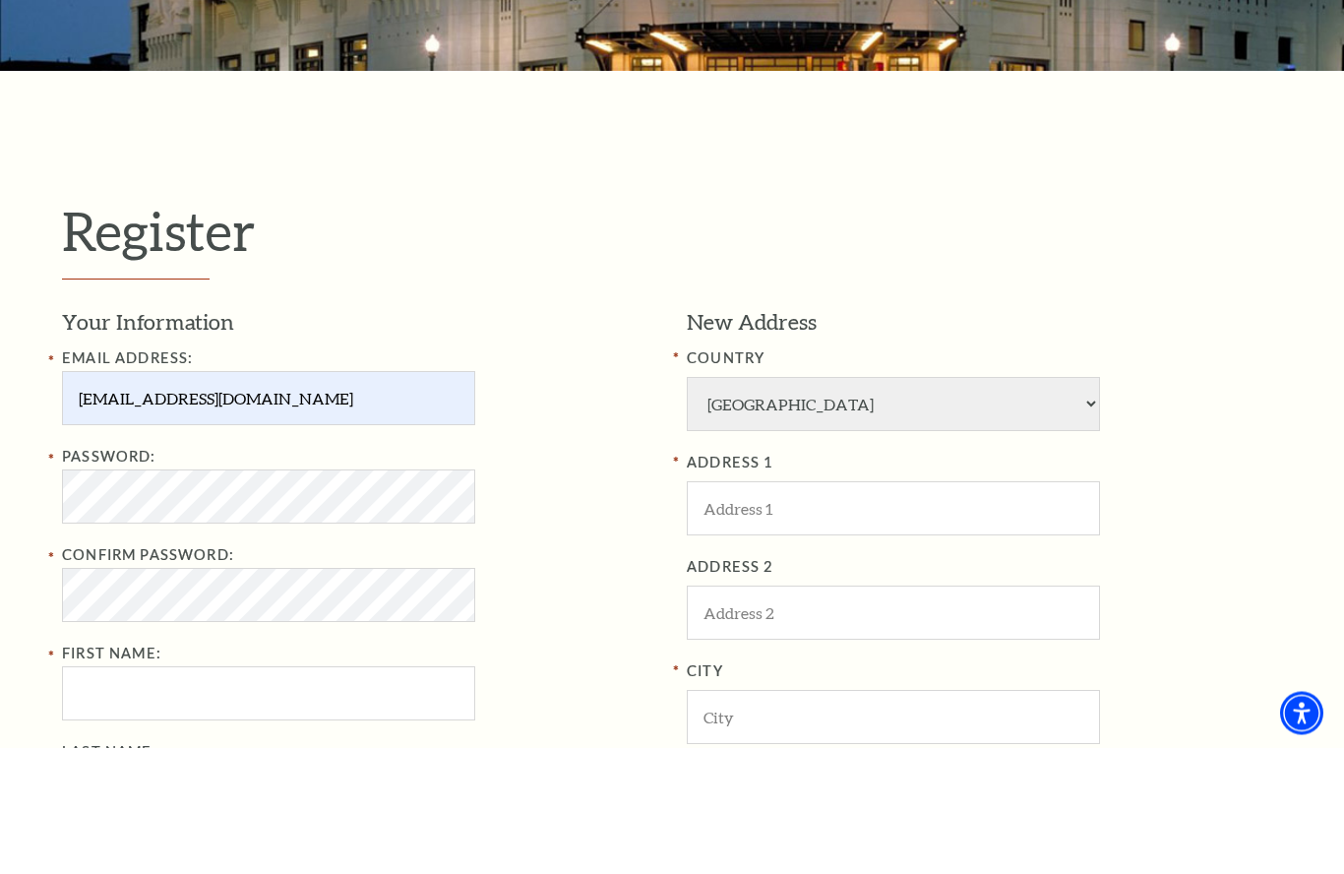
type input "Robert"
type input "McPherson"
type input "405-315-2372"
type input "21300 N Hiwasee Rd"
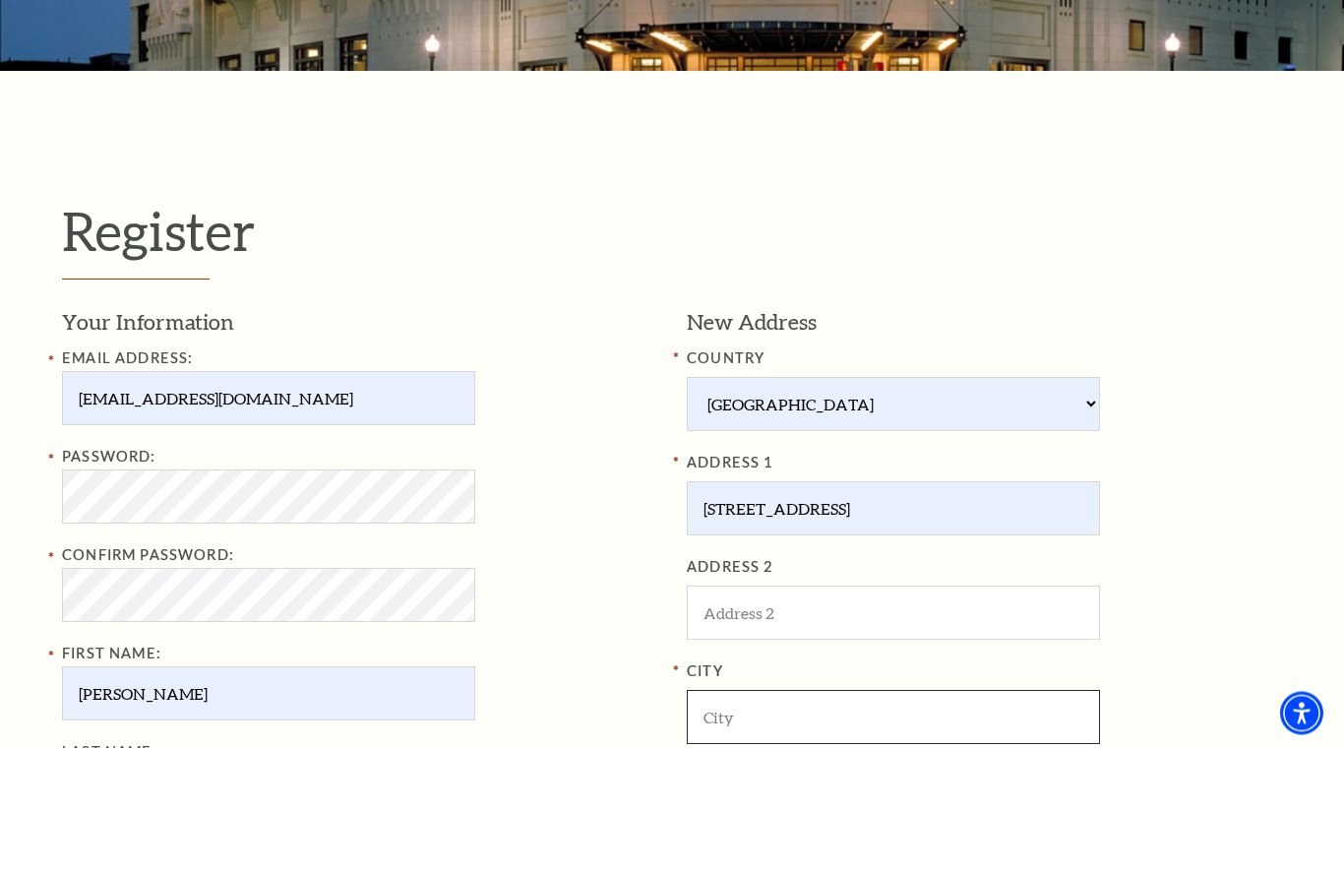
type input "Arcadia"
select select "OK"
type input "73007"
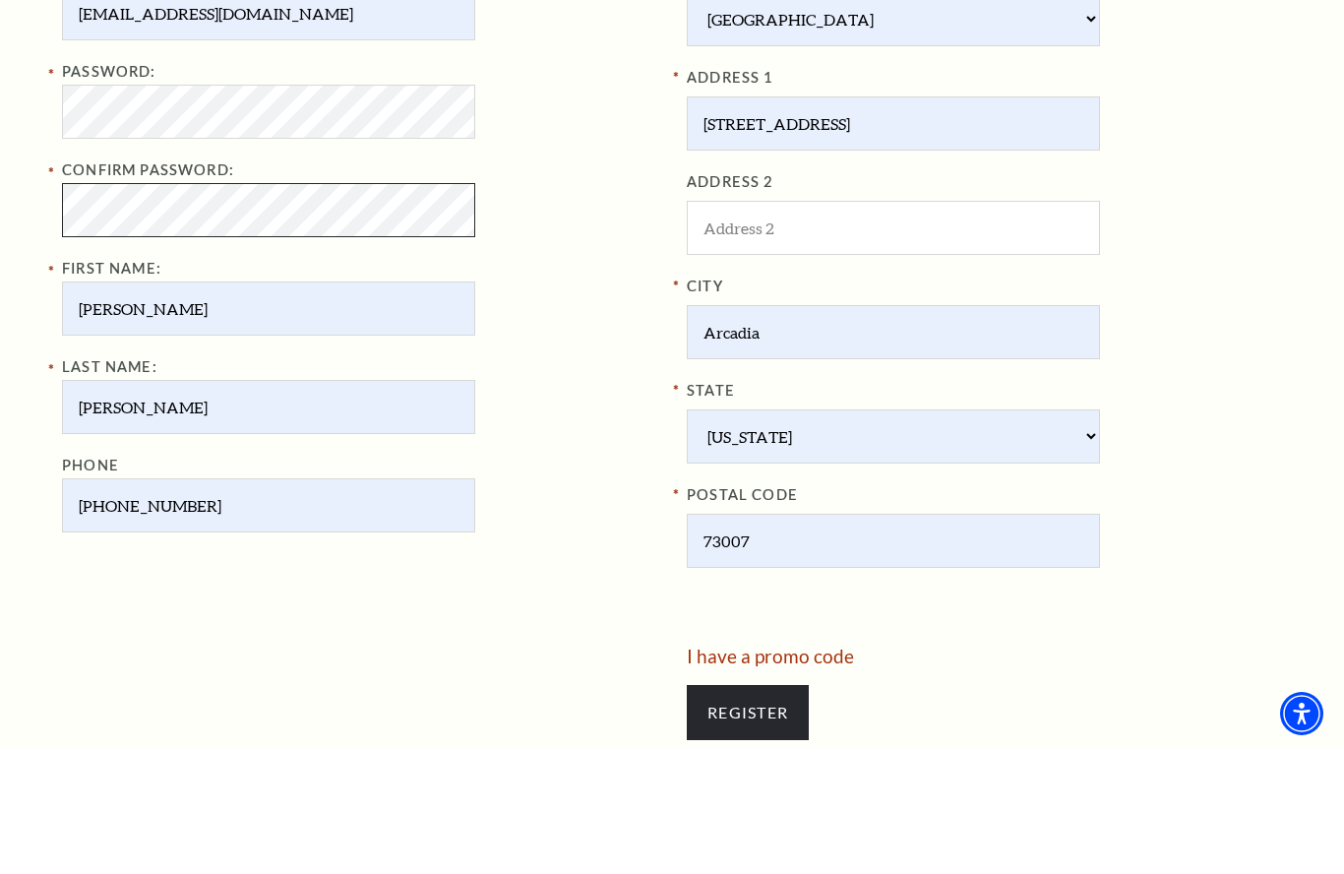
scroll to position [626, 0]
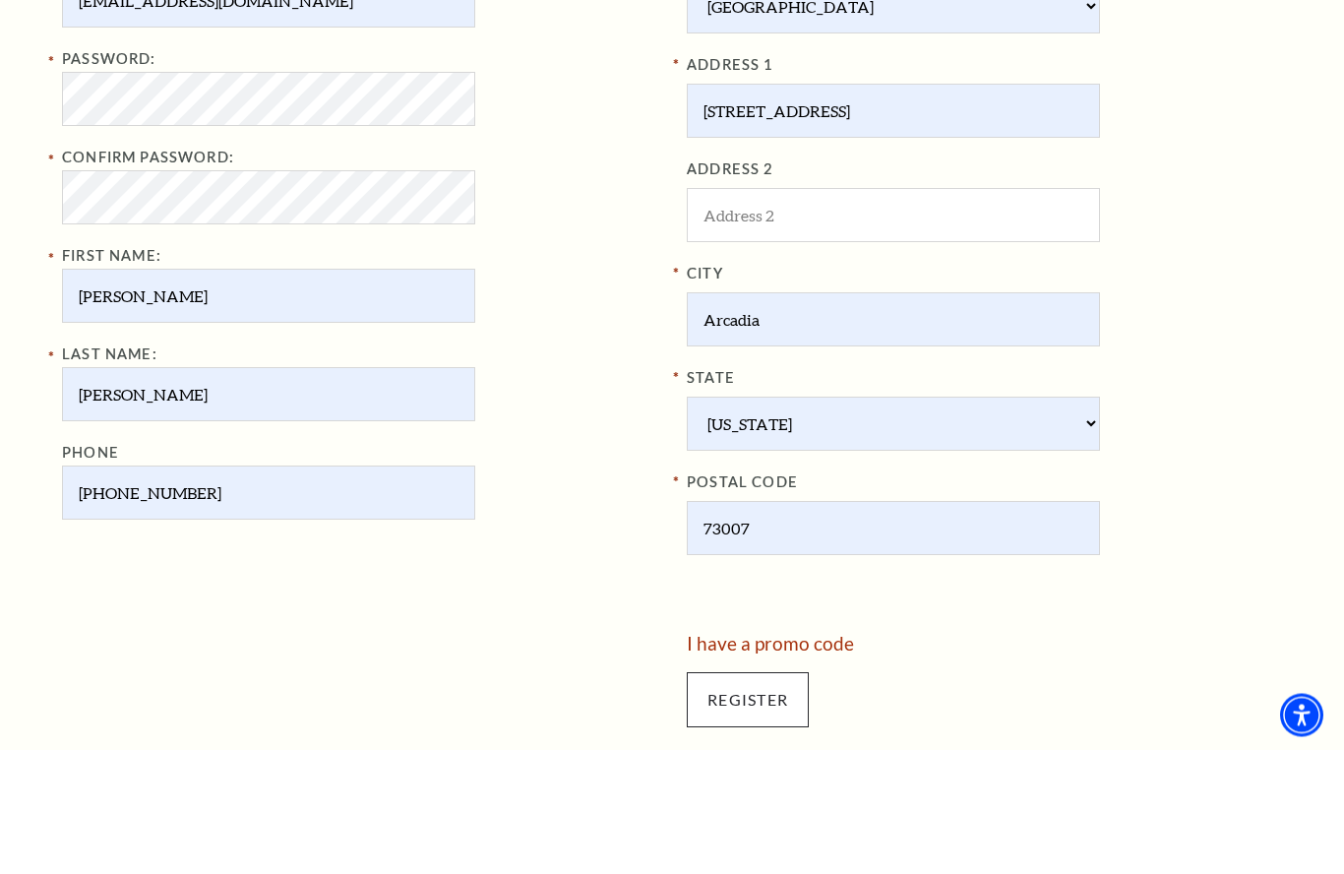
click at [759, 797] on input "Register" at bounding box center [748, 824] width 122 height 55
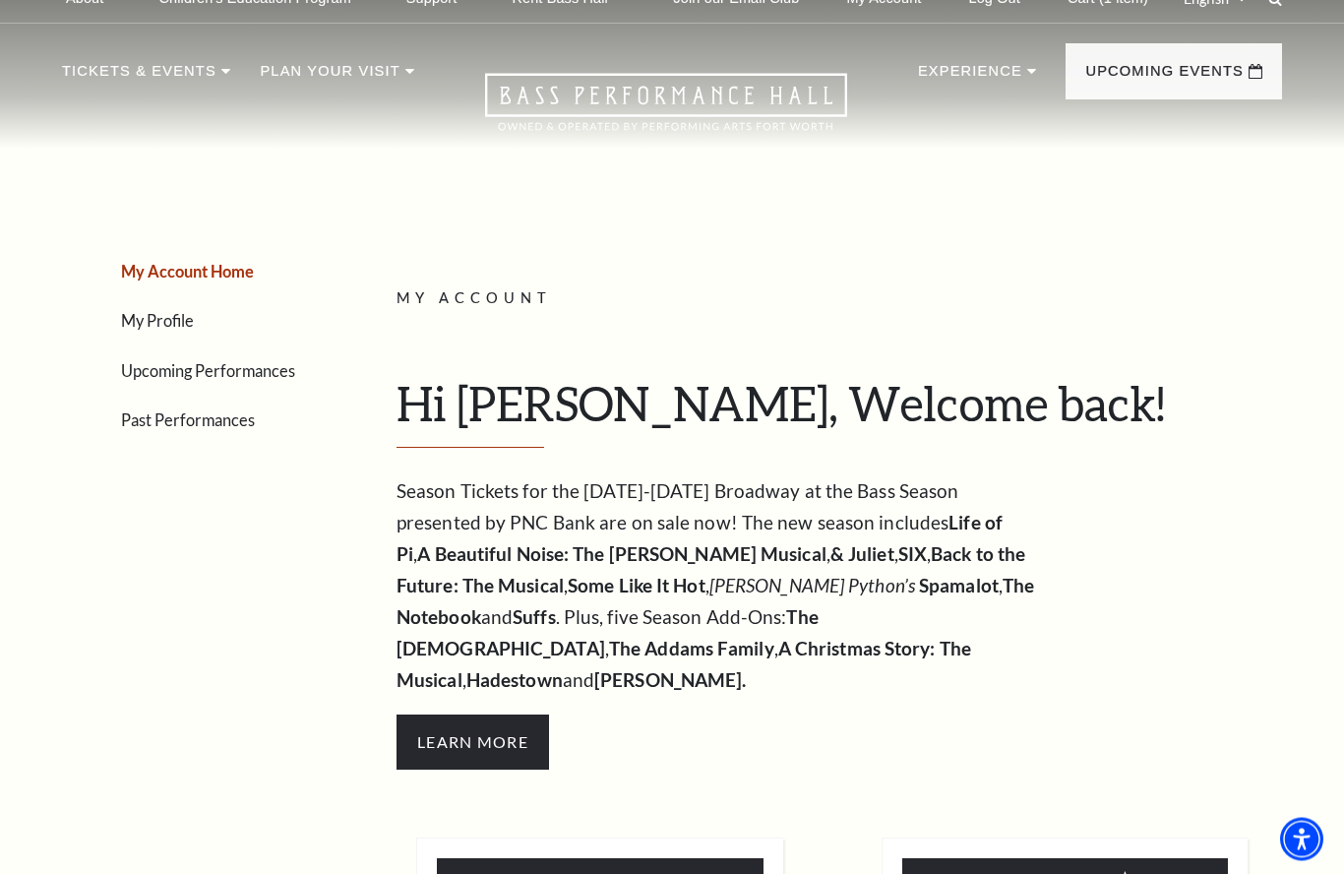
scroll to position [26, 0]
click at [265, 368] on link "Upcoming Performances" at bounding box center [208, 370] width 174 height 19
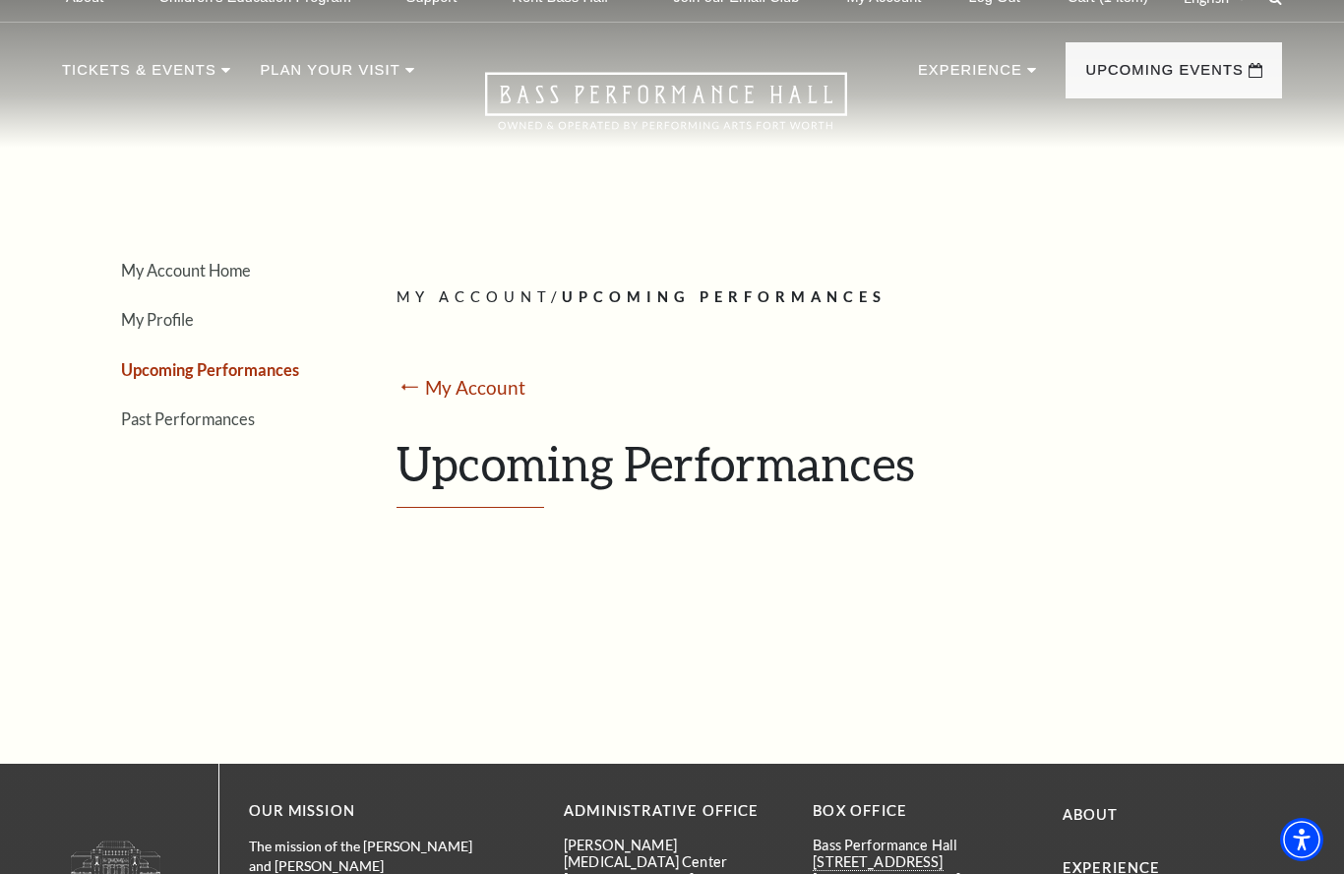
scroll to position [0, 0]
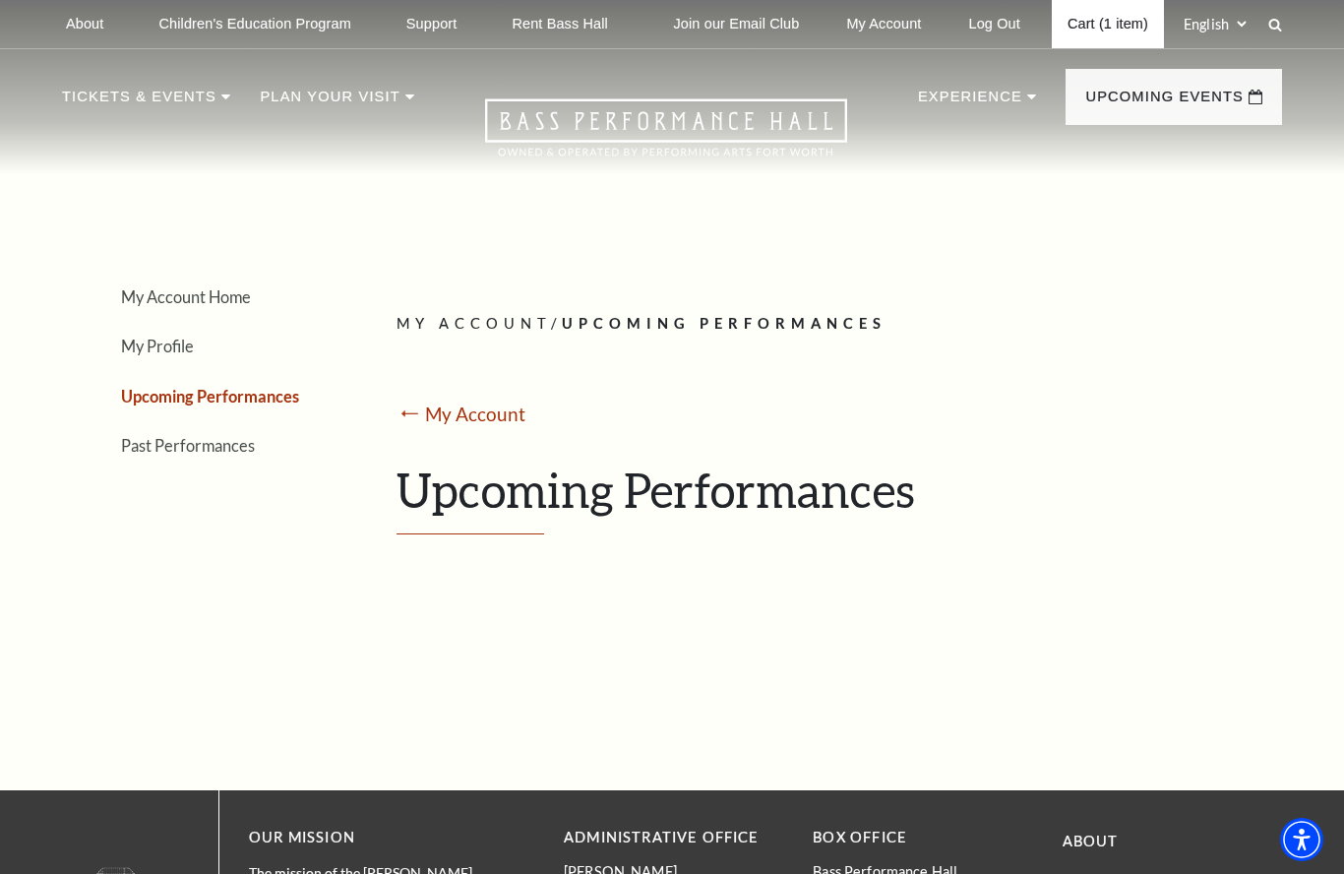
click at [1132, 23] on link "Cart (1 item)" at bounding box center [1108, 24] width 112 height 48
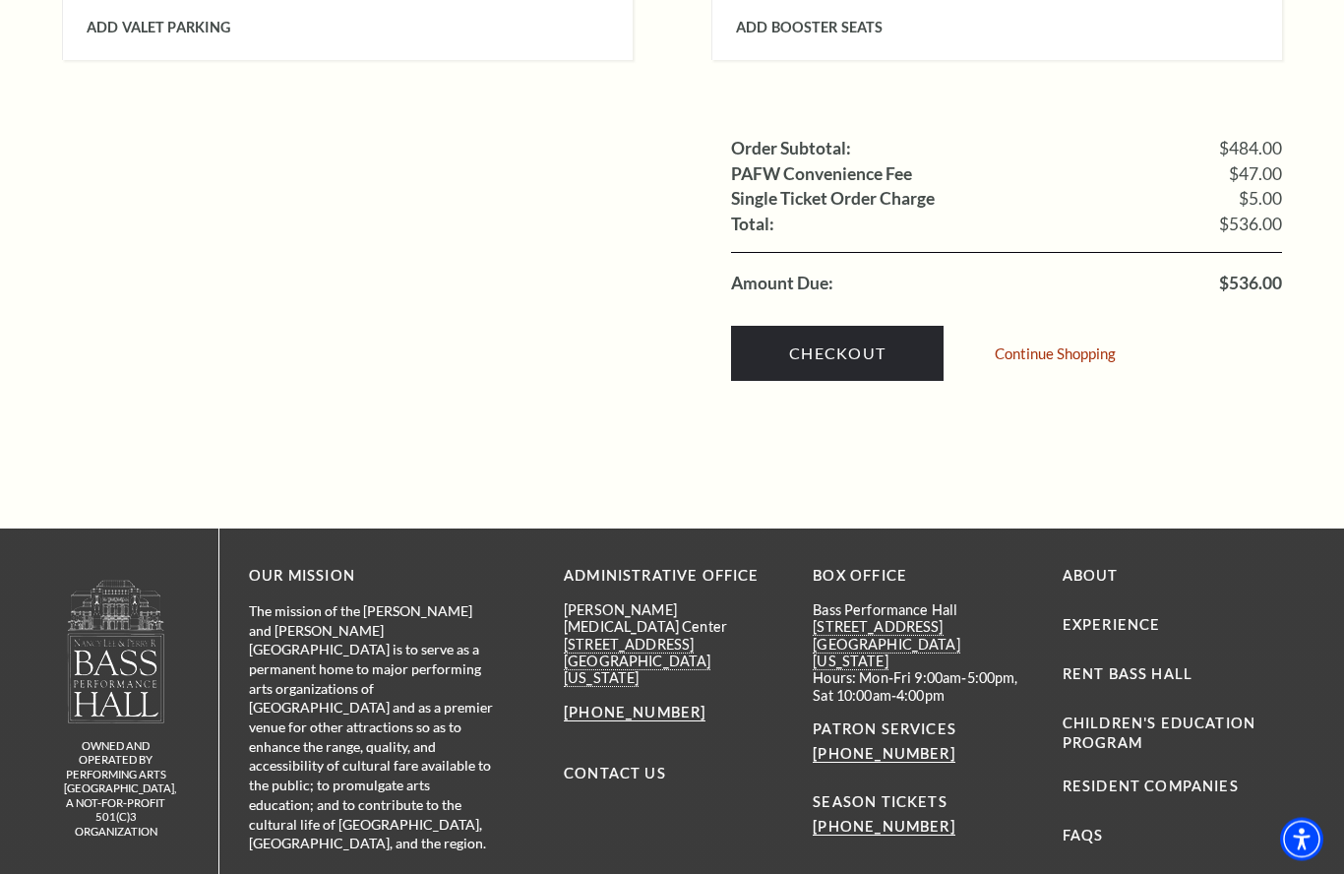
scroll to position [2197, 0]
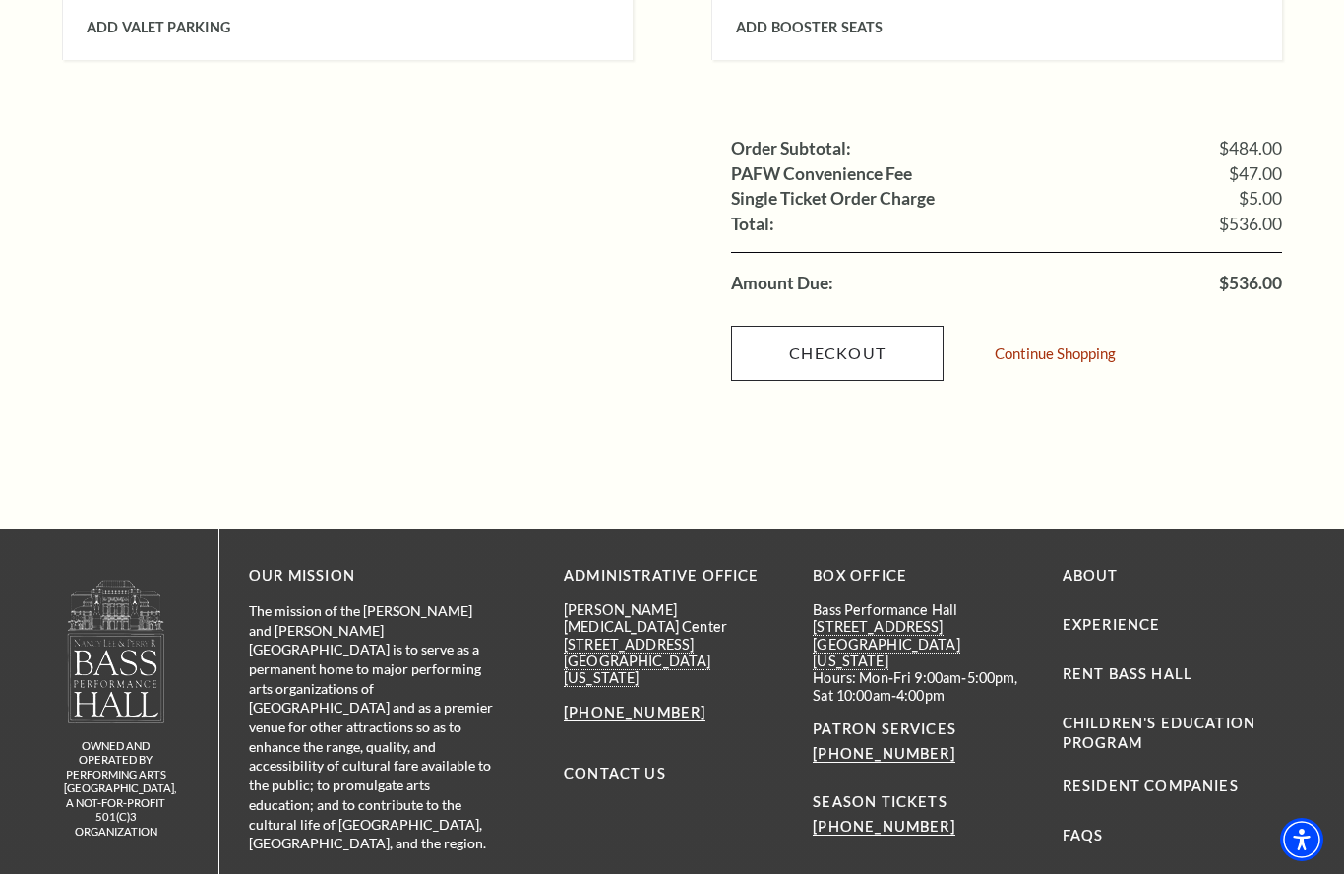
click at [845, 326] on link "Checkout" at bounding box center [837, 353] width 213 height 55
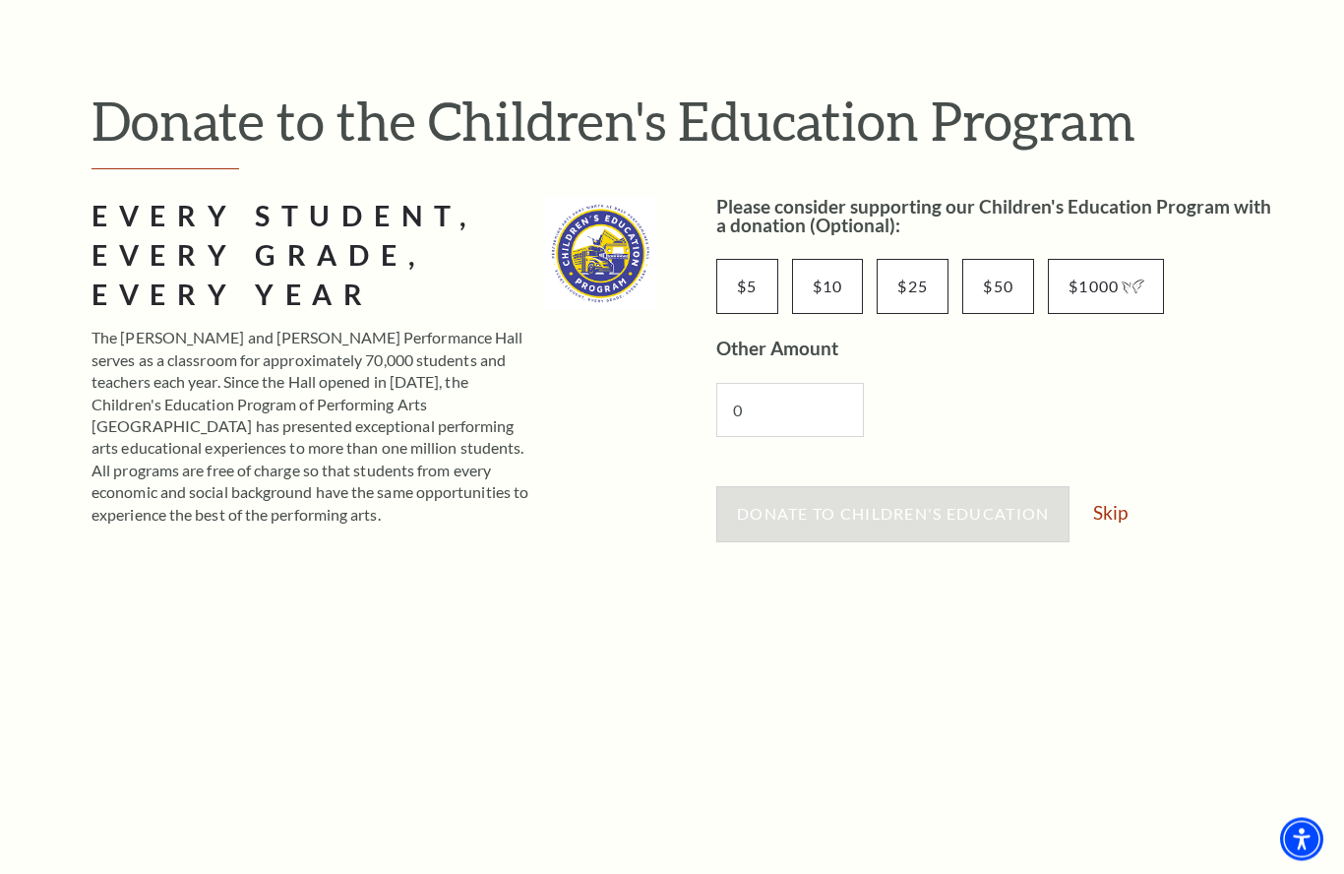
scroll to position [158, 0]
click at [821, 415] on input "0" at bounding box center [790, 410] width 148 height 54
click at [1122, 511] on link "Skip" at bounding box center [1110, 512] width 34 height 19
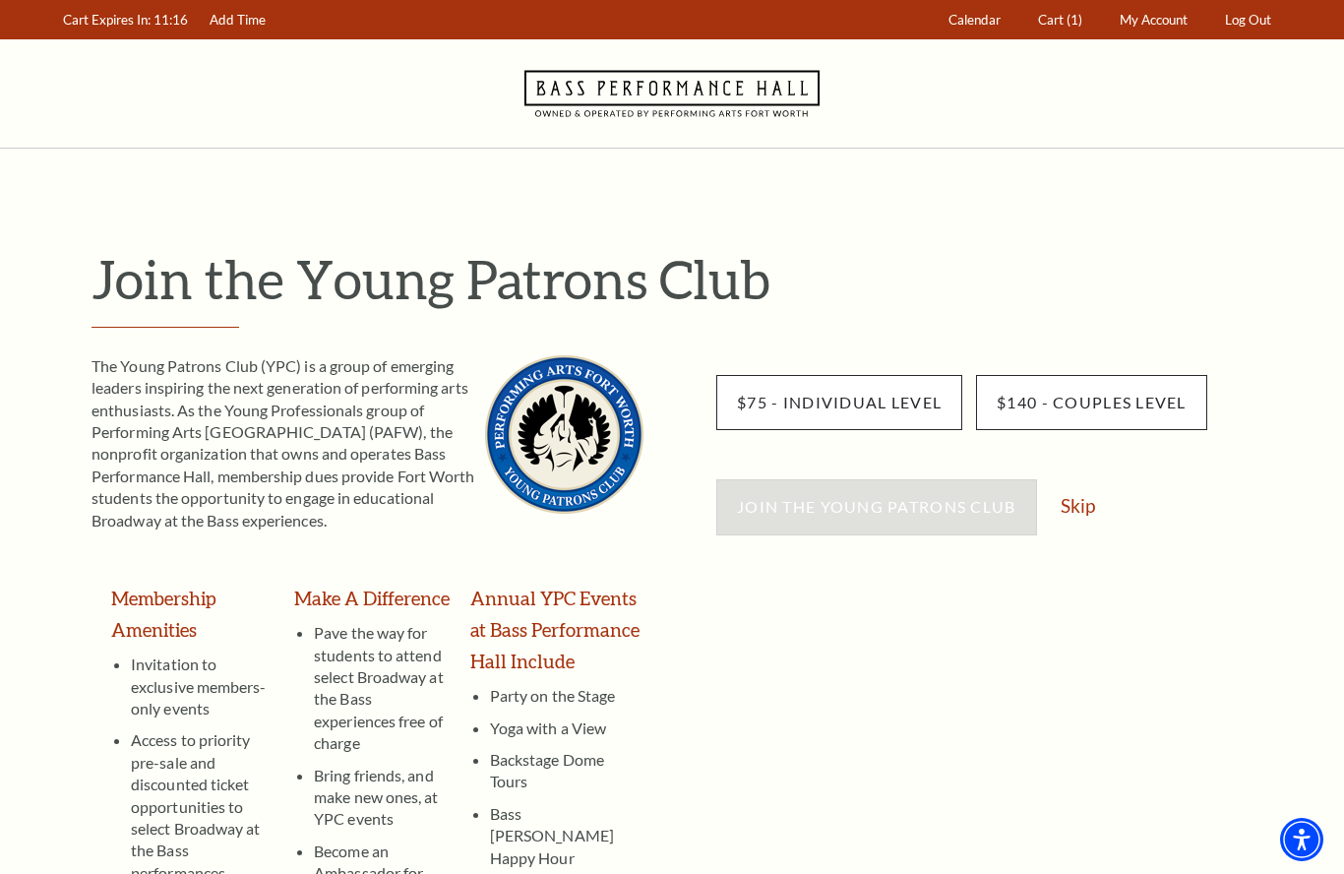
scroll to position [31, 0]
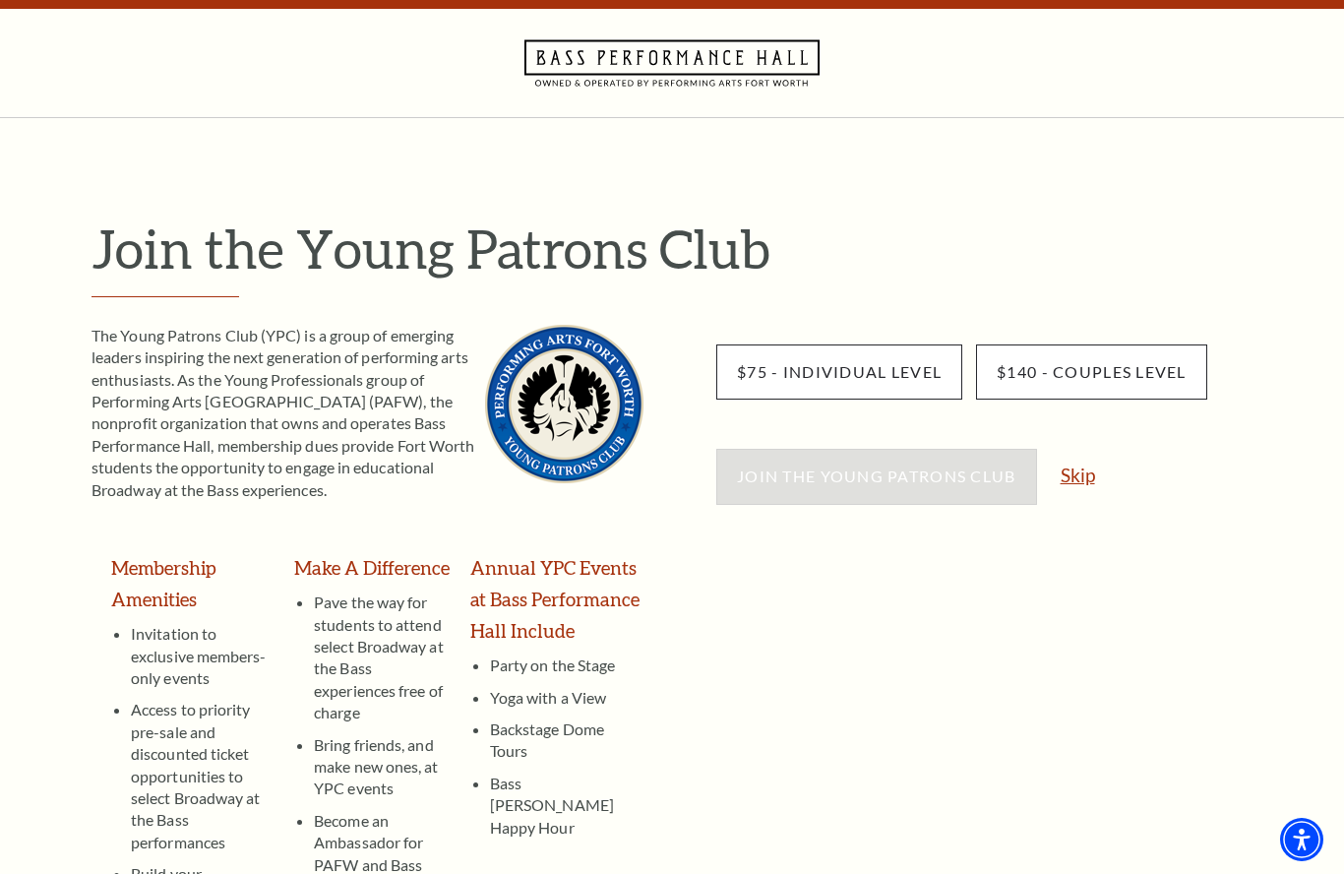
click at [1084, 480] on link "Skip" at bounding box center [1078, 474] width 34 height 19
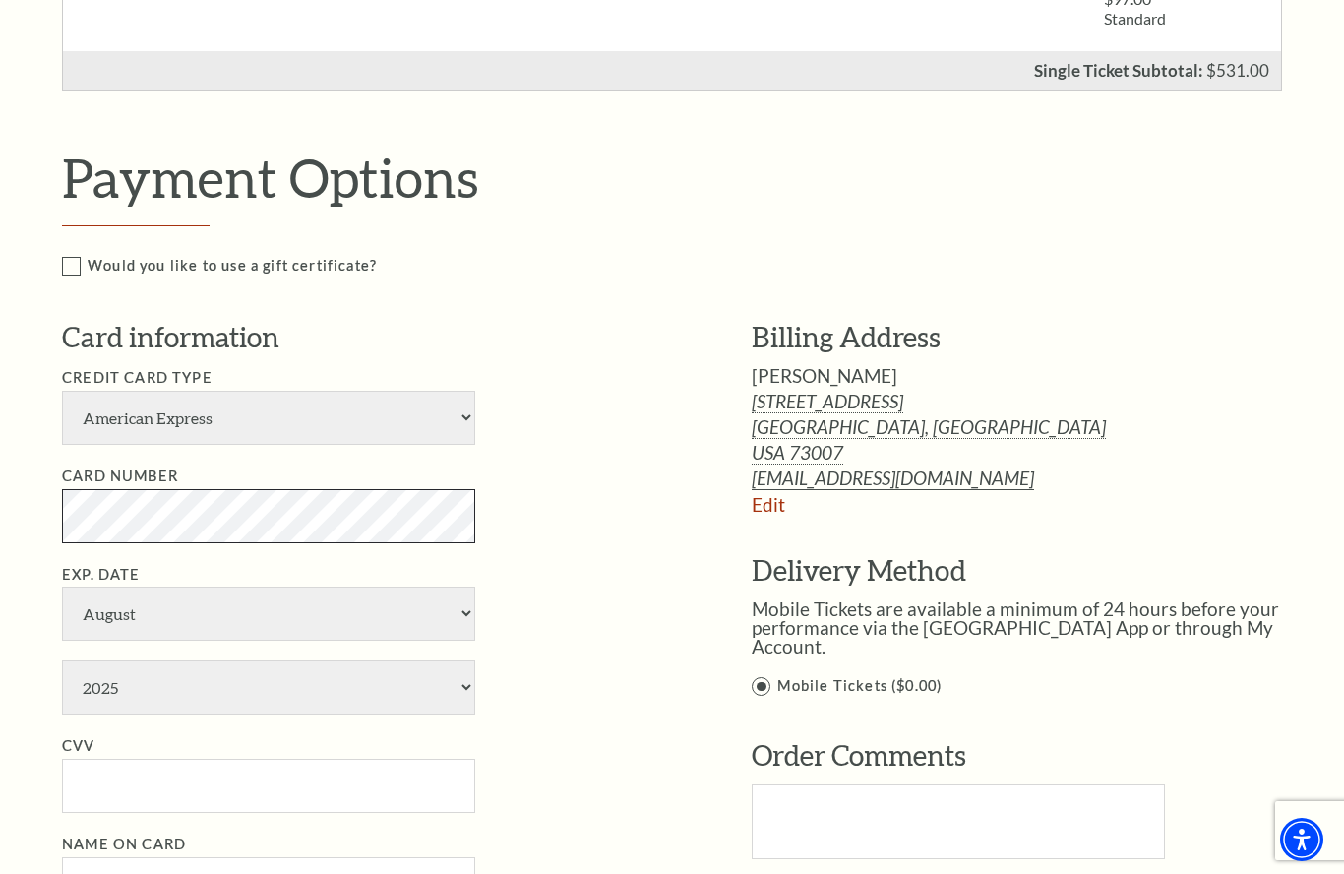
scroll to position [1033, 0]
click at [345, 587] on select "January February March April May June July August September October November De…" at bounding box center [268, 614] width 413 height 54
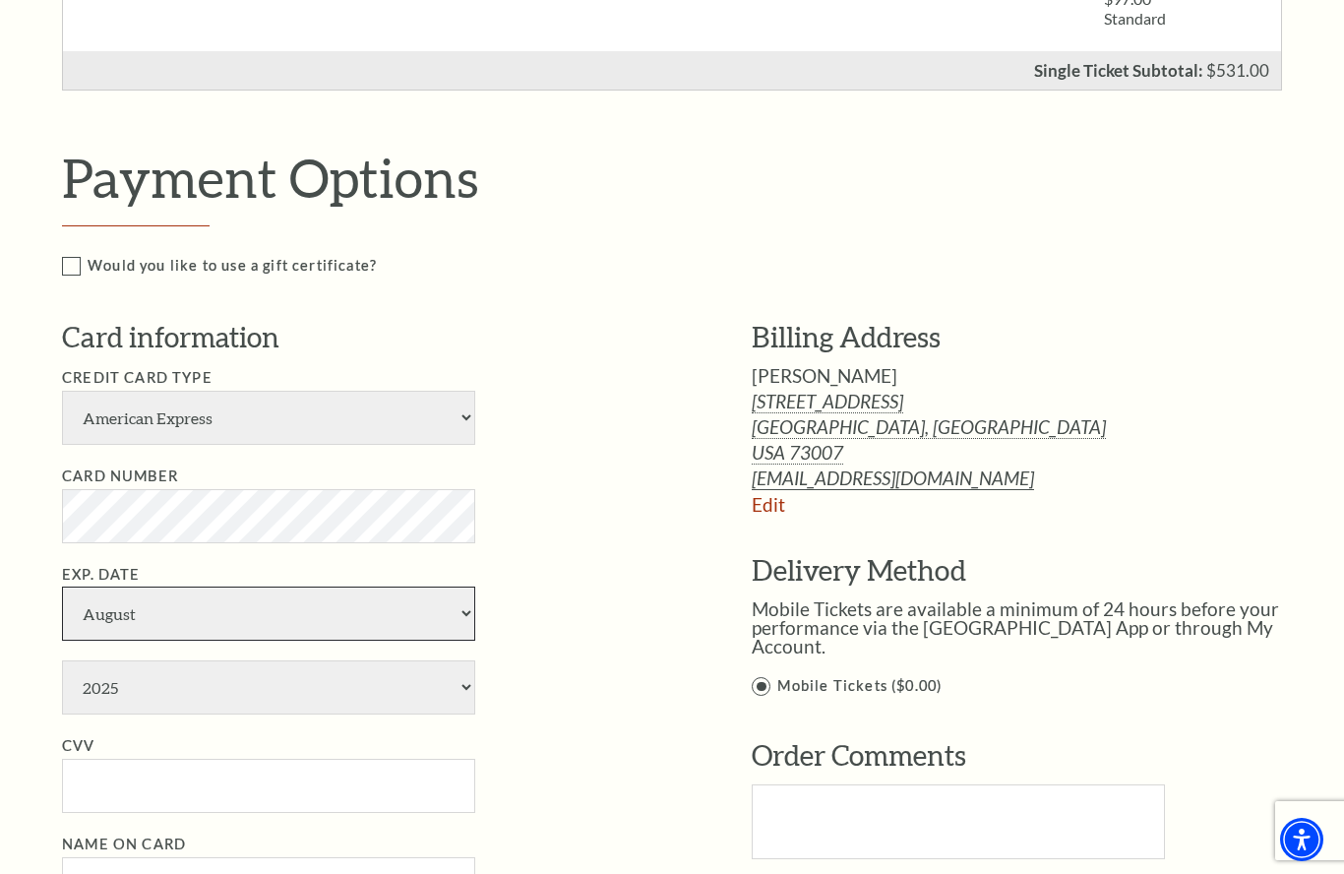
select select "11"
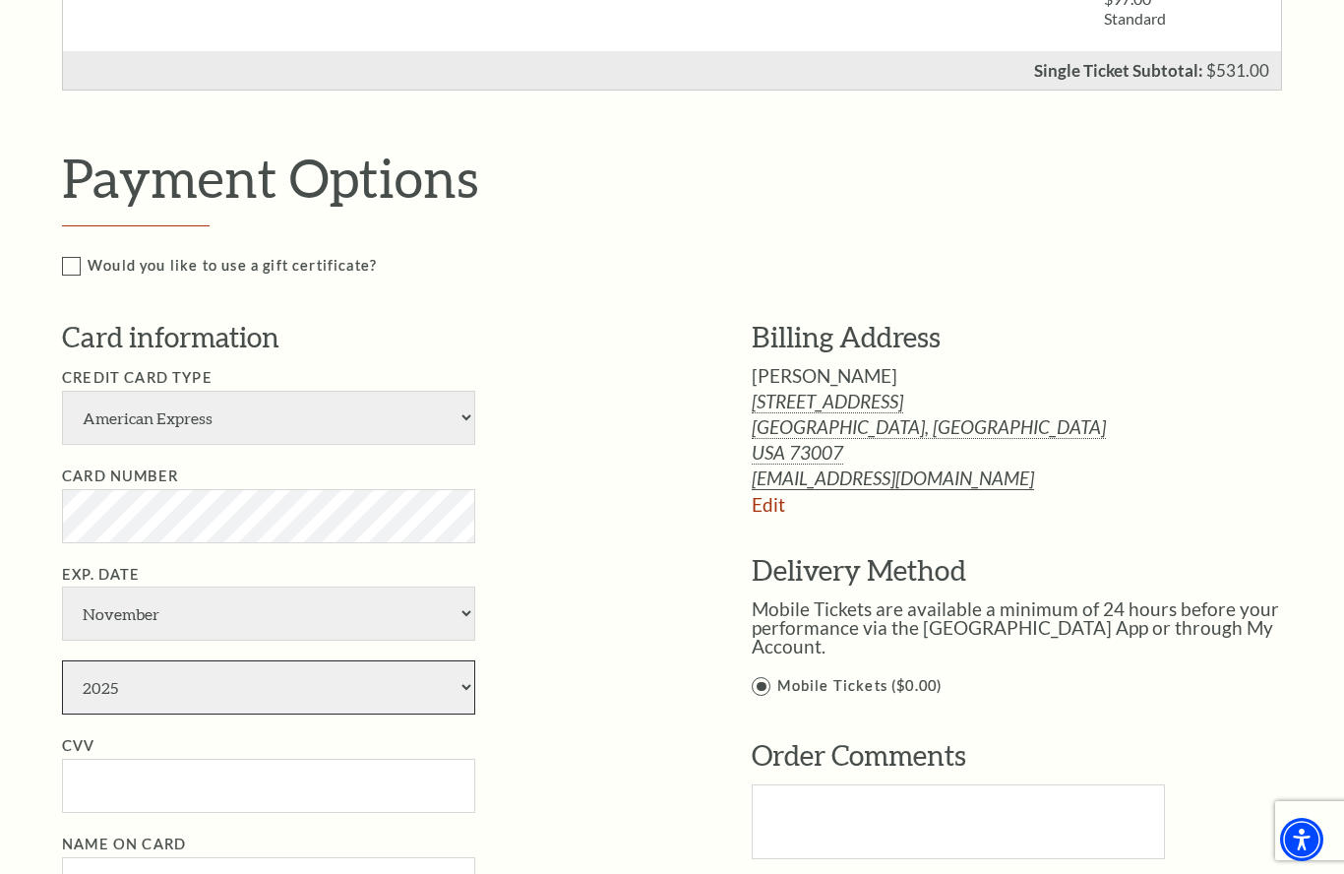
click at [459, 660] on select "2025 2026 2027 2028 2029 2030 2031 2032 2033 2034" at bounding box center [268, 687] width 413 height 54
select select "2029"
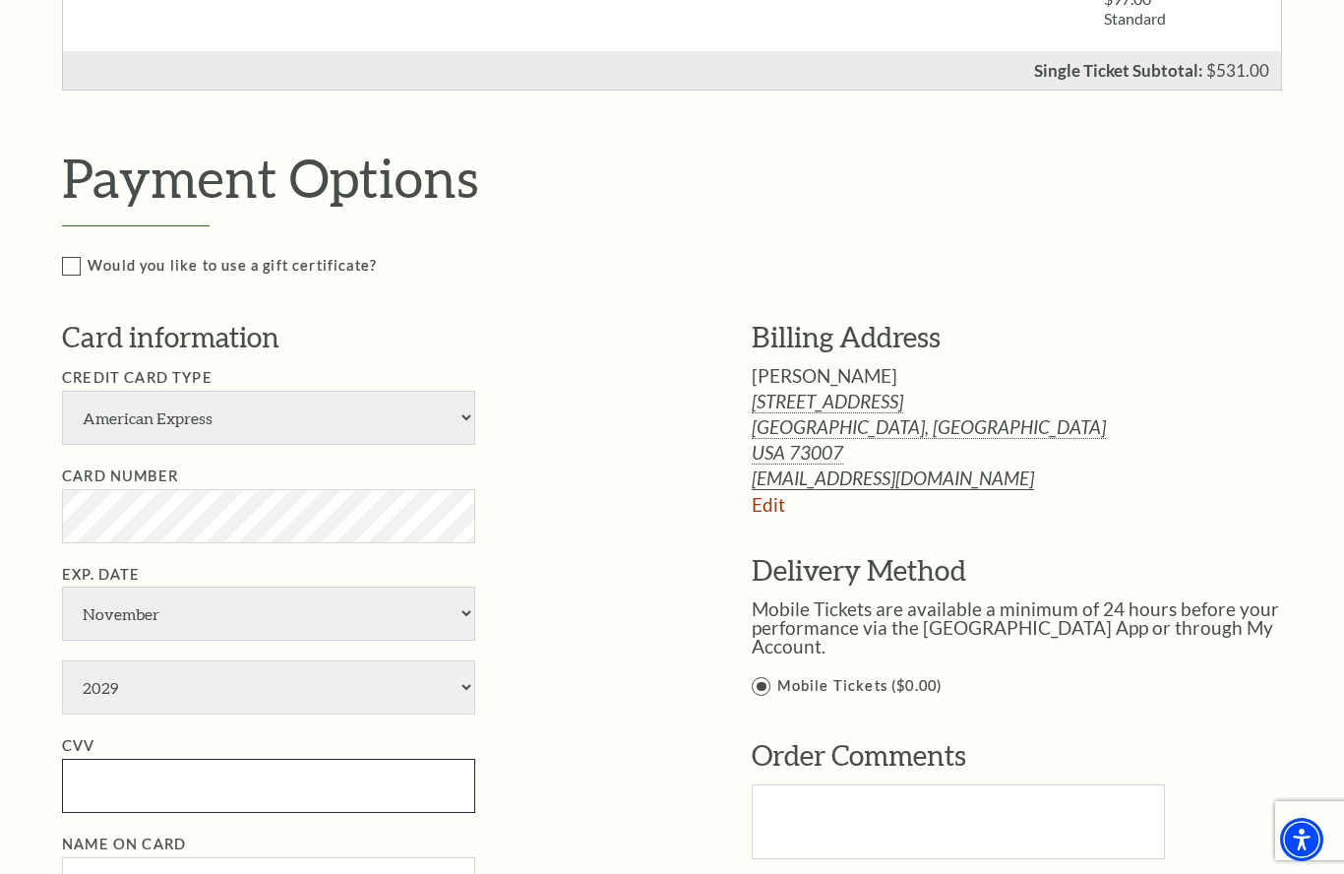
click at [107, 759] on input "CVV" at bounding box center [268, 786] width 413 height 54
type input "3506"
click at [373, 858] on input "Name on Card" at bounding box center [268, 885] width 413 height 54
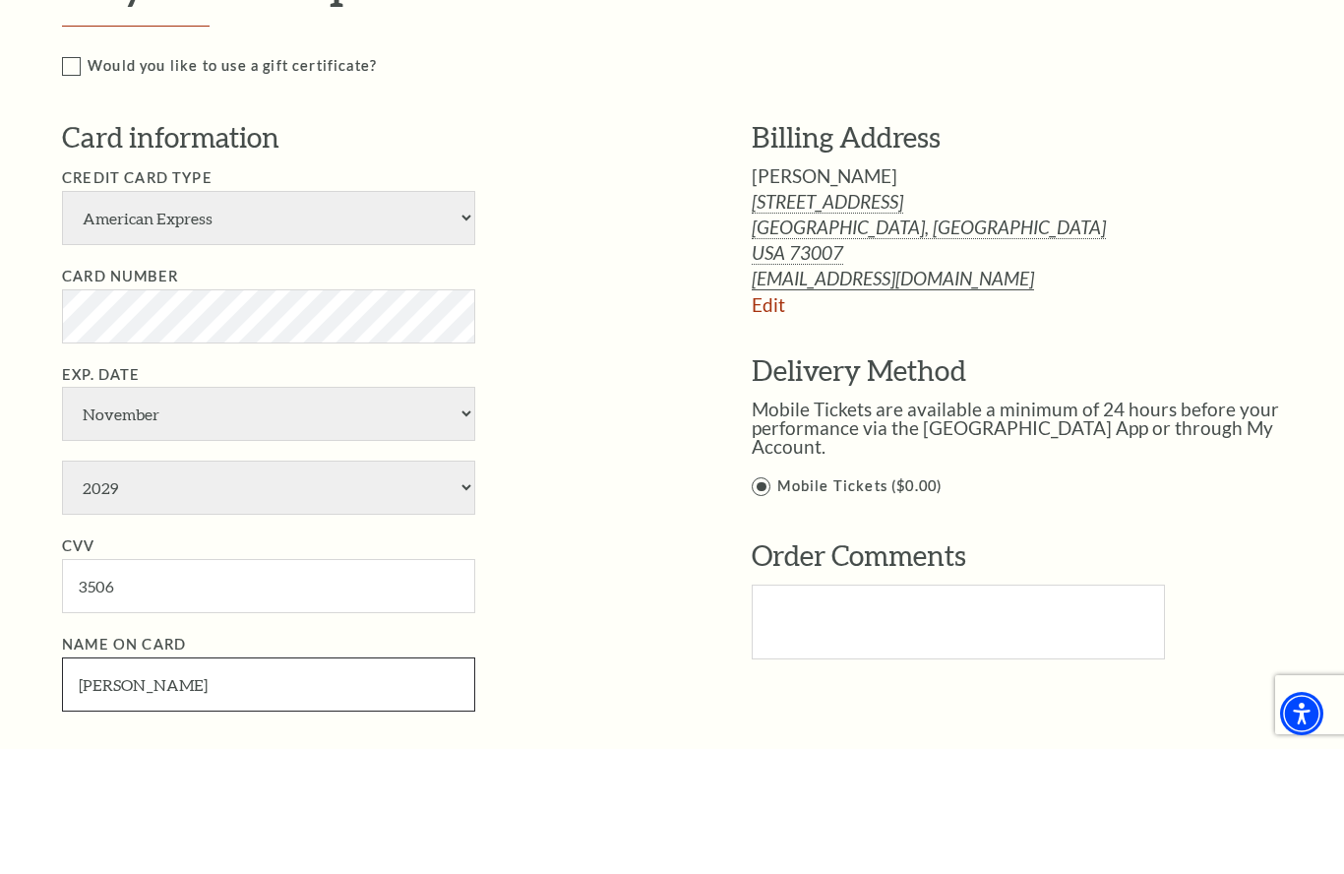
scroll to position [1112, 0]
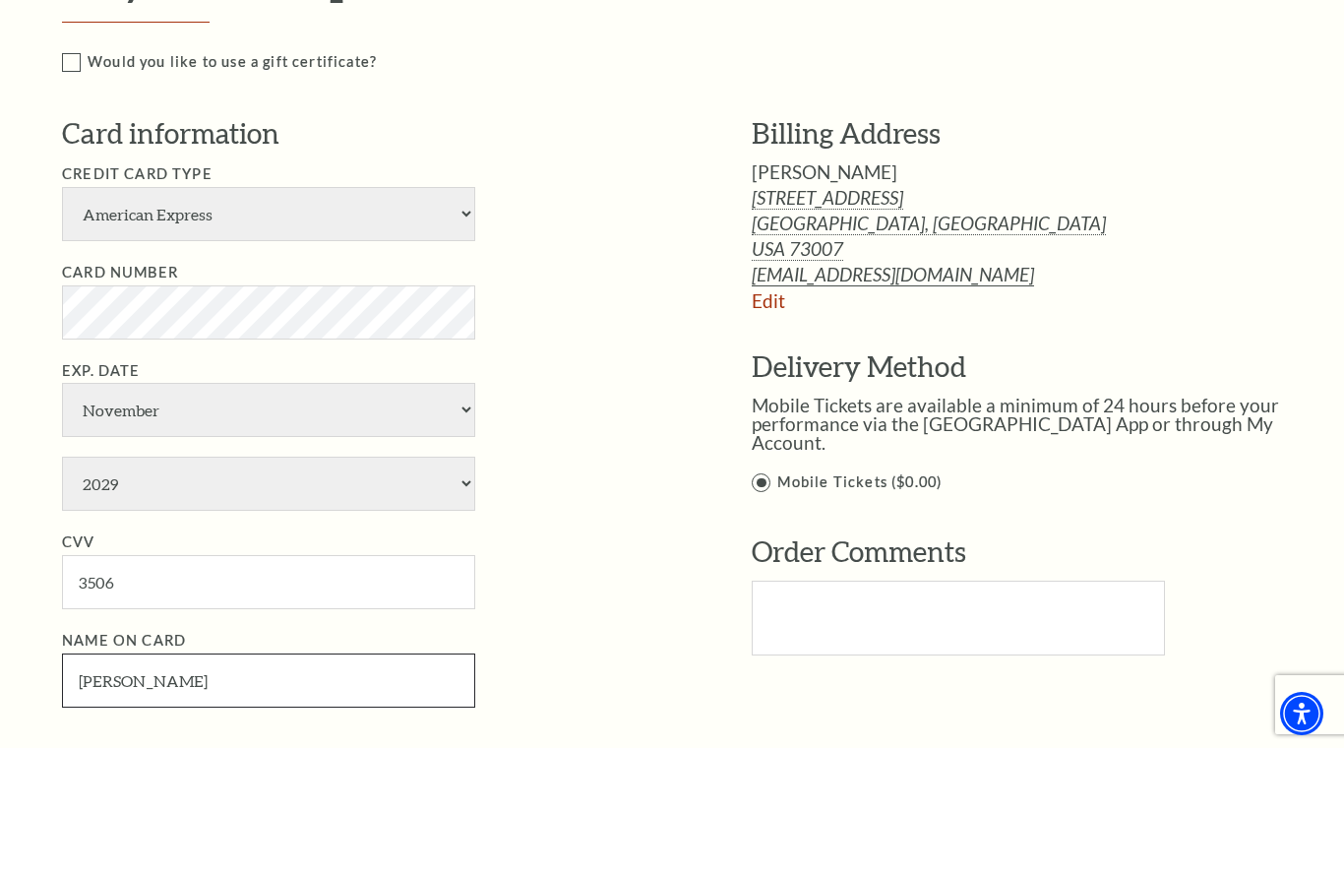
type input "[PERSON_NAME]"
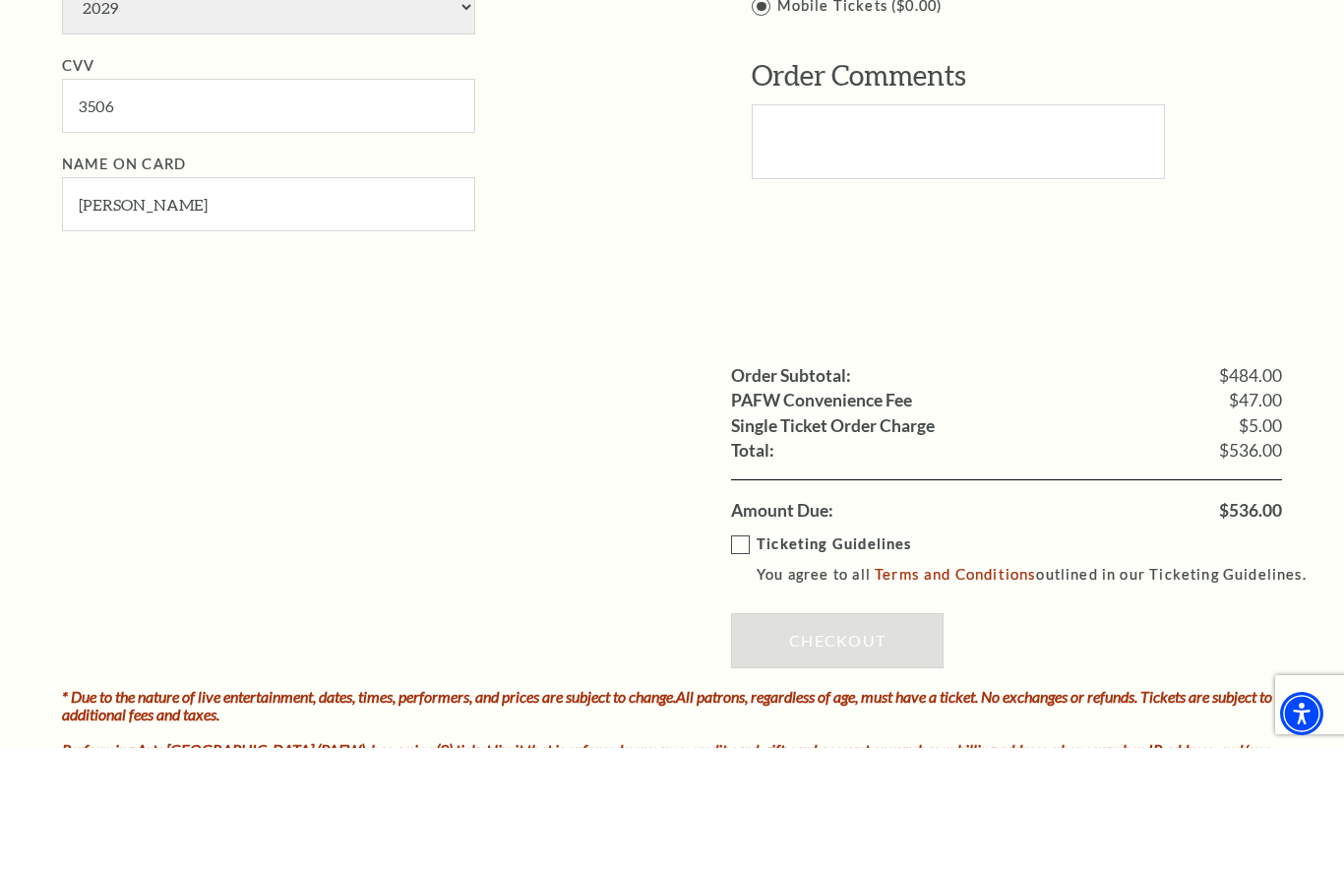
scroll to position [1589, 0]
click at [749, 657] on label "Ticketing Guidelines You agree to all Terms and Conditions outlined in our Tick…" at bounding box center [1027, 684] width 593 height 54
click at [0, 0] on input "Ticketing Guidelines You agree to all Terms and Conditions outlined in our Tick…" at bounding box center [0, 0] width 0 height 0
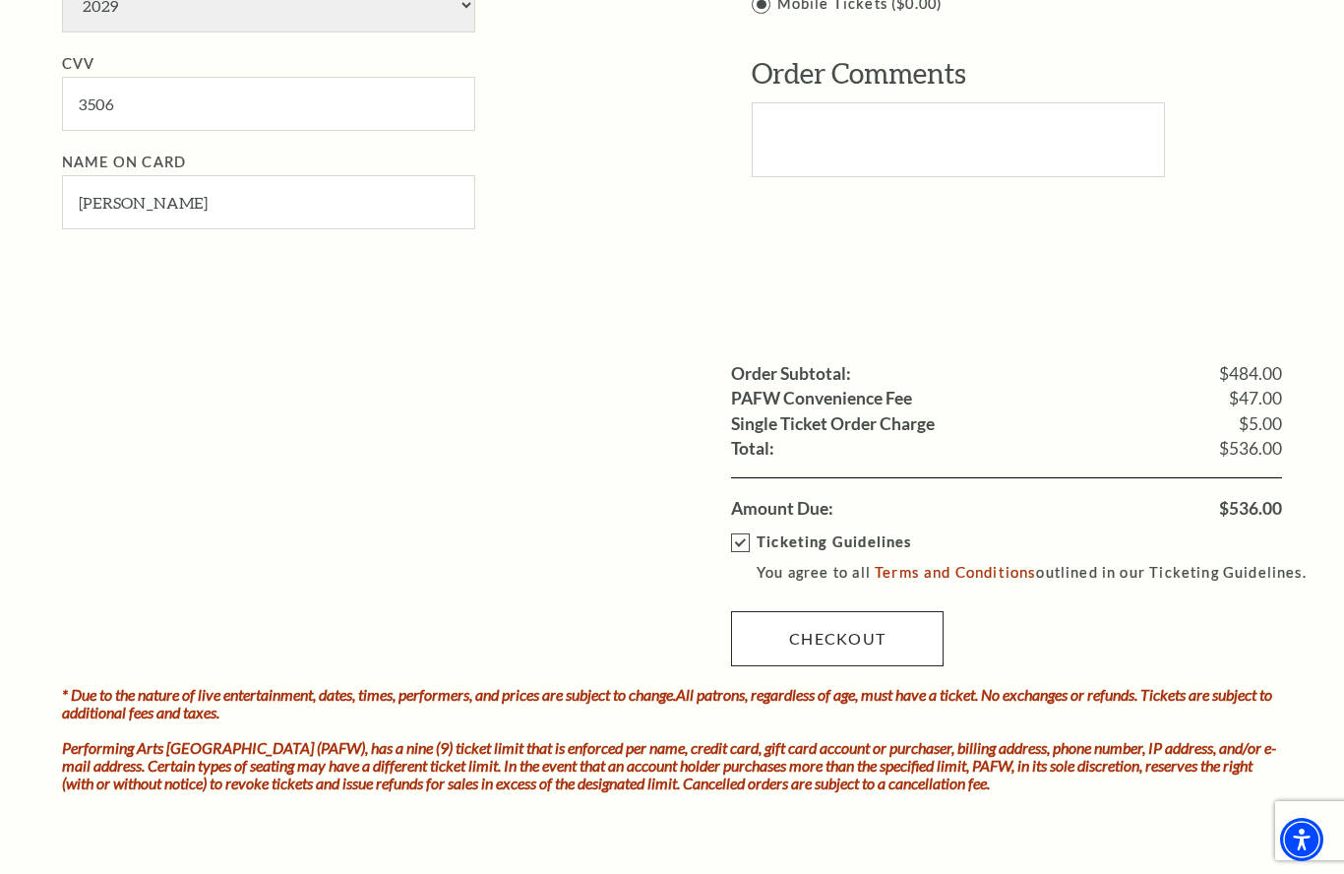
click at [855, 611] on link "Checkout" at bounding box center [837, 638] width 213 height 55
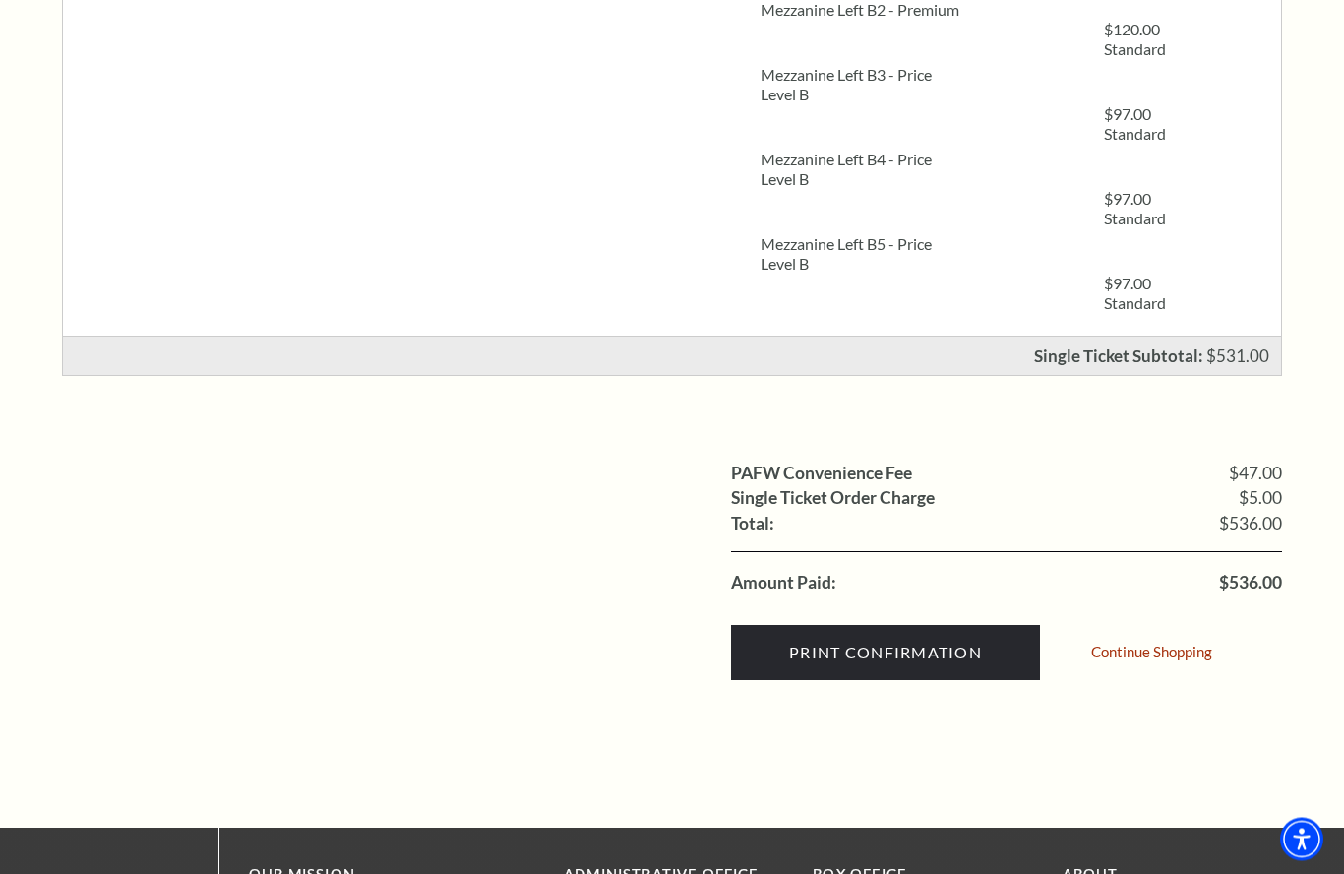
scroll to position [626, 0]
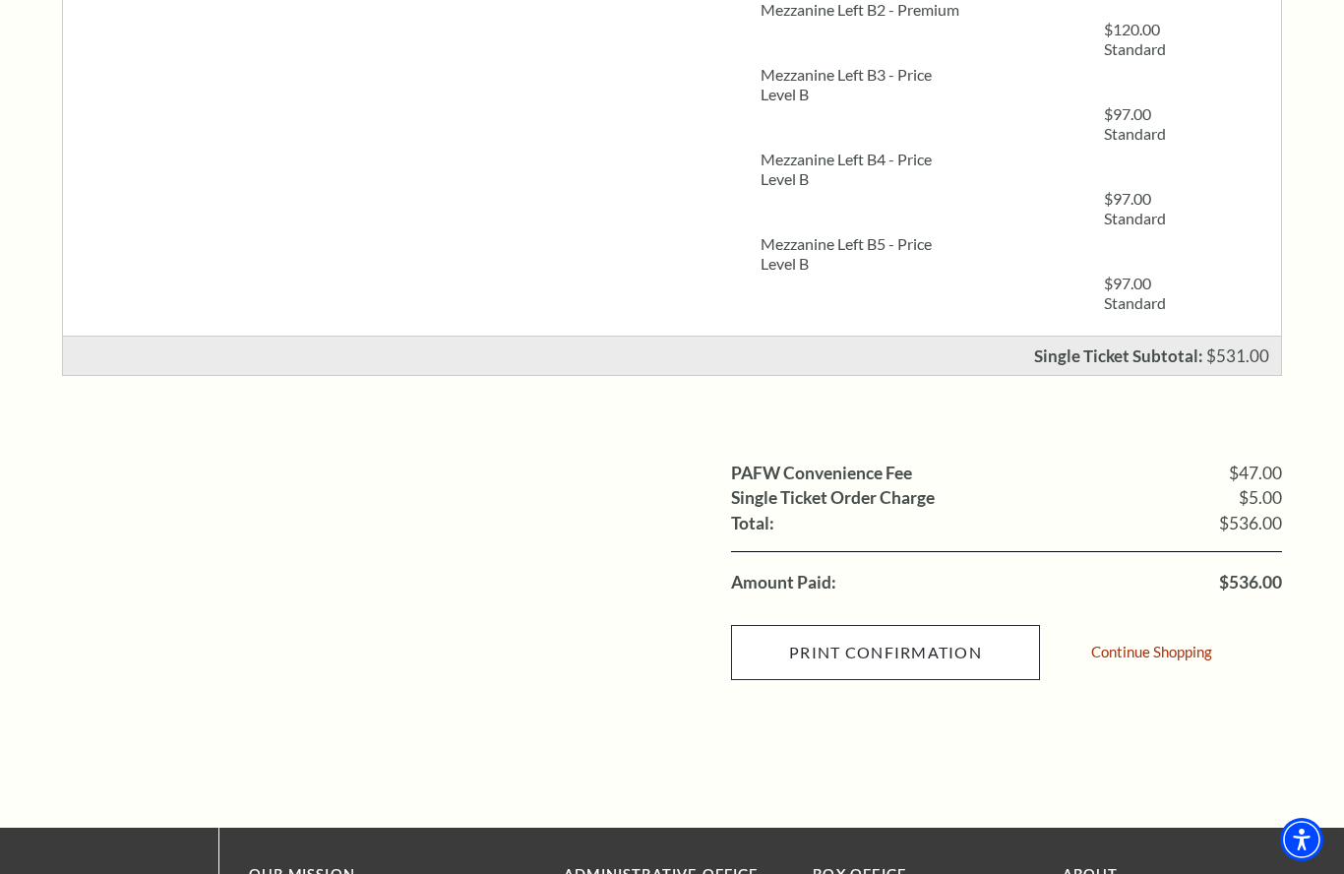
click at [939, 657] on input "Print Confirmation" at bounding box center [885, 652] width 309 height 55
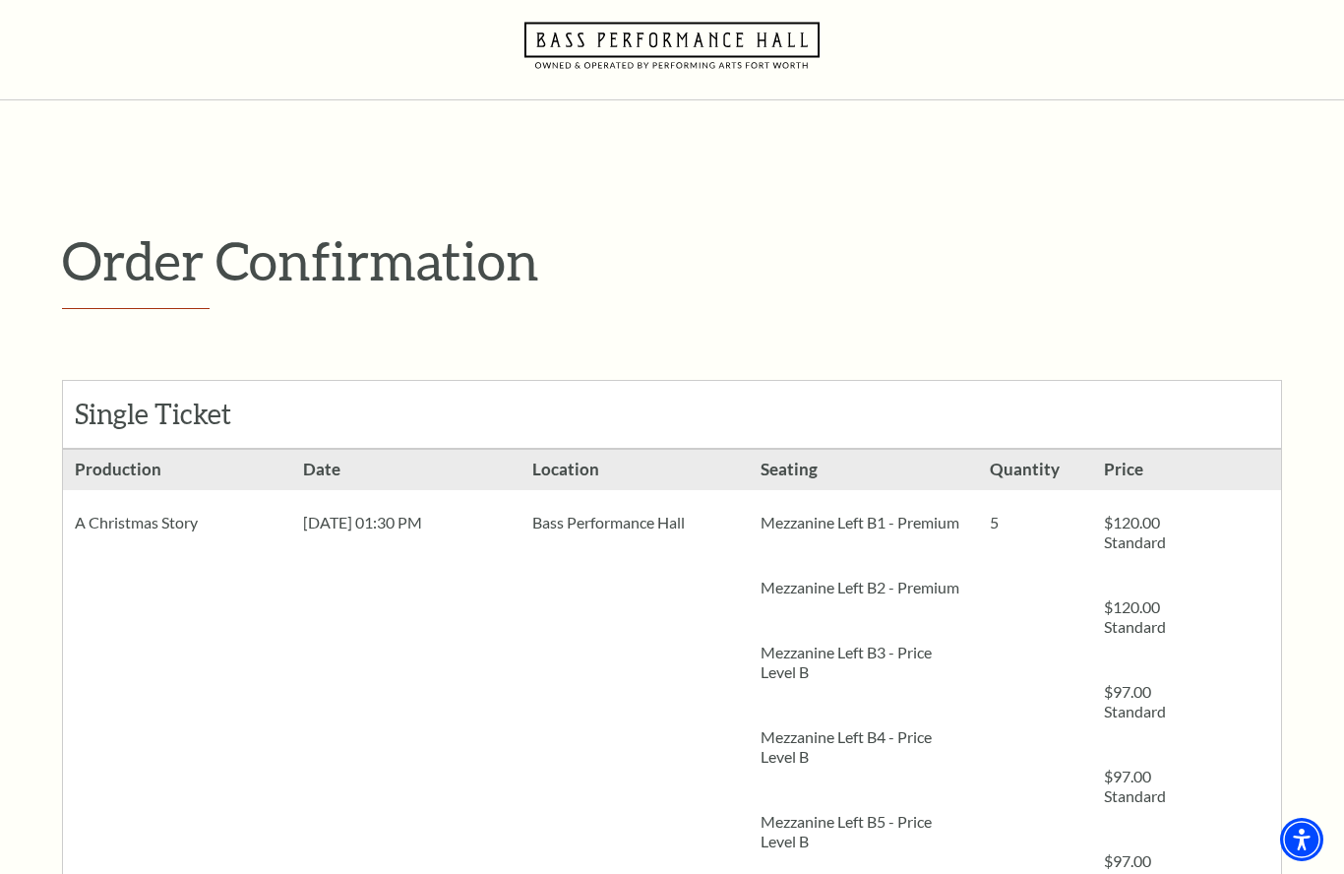
scroll to position [0, 0]
